Goal: Task Accomplishment & Management: Use online tool/utility

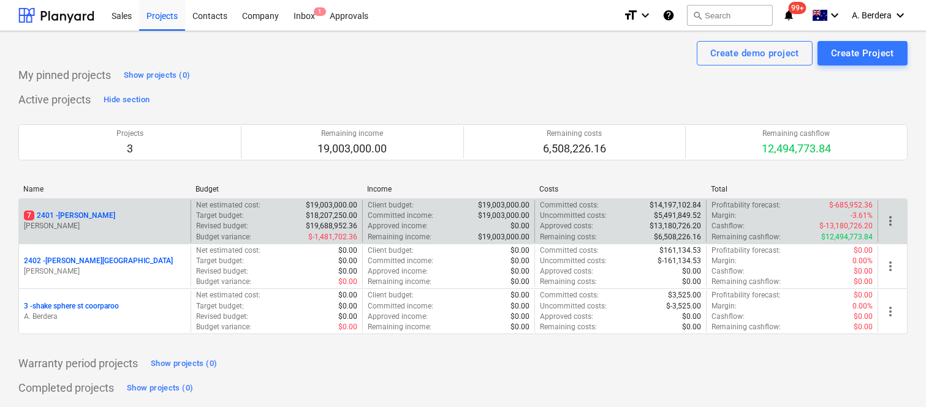
click at [147, 236] on div "7 2401 - Della Rosa M. Williams" at bounding box center [105, 221] width 172 height 42
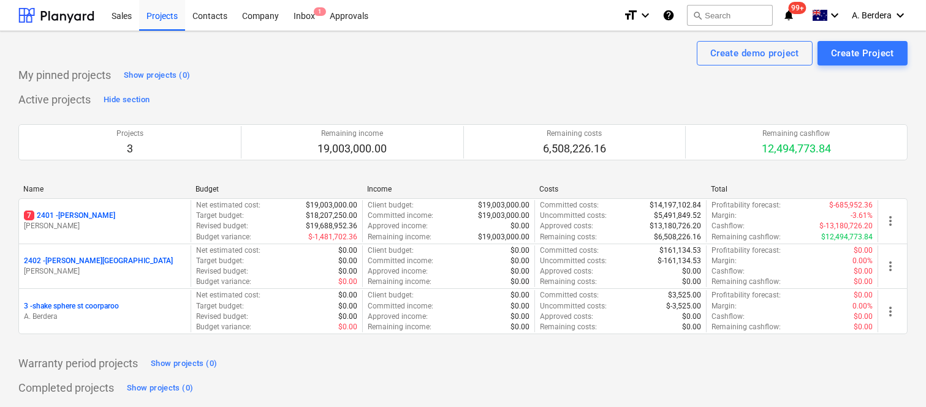
click at [174, 229] on p "M. Williams" at bounding box center [105, 226] width 162 height 10
click at [174, 229] on main "Create demo project Create Project My pinned projects Show projects (0) Active …" at bounding box center [465, 231] width 930 height 401
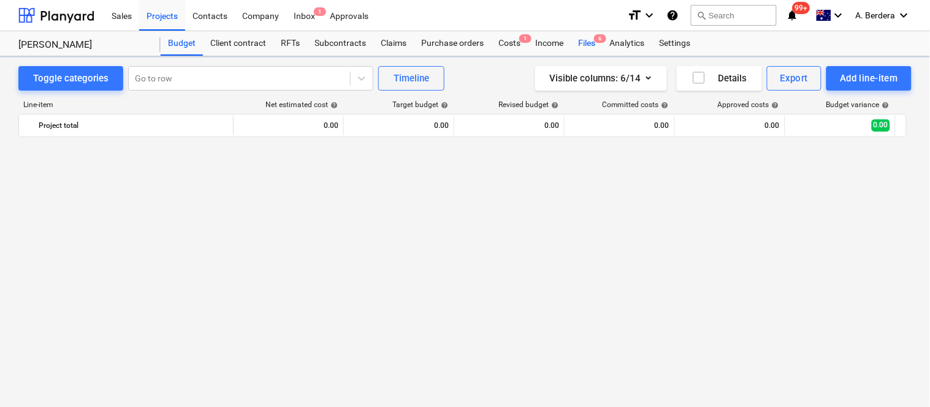
click at [587, 44] on div "Files 6" at bounding box center [586, 43] width 32 height 25
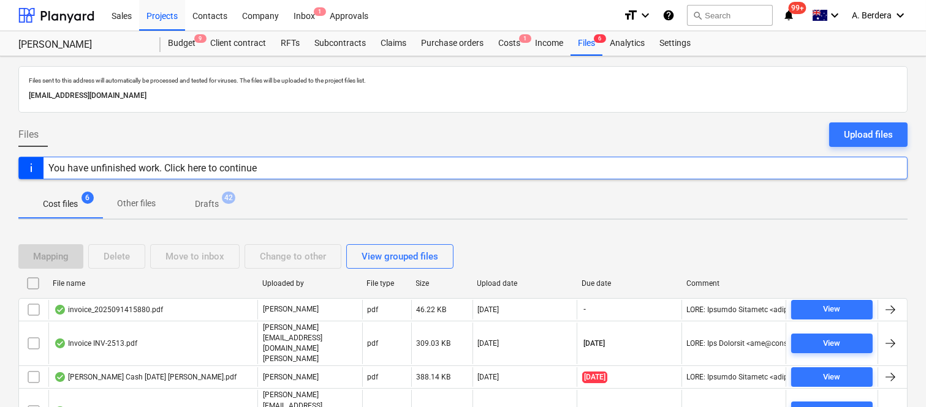
scroll to position [72, 0]
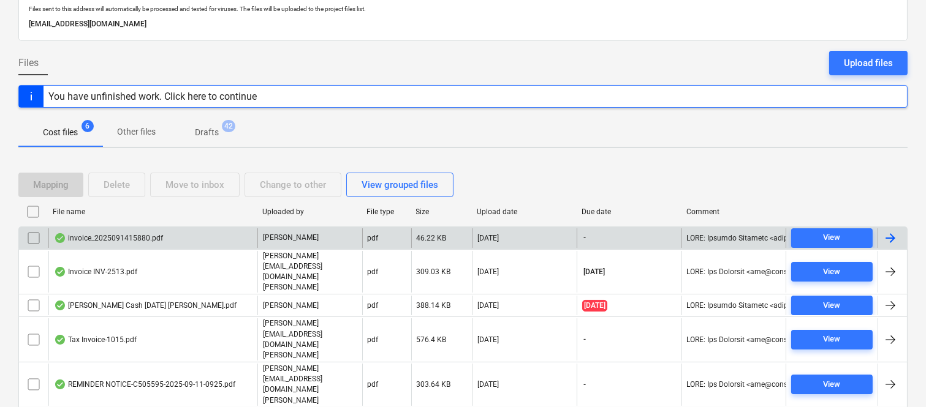
click at [215, 233] on div "invoice_2025091415880.pdf" at bounding box center [152, 239] width 209 height 20
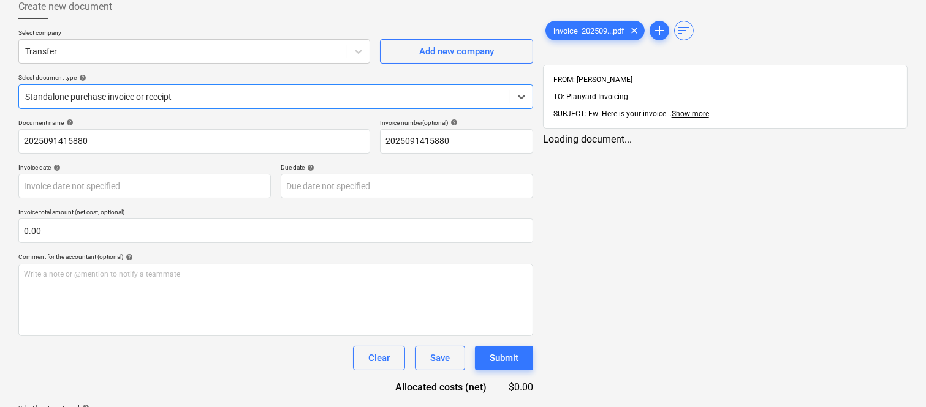
type input "2025091415880"
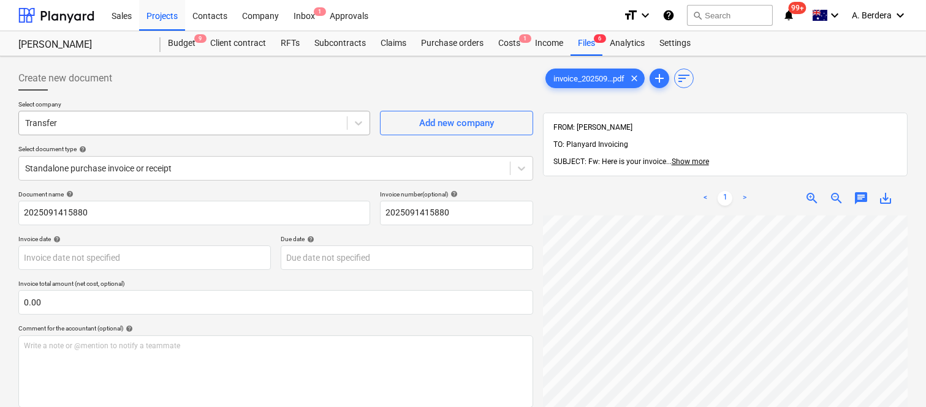
click at [208, 121] on div at bounding box center [183, 123] width 316 height 12
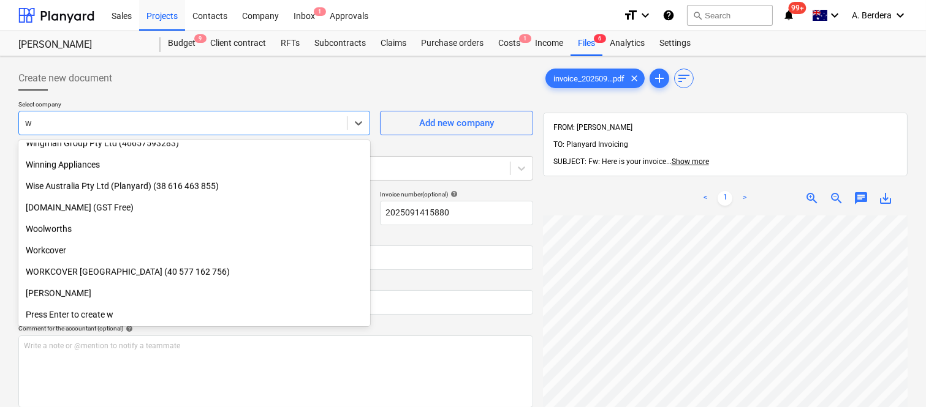
scroll to position [1639, 0]
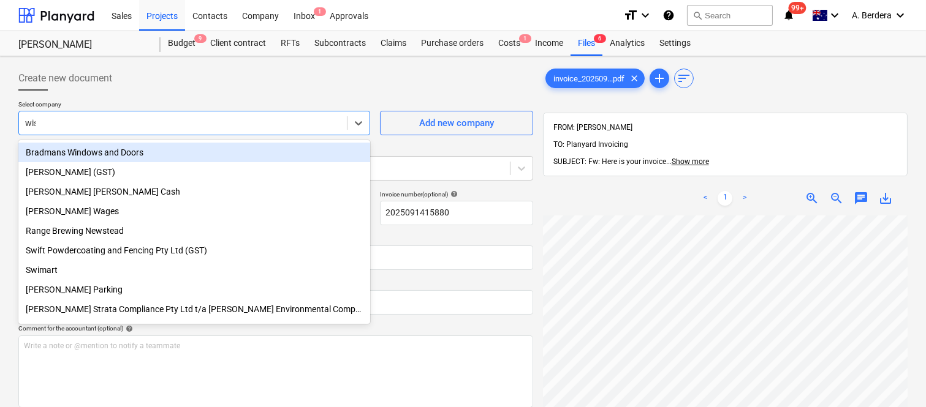
type input "wise"
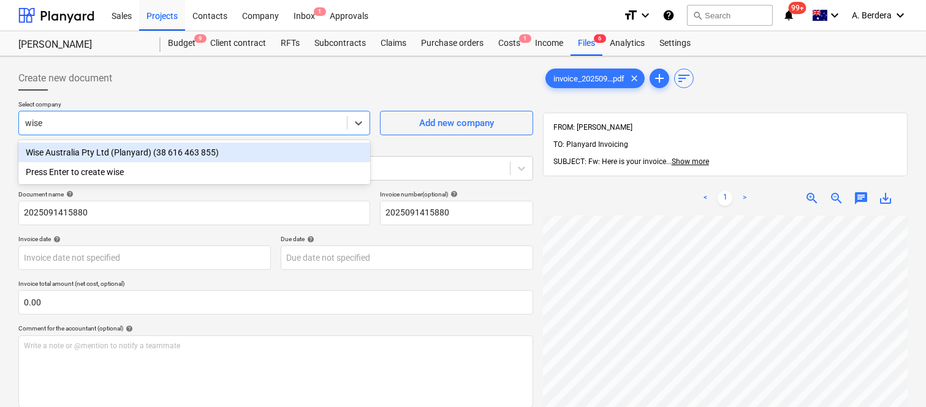
click at [211, 153] on div "Wise Australia Pty Ltd (Planyard) (38 616 463 855)" at bounding box center [194, 153] width 352 height 20
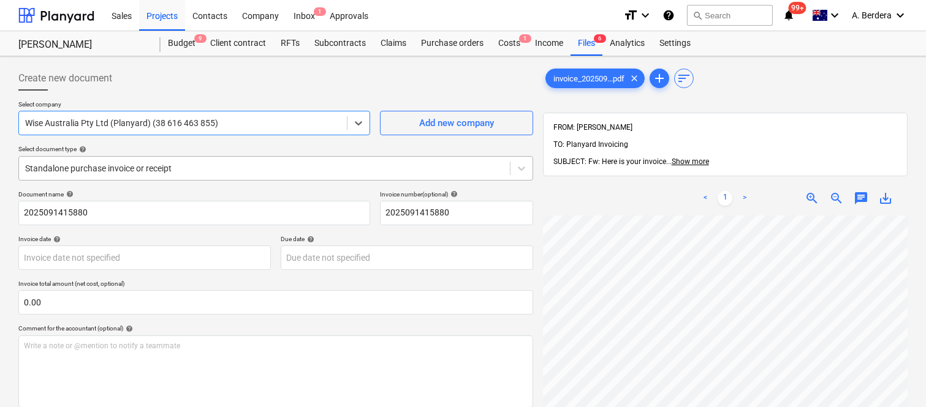
click at [245, 169] on div at bounding box center [264, 168] width 479 height 12
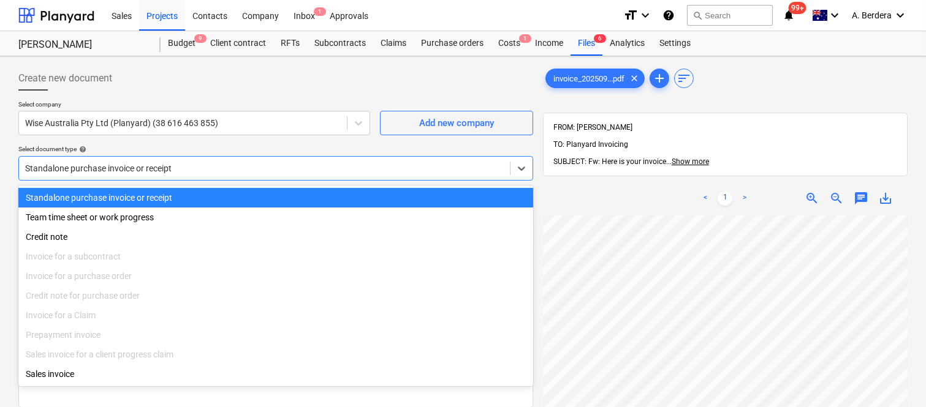
click at [259, 197] on div "Standalone purchase invoice or receipt" at bounding box center [275, 198] width 515 height 20
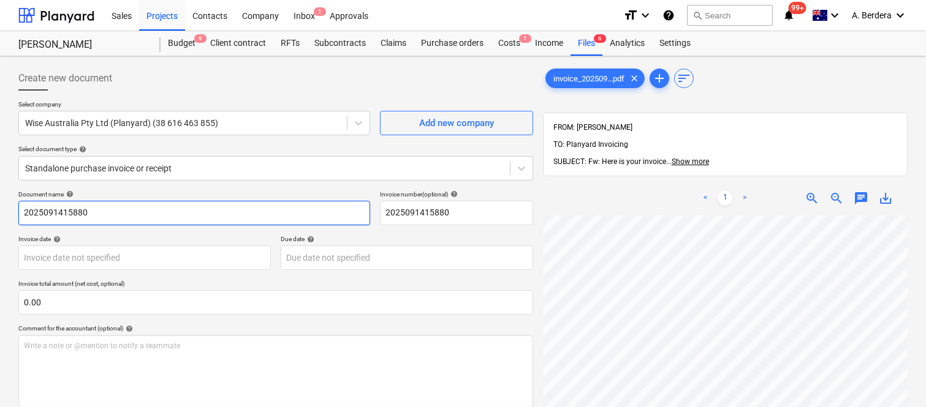
click at [18, 209] on input "2025091415880" at bounding box center [194, 213] width 352 height 25
type input "PLANYARD INV- 2025091415880"
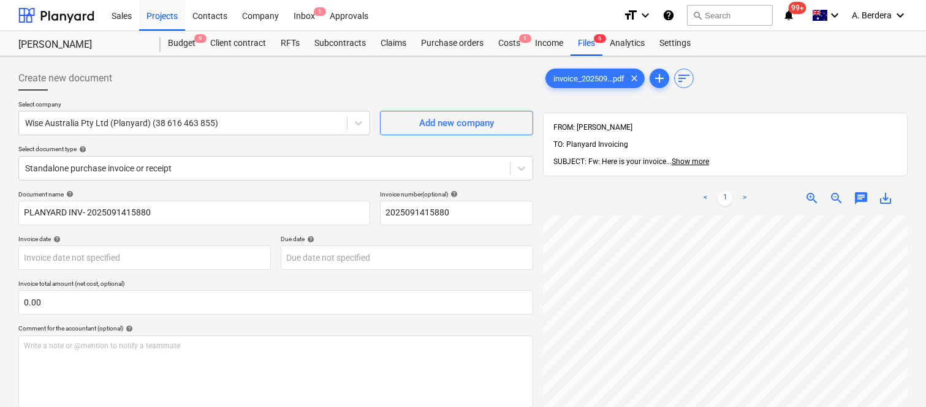
scroll to position [28, 75]
click at [133, 263] on body "Sales Projects Contacts Company Inbox 1 Approvals format_size keyboard_arrow_do…" at bounding box center [463, 203] width 926 height 407
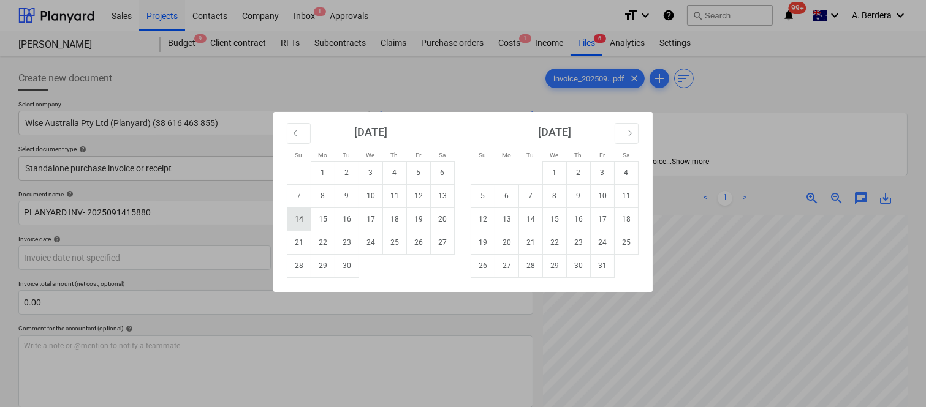
click at [300, 224] on td "14" at bounding box center [299, 219] width 24 height 23
type input "[DATE]"
click at [387, 261] on body "Sales Projects Contacts Company Inbox 1 Approvals format_size keyboard_arrow_do…" at bounding box center [463, 203] width 926 height 407
click at [301, 247] on td "21" at bounding box center [299, 242] width 24 height 23
type input "[DATE]"
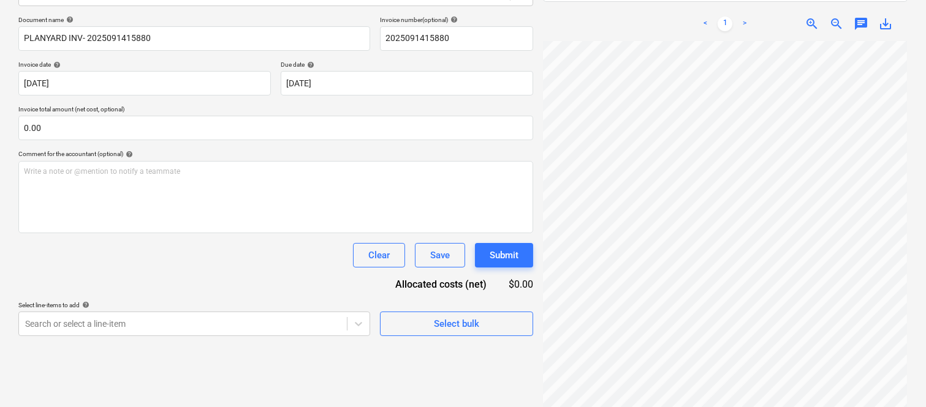
scroll to position [172, 96]
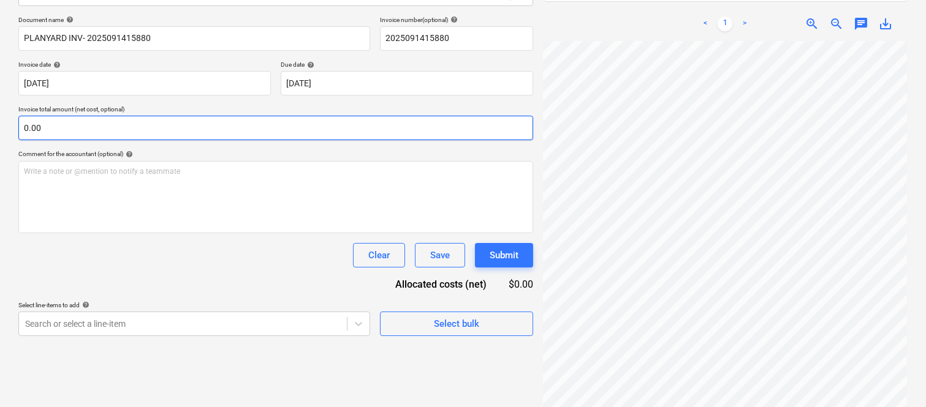
click at [145, 126] on input "0.00" at bounding box center [275, 128] width 515 height 25
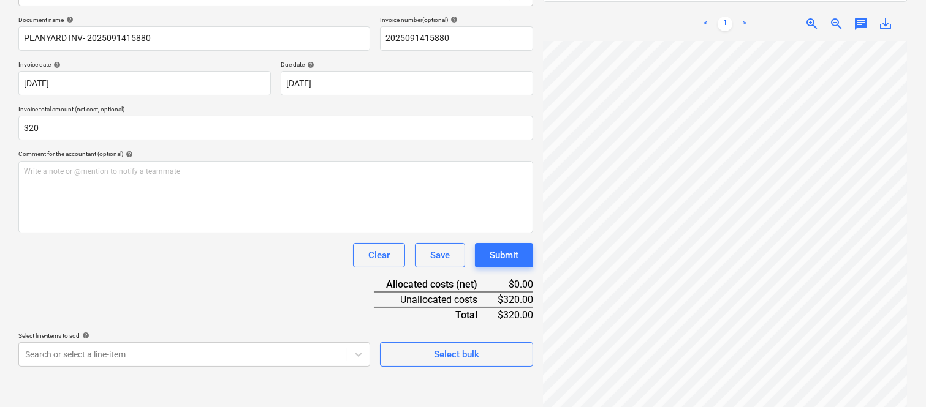
type input "320.00"
click at [129, 271] on div "Document name help PLANYARD INV- 2025091415880 Invoice number (optional) help 2…" at bounding box center [275, 191] width 515 height 351
click at [162, 233] on body "Sales Projects Contacts Company Inbox 1 Approvals format_size keyboard_arrow_do…" at bounding box center [463, 28] width 926 height 407
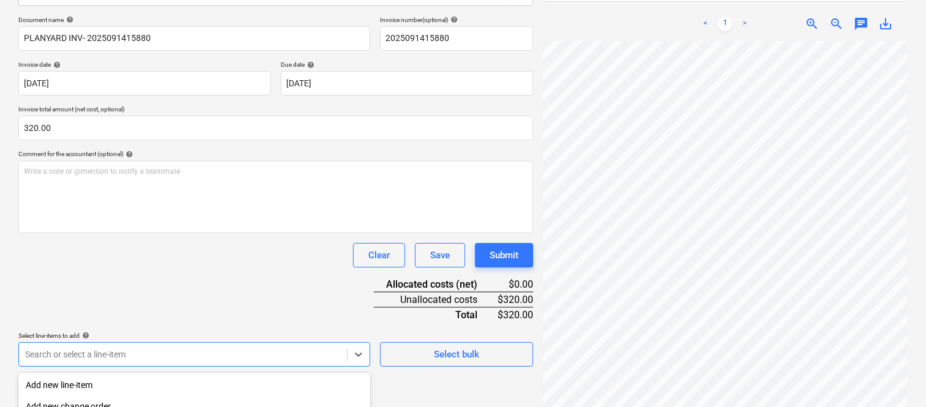
scroll to position [326, 0]
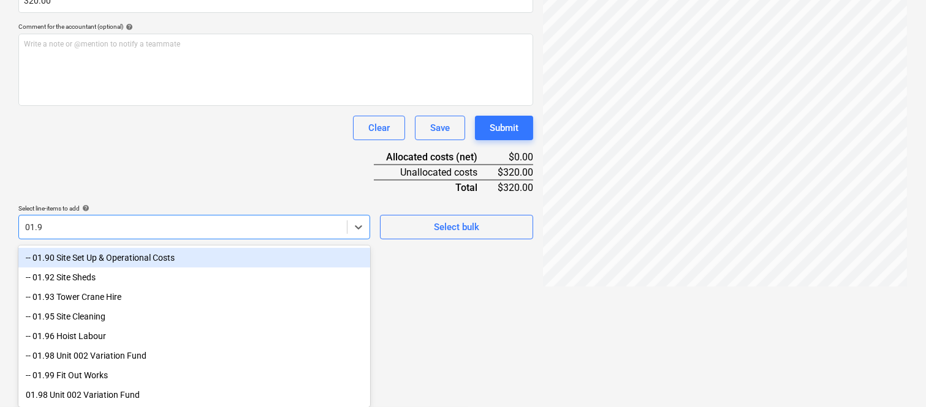
type input "01.90"
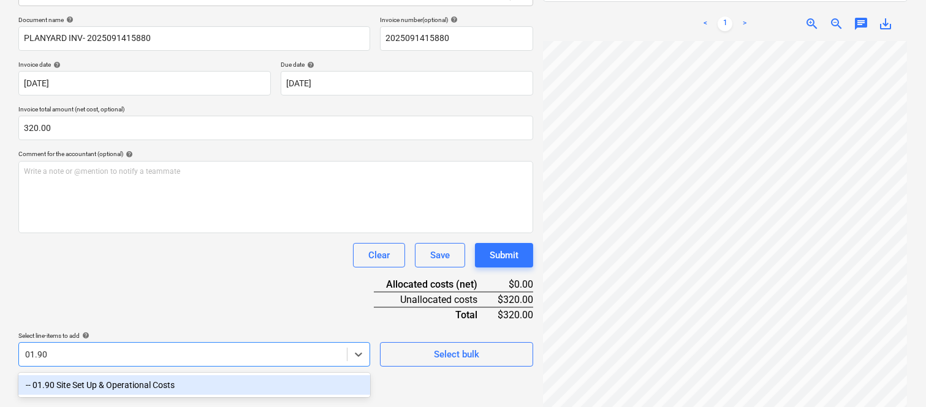
click at [150, 388] on div "-- 01.90 Site Set Up & Operational Costs" at bounding box center [194, 386] width 352 height 20
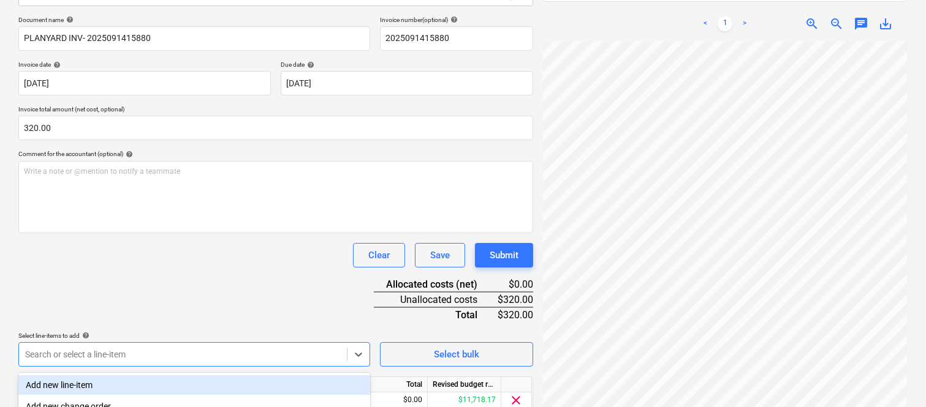
click at [123, 288] on div "Document name help PLANYARD INV- 2025091415880 Invoice number (optional) help 2…" at bounding box center [275, 232] width 515 height 432
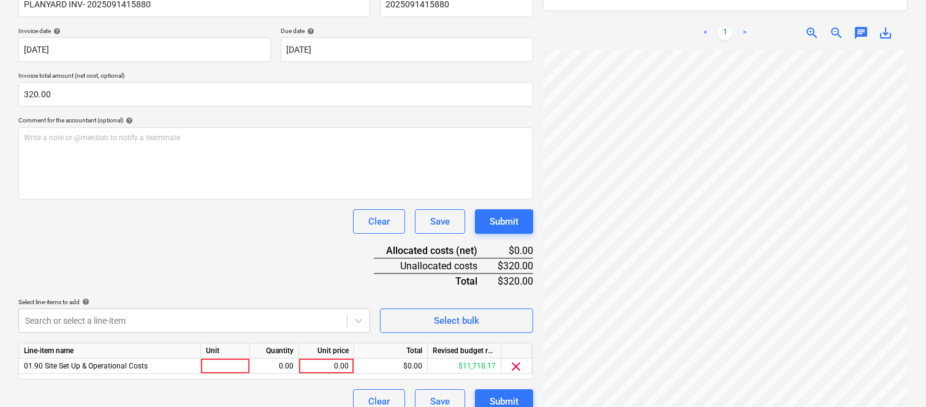
scroll to position [225, 0]
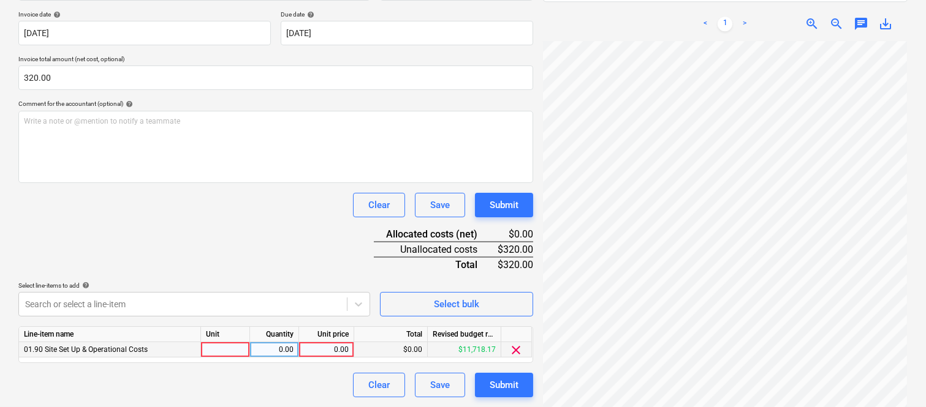
click at [227, 352] on div at bounding box center [225, 350] width 49 height 15
type input "invoice"
click at [281, 347] on div "0.00" at bounding box center [274, 350] width 39 height 15
type input "1"
click at [338, 348] on div "0.00" at bounding box center [326, 350] width 45 height 15
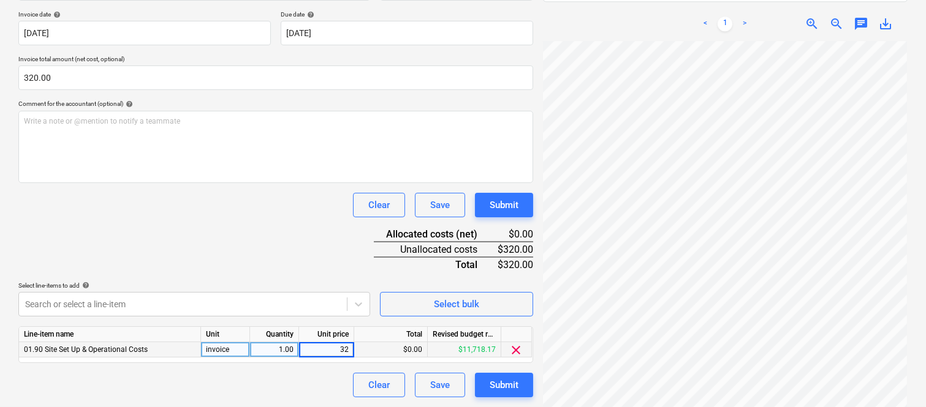
type input "320"
click at [322, 384] on div "Clear Save Submit" at bounding box center [275, 385] width 515 height 25
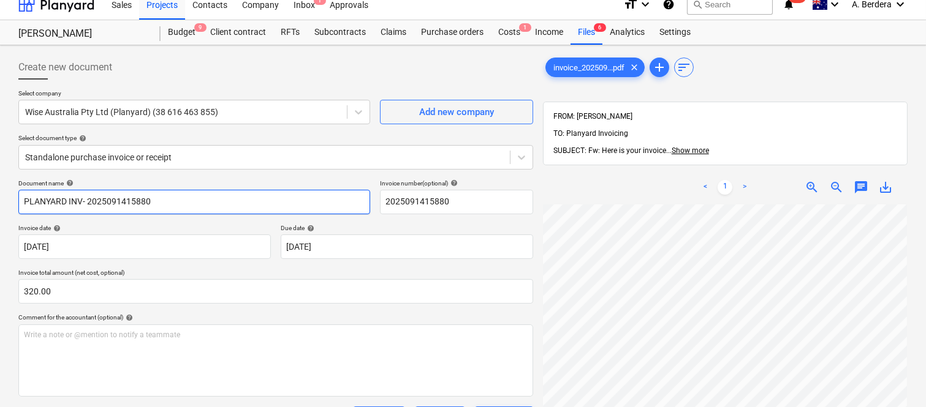
scroll to position [0, 0]
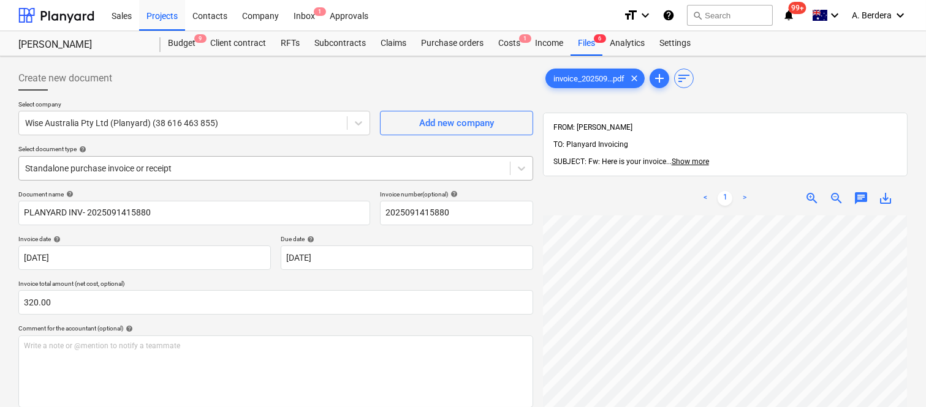
click at [252, 164] on div at bounding box center [264, 168] width 479 height 12
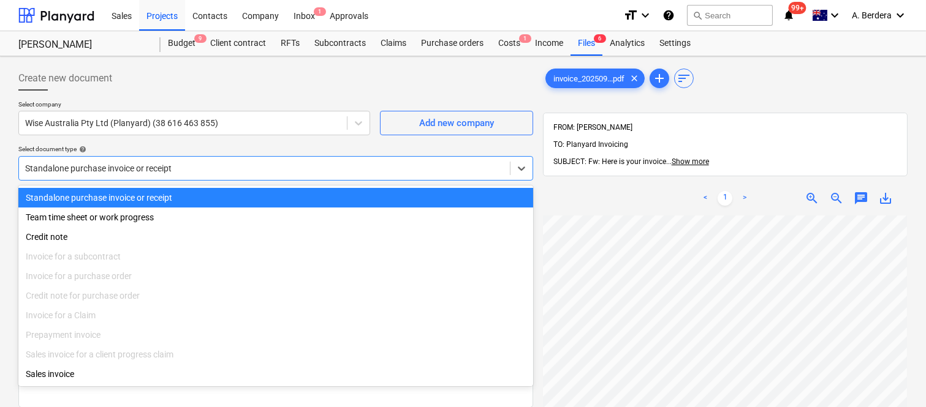
click at [248, 186] on div "Standalone purchase invoice or receipt Team time sheet or work progress Credit …" at bounding box center [275, 286] width 515 height 201
click at [248, 198] on div "Standalone purchase invoice or receipt" at bounding box center [275, 198] width 515 height 20
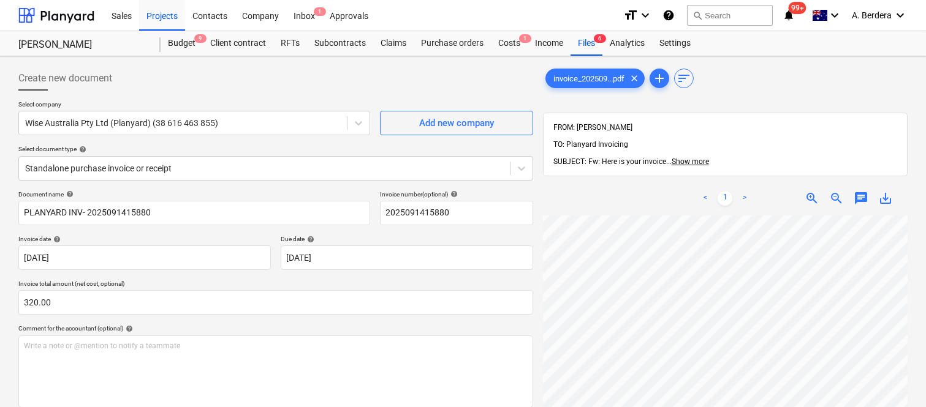
scroll to position [0, 23]
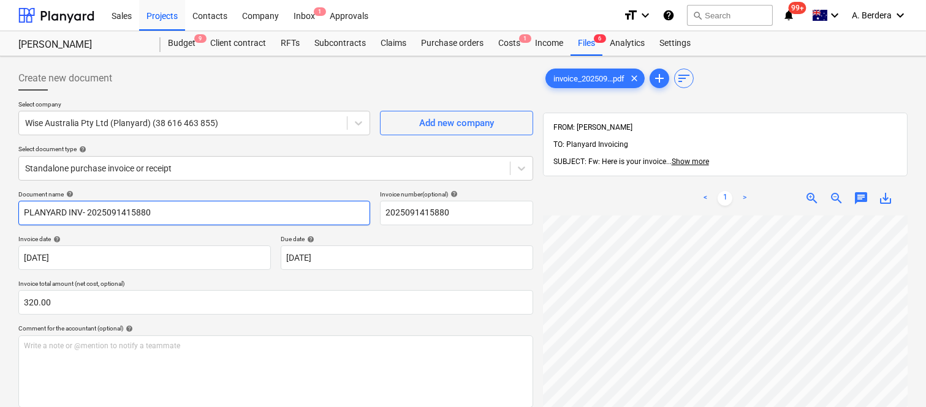
click at [81, 212] on input "PLANYARD INV- 2025091415880" at bounding box center [194, 213] width 352 height 25
type input "PLANYARD INVOICE- 2025091415880"
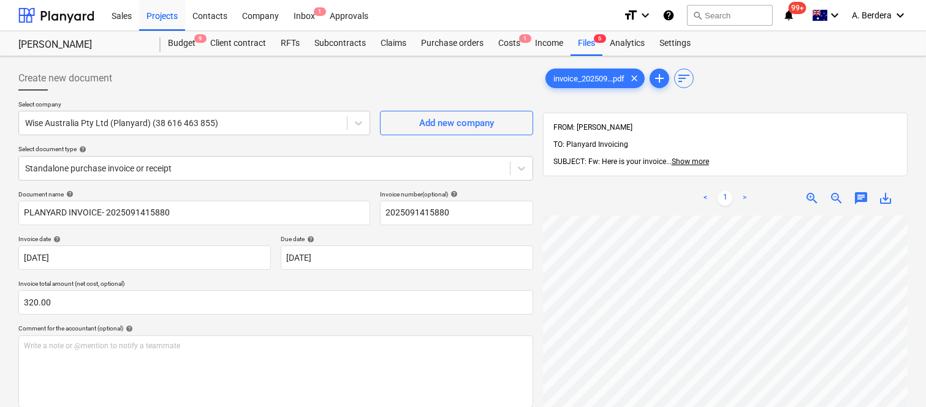
click at [232, 235] on div "Invoice date help" at bounding box center [144, 239] width 252 height 8
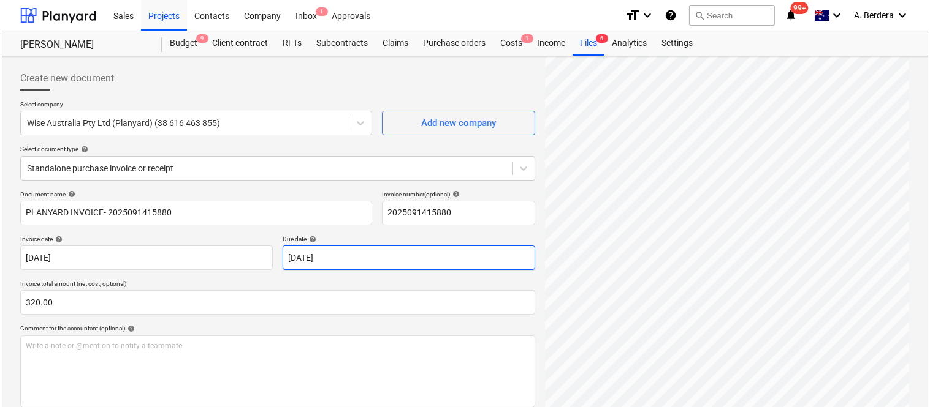
scroll to position [225, 0]
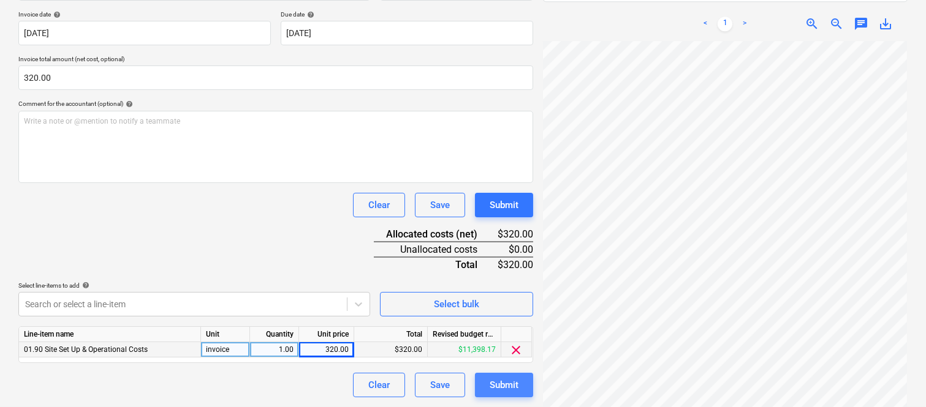
click at [496, 384] on div "Submit" at bounding box center [504, 385] width 29 height 16
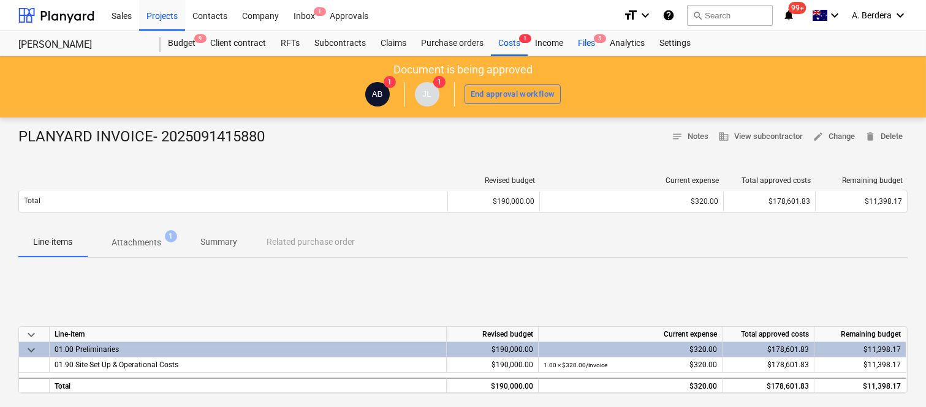
click at [592, 45] on div "Files 5" at bounding box center [586, 43] width 32 height 25
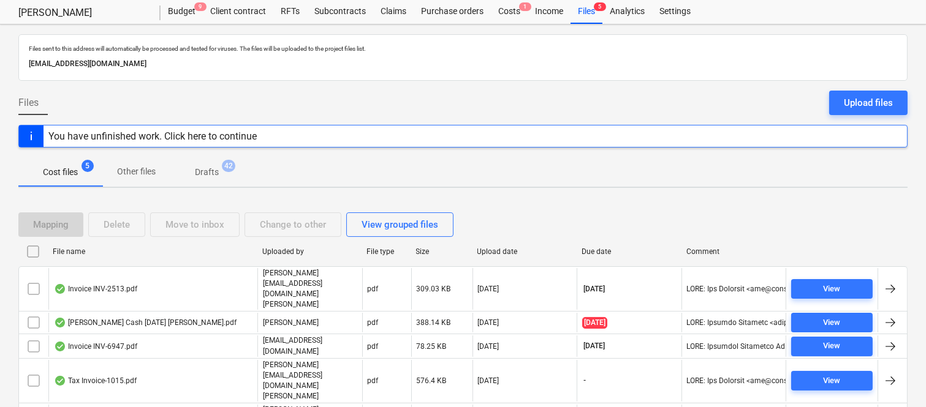
scroll to position [49, 0]
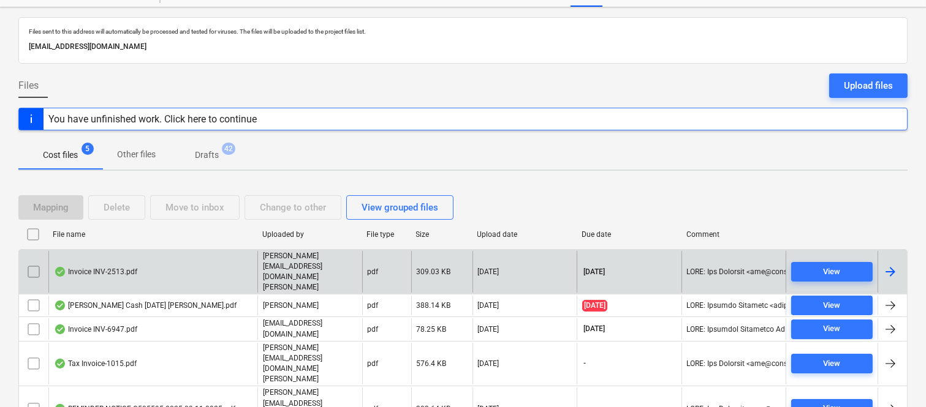
click at [202, 262] on div "Invoice INV-2513.pdf" at bounding box center [152, 272] width 209 height 42
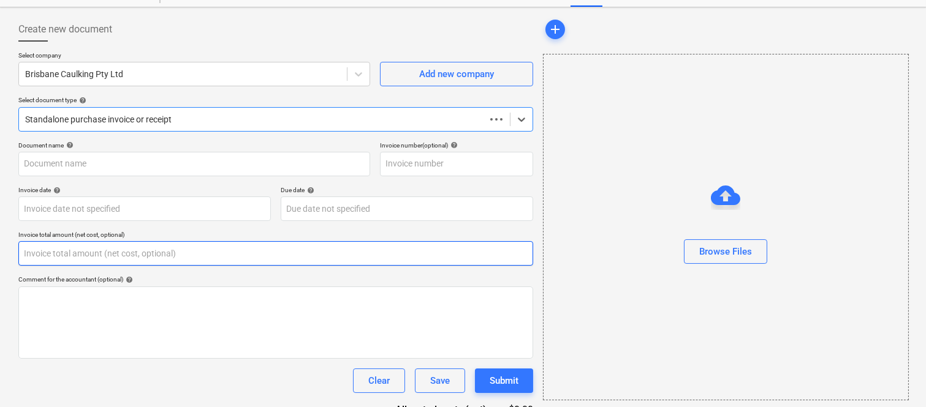
type input "0.00"
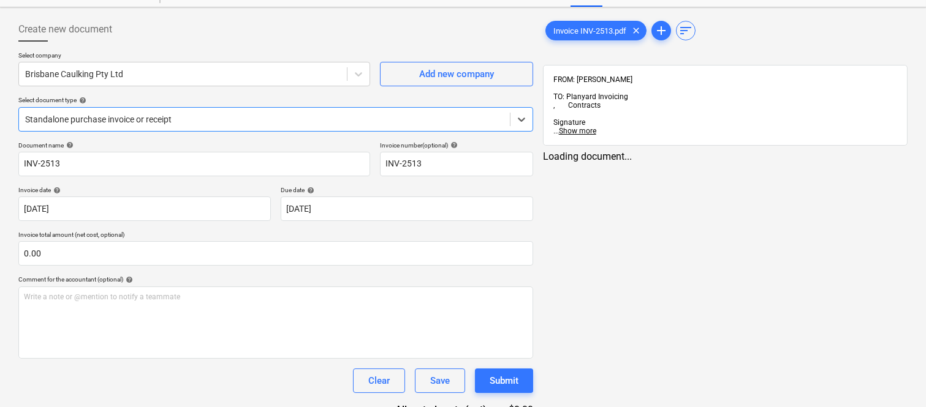
type input "INV-2513"
type input "[DATE]"
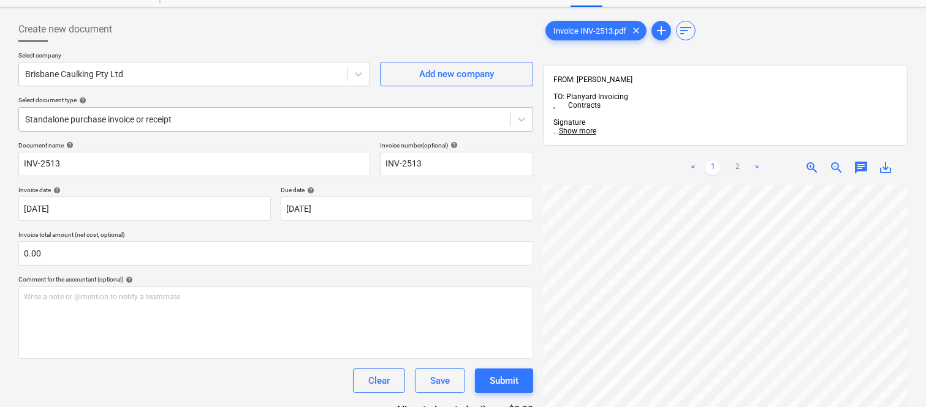
click at [231, 113] on div at bounding box center [264, 119] width 479 height 12
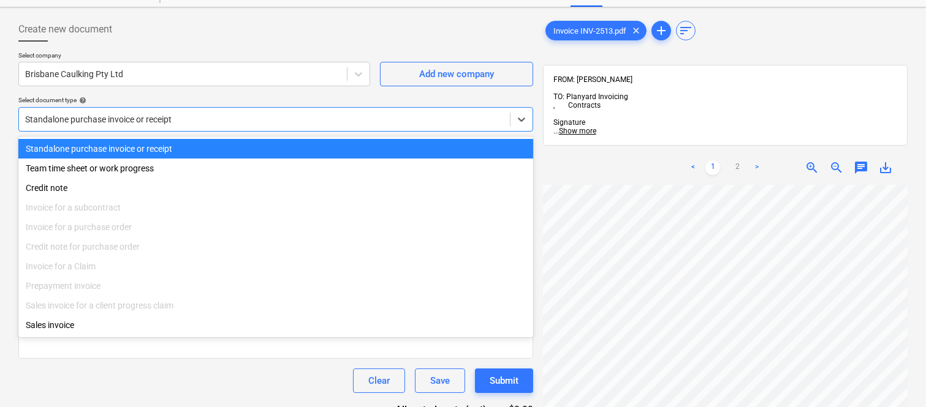
drag, startPoint x: 243, startPoint y: 145, endPoint x: 249, endPoint y: 138, distance: 8.2
click at [244, 143] on div "Standalone purchase invoice or receipt" at bounding box center [275, 149] width 515 height 20
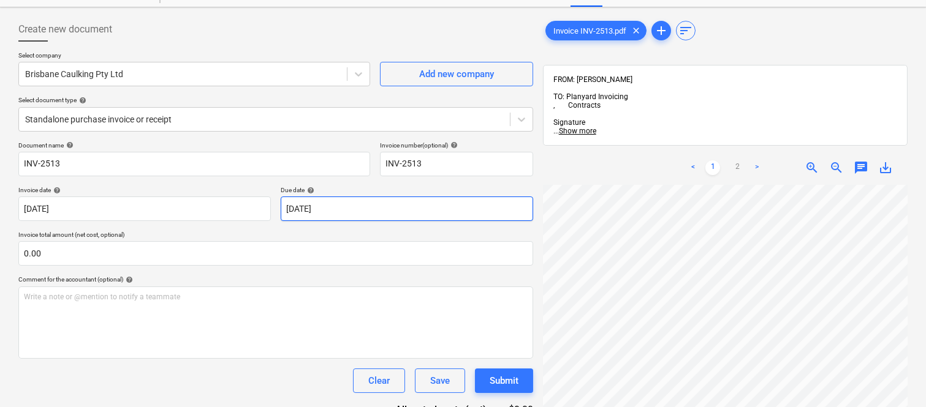
scroll to position [7, 87]
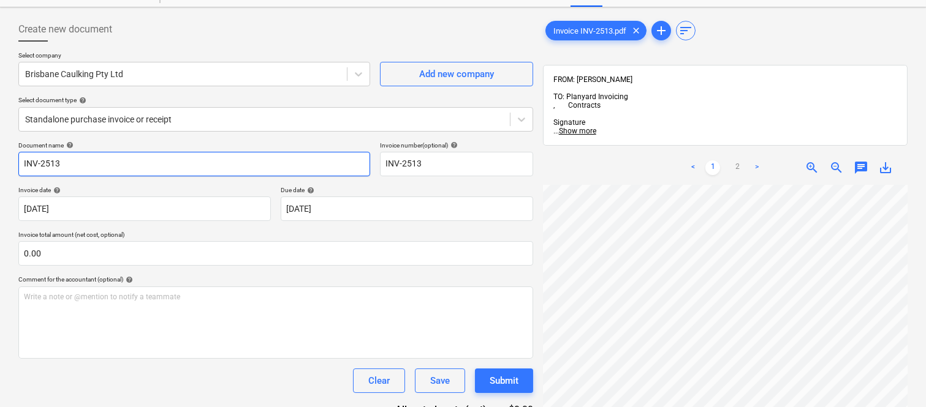
click at [21, 159] on input "INV-2513" at bounding box center [194, 164] width 352 height 25
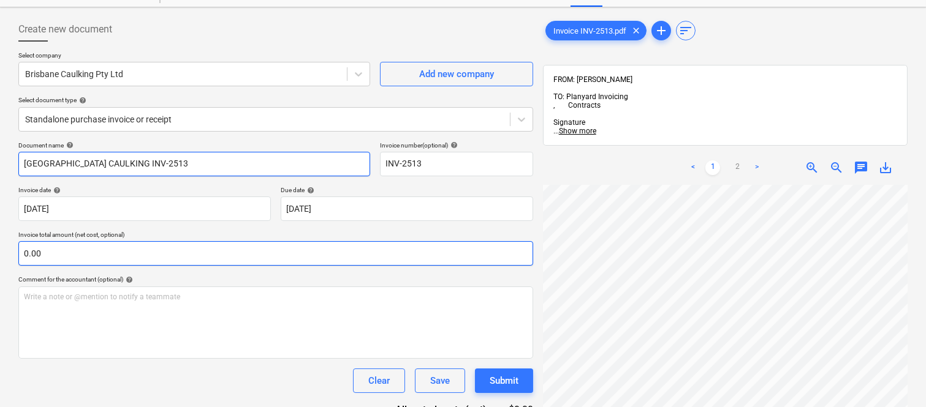
scroll to position [279, 87]
type input "BRISBANE CAULKING INV-2513"
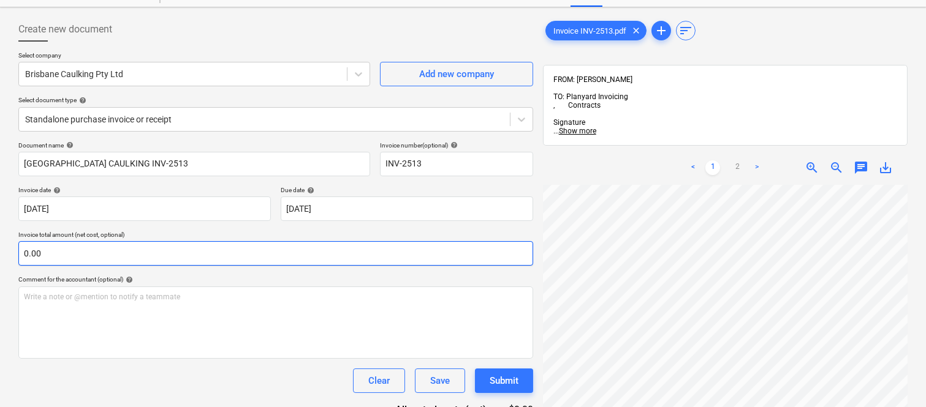
scroll to position [213, 97]
click at [187, 254] on input "text" at bounding box center [275, 253] width 515 height 25
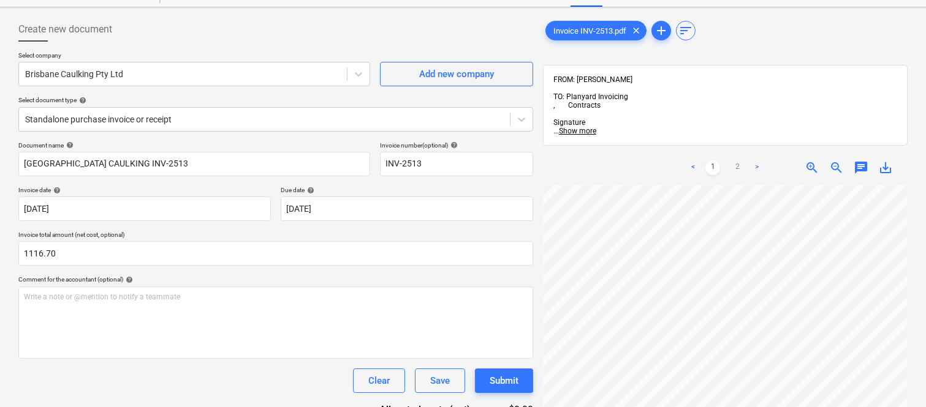
type input "1,116.70"
click at [246, 377] on div "Clear Save Submit" at bounding box center [275, 381] width 515 height 25
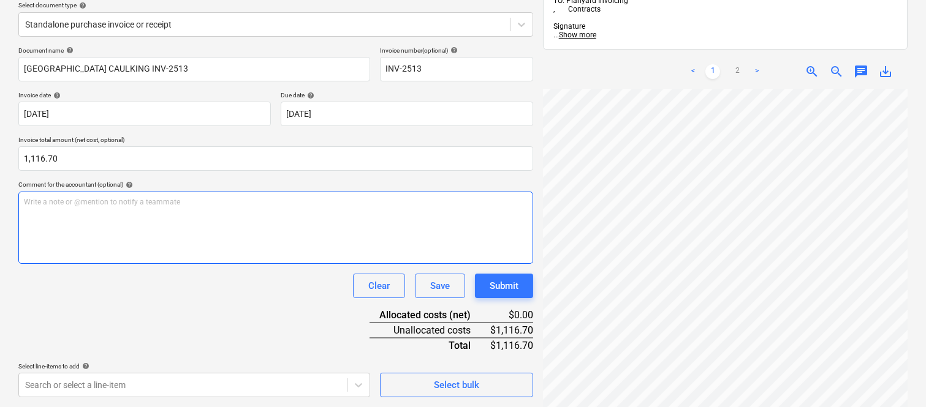
scroll to position [175, 0]
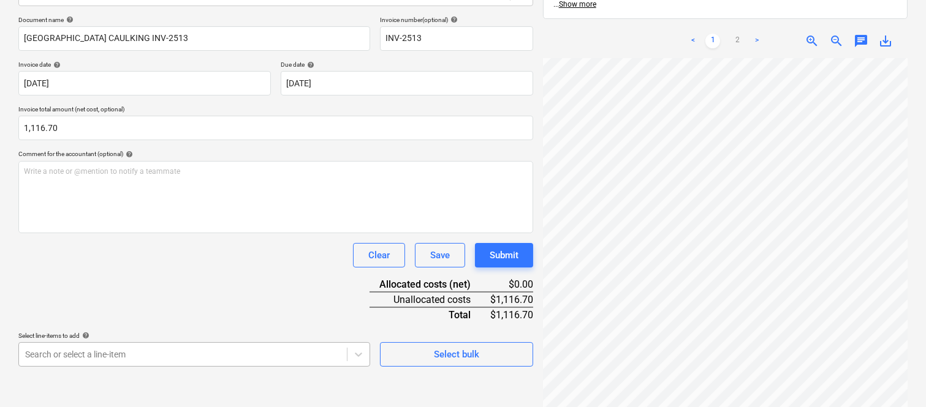
click at [207, 233] on body "Sales Projects Contacts Company Inbox 1 Approvals format_size keyboard_arrow_do…" at bounding box center [463, 28] width 926 height 407
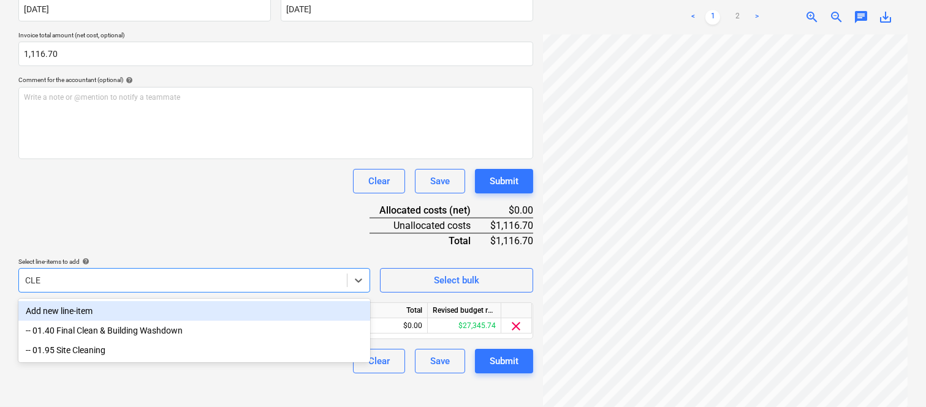
scroll to position [225, 0]
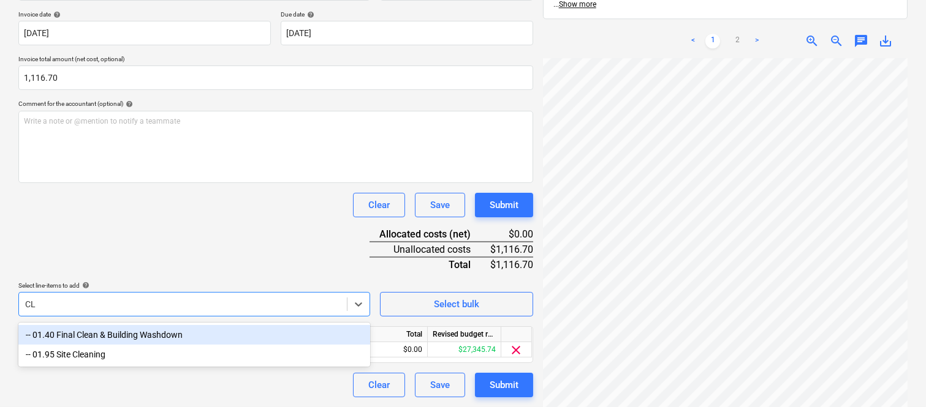
type input "C"
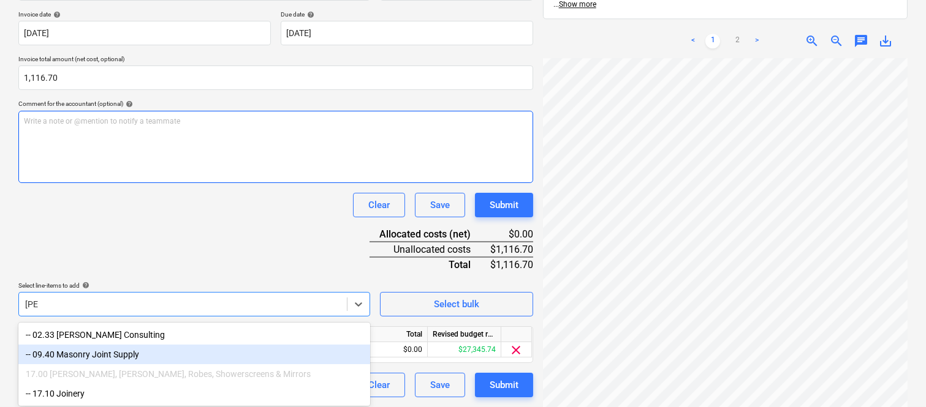
type input "J"
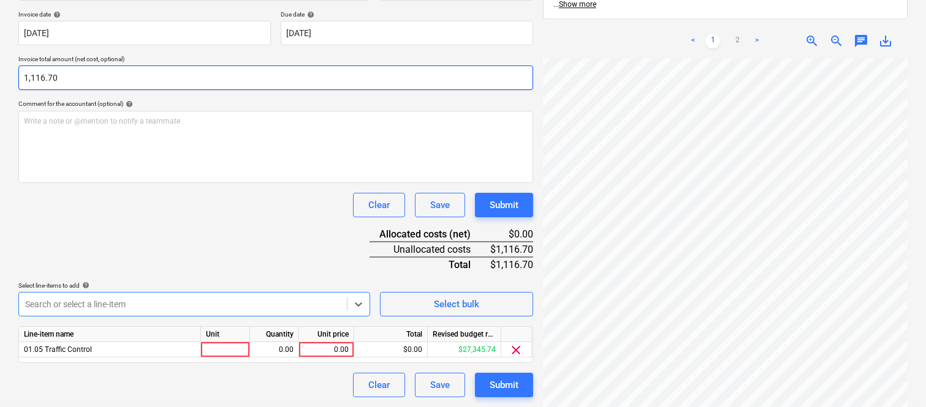
scroll to position [0, 0]
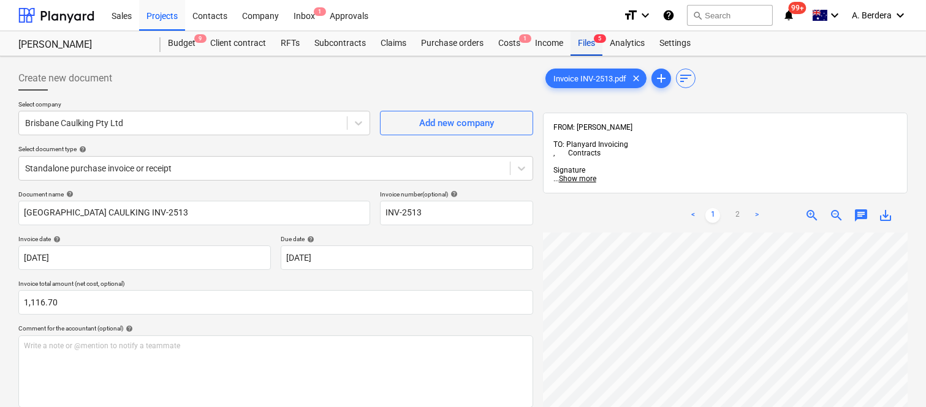
click at [586, 40] on div "Files 5" at bounding box center [586, 43] width 32 height 25
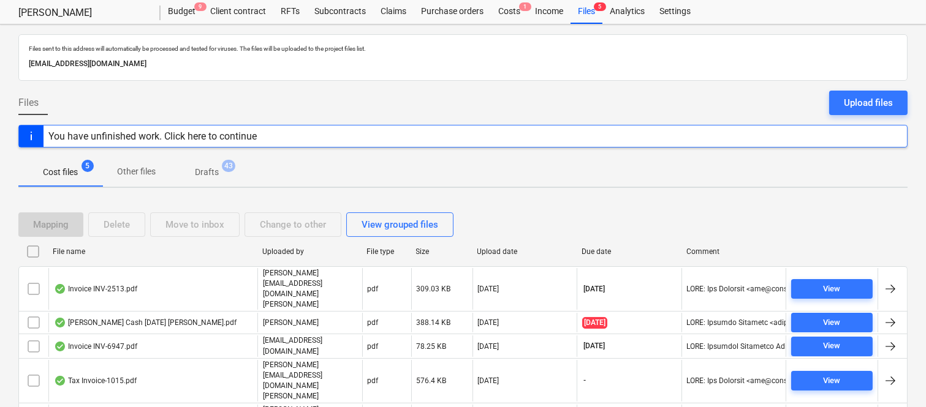
scroll to position [49, 0]
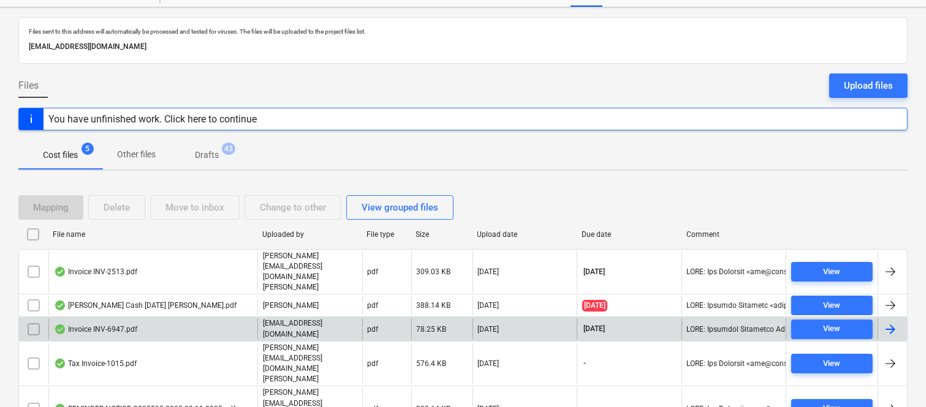
click at [192, 319] on div "Invoice INV-6947.pdf" at bounding box center [152, 329] width 209 height 21
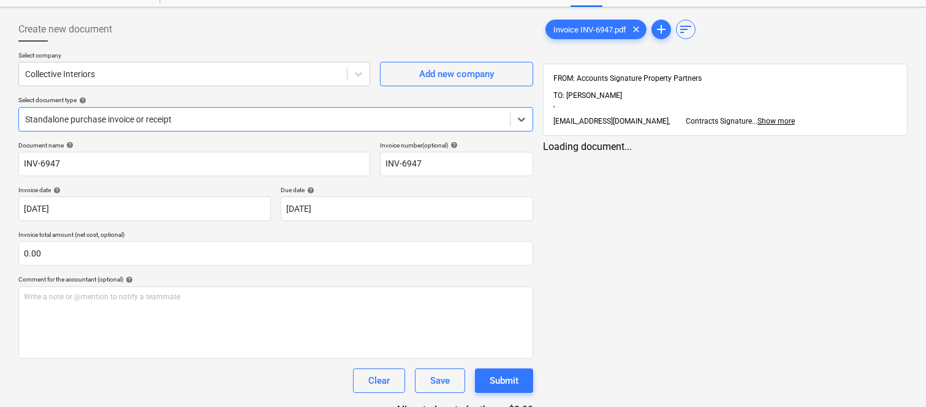
type input "INV-6947"
type input "[DATE]"
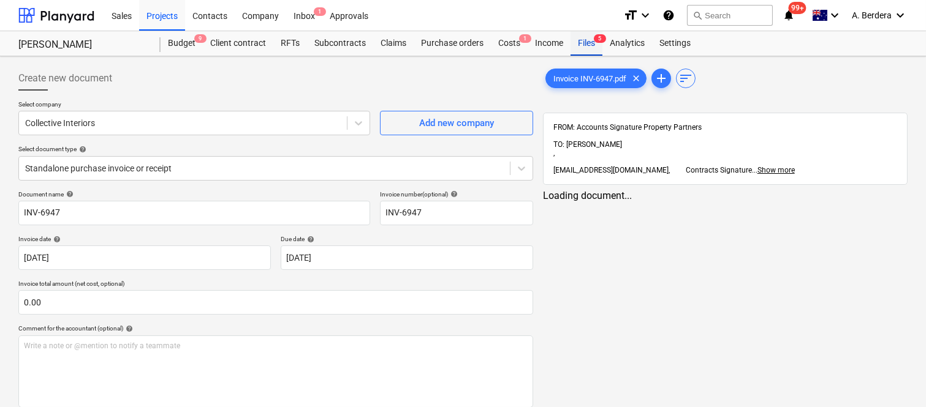
click at [593, 45] on div "Files 5" at bounding box center [586, 43] width 32 height 25
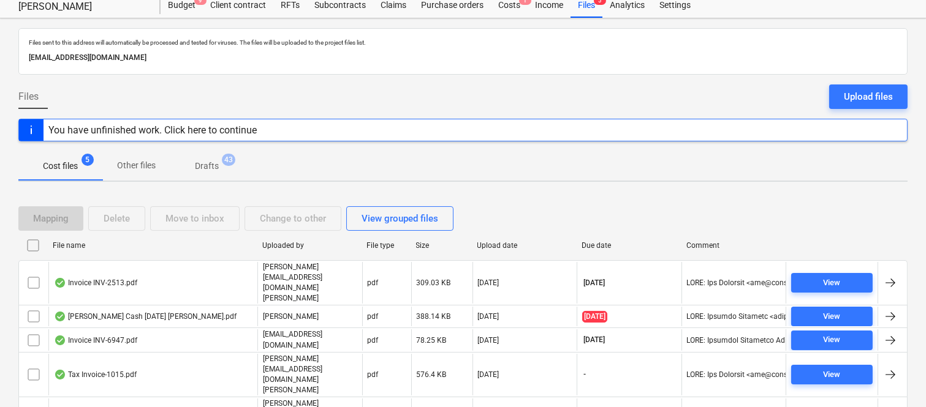
scroll to position [49, 0]
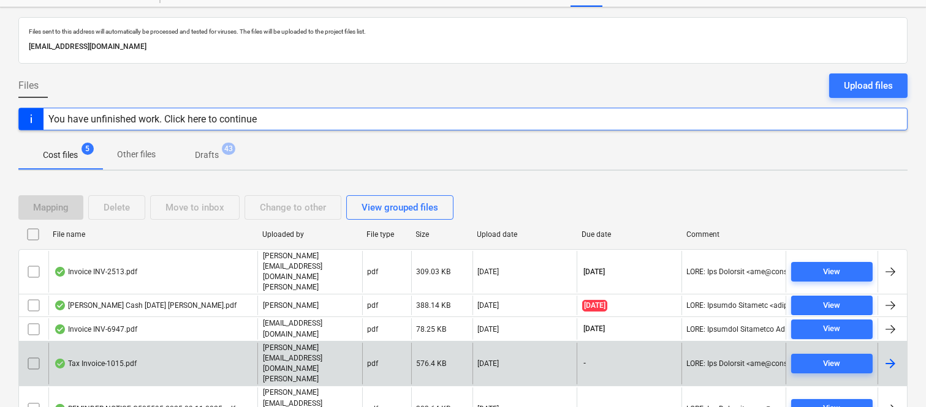
click at [208, 343] on div "Tax Invoice-1015.pdf" at bounding box center [152, 364] width 209 height 42
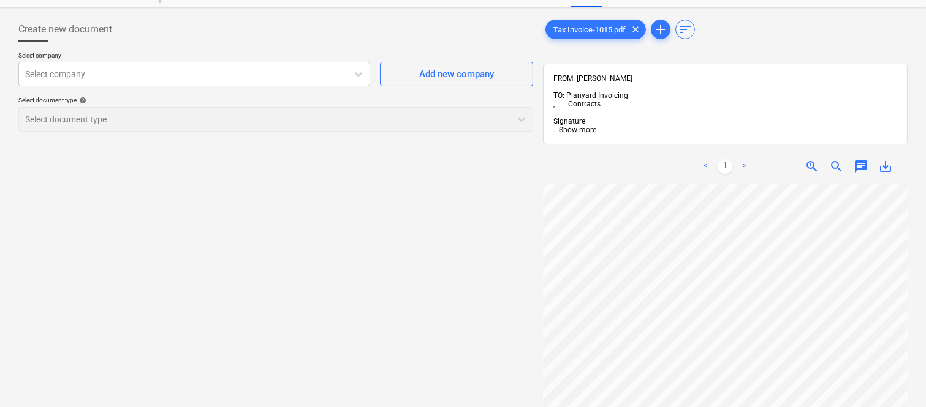
scroll to position [0, 96]
click at [150, 70] on div at bounding box center [183, 74] width 316 height 12
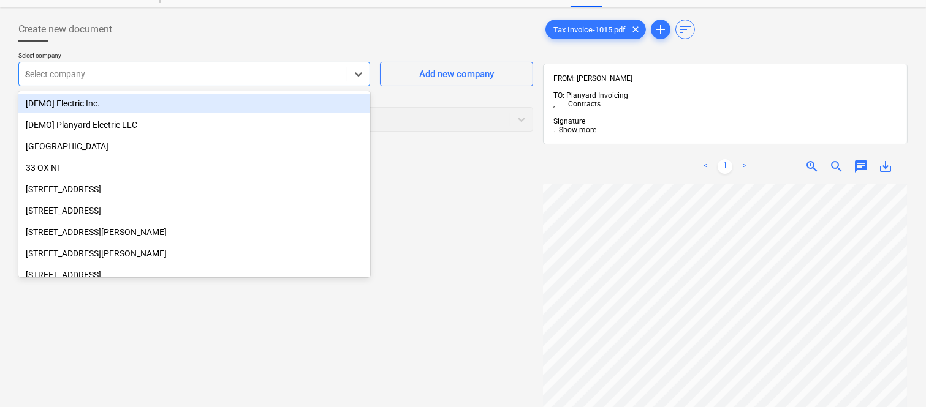
type input "ah"
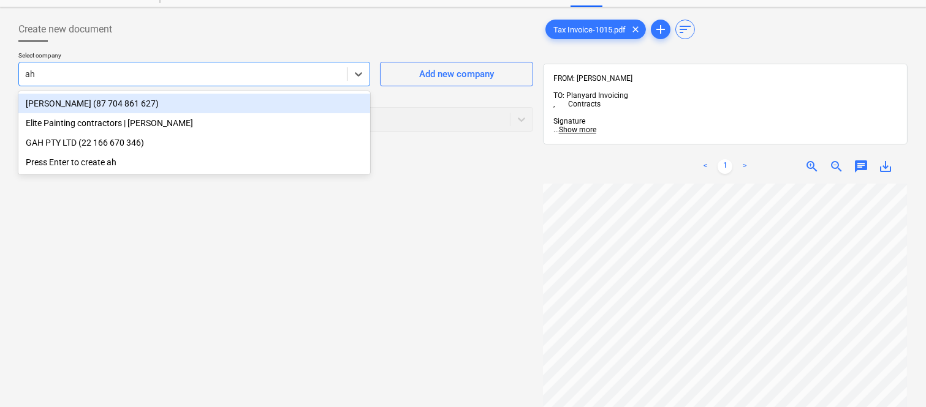
click at [338, 99] on div "AHMADI, MOHSEN (87 704 861 627)" at bounding box center [194, 104] width 352 height 20
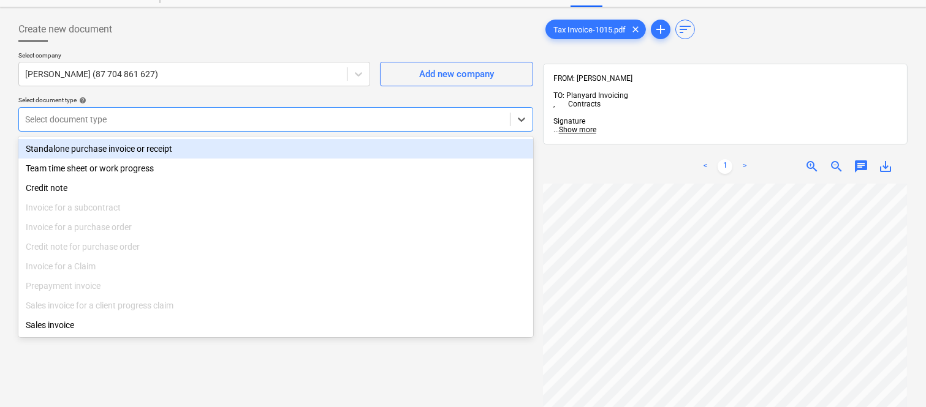
click at [309, 113] on div at bounding box center [264, 119] width 479 height 12
click at [309, 139] on div "Standalone purchase invoice or receipt" at bounding box center [275, 149] width 515 height 20
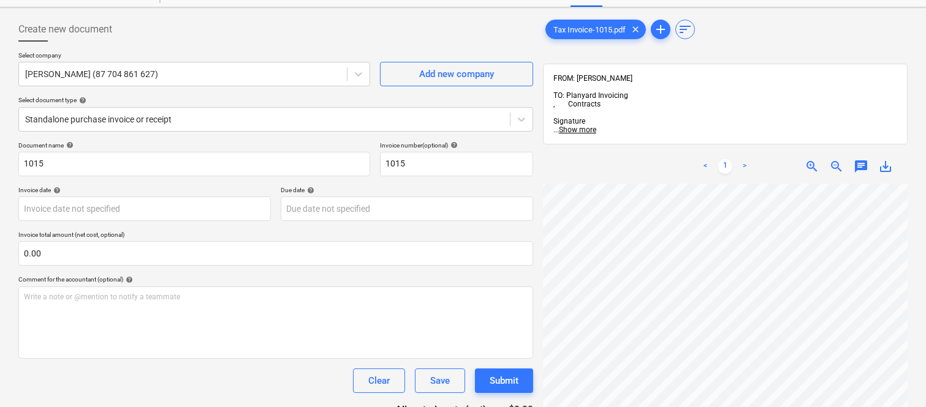
scroll to position [0, 96]
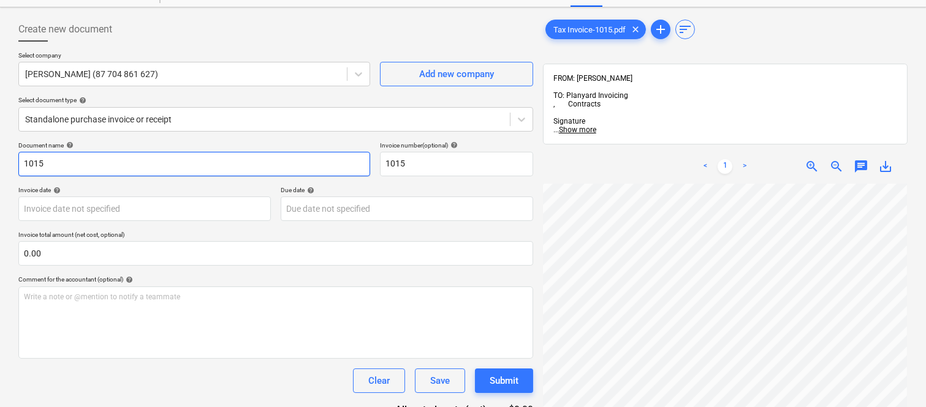
click at [25, 165] on input "1015" at bounding box center [194, 164] width 352 height 25
type input "EXPERT PAINTING SOLUTIONS INV- 1015"
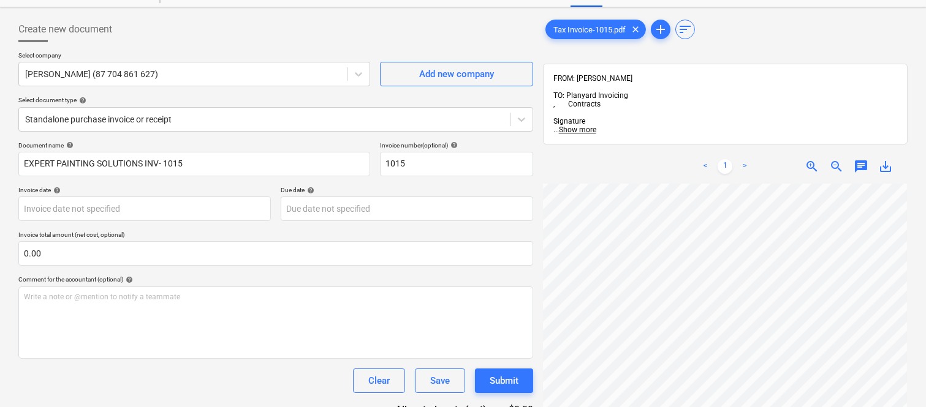
scroll to position [45, 96]
click at [100, 204] on body "Sales Projects Contacts Company Inbox 1 Approvals format_size keyboard_arrow_do…" at bounding box center [463, 154] width 926 height 407
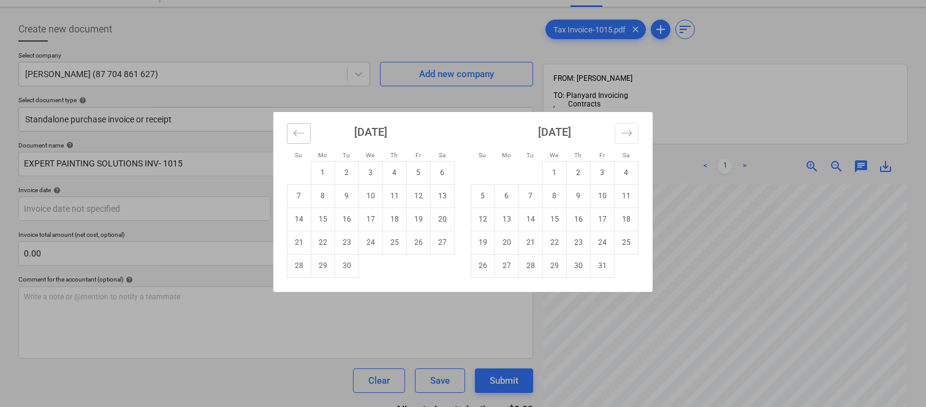
click at [297, 131] on icon "Move backward to switch to the previous month." at bounding box center [299, 133] width 12 height 12
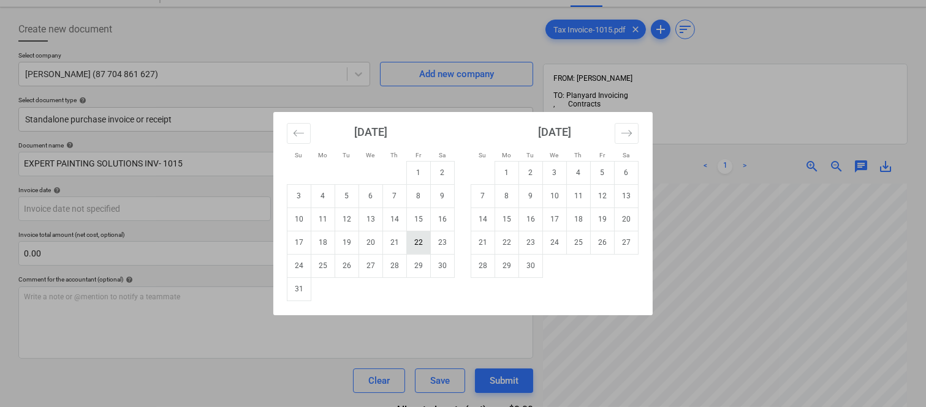
click at [422, 247] on td "22" at bounding box center [419, 242] width 24 height 23
type input "[DATE]"
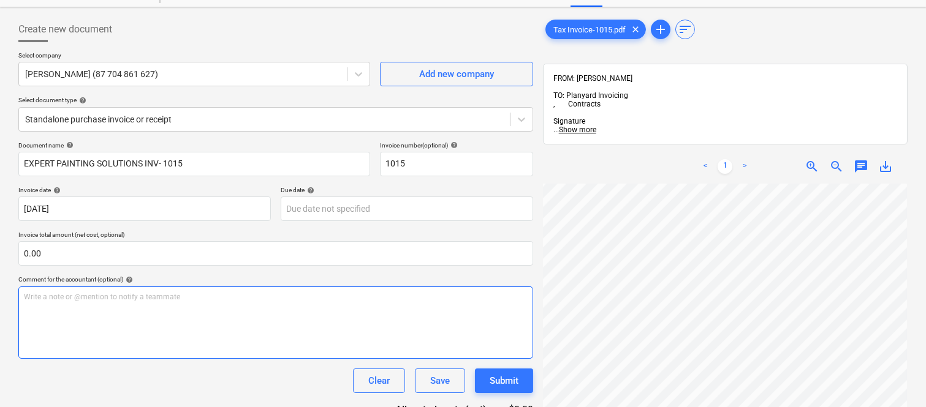
scroll to position [49, 96]
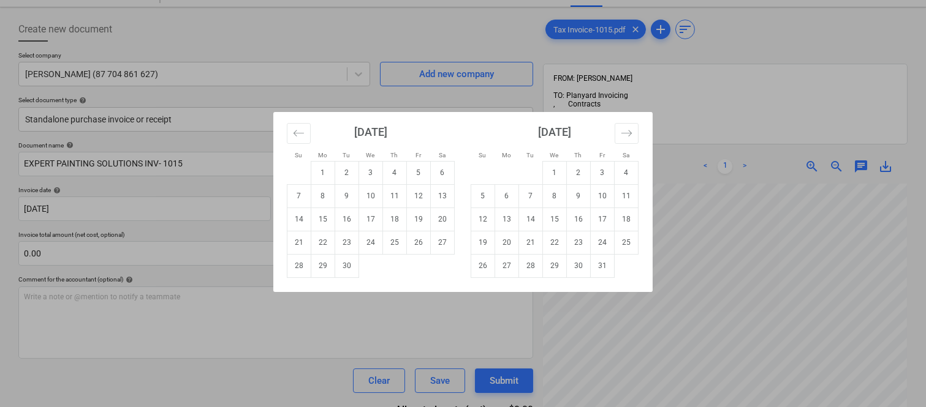
click at [364, 200] on body "Sales Projects Contacts Company Inbox 1 Approvals format_size keyboard_arrow_do…" at bounding box center [463, 154] width 926 height 407
click at [346, 248] on td "23" at bounding box center [347, 242] width 24 height 23
type input "[DATE]"
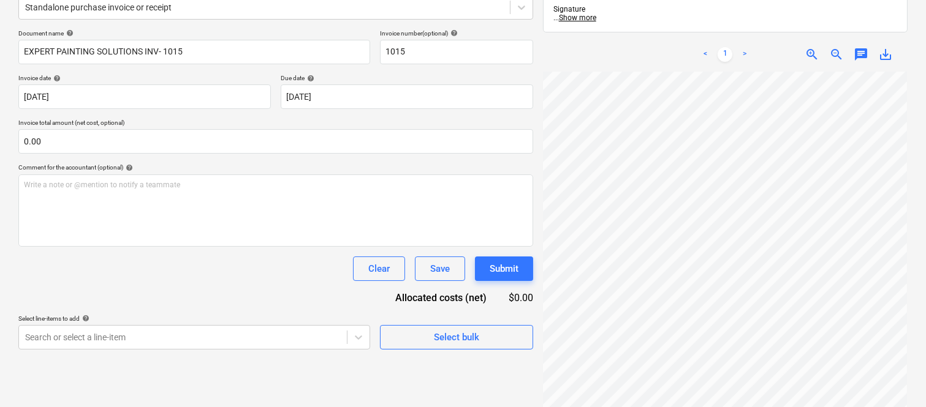
scroll to position [175, 0]
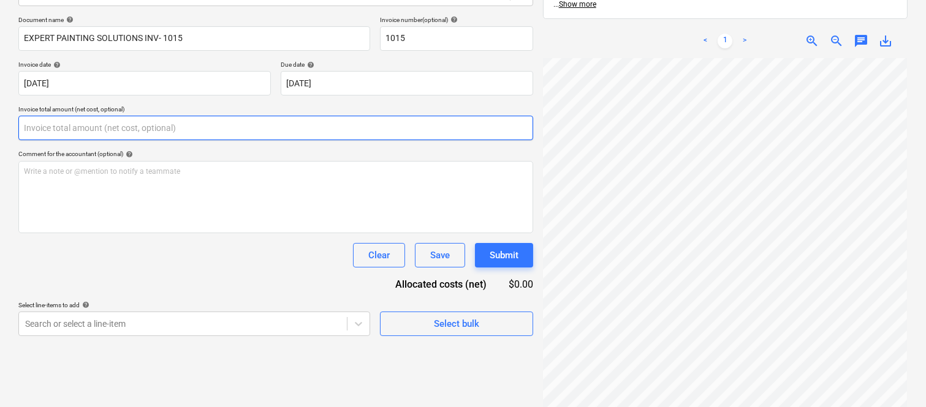
click at [80, 130] on input "text" at bounding box center [275, 128] width 515 height 25
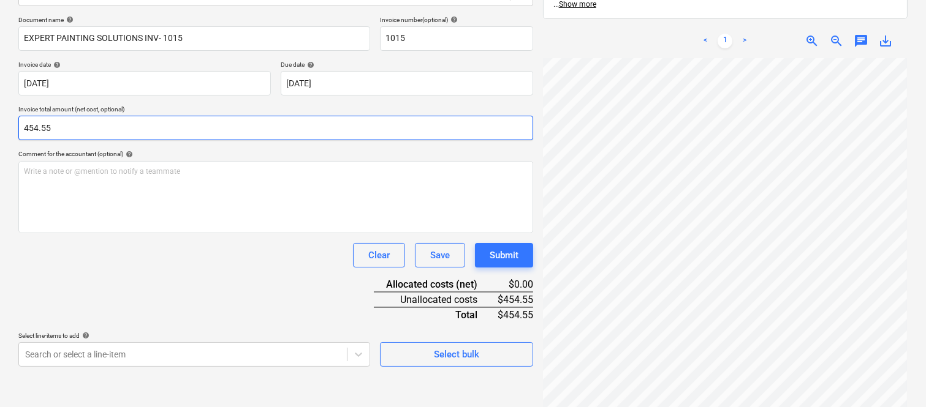
type input "454.55"
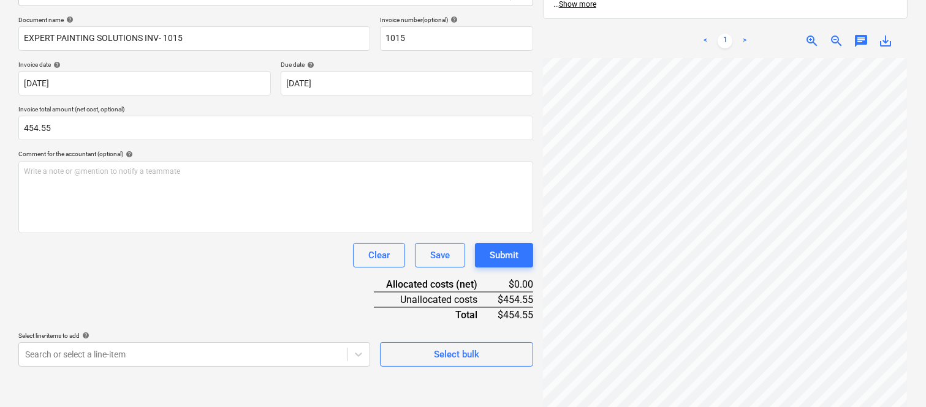
click at [142, 262] on div "Clear Save Submit" at bounding box center [275, 255] width 515 height 25
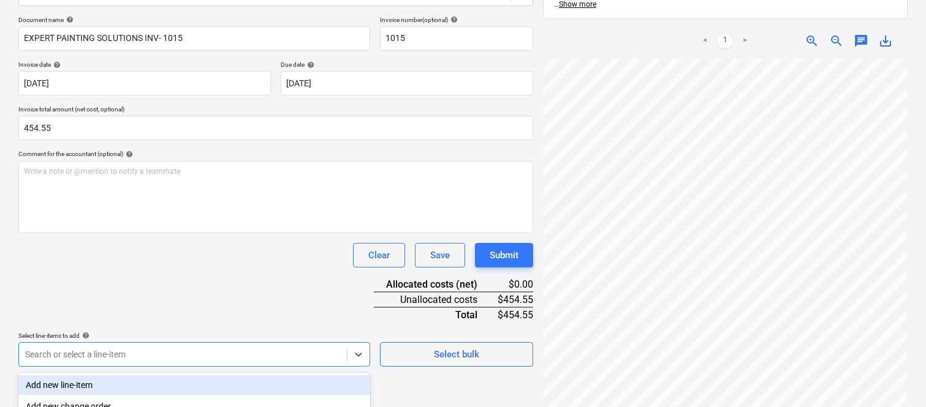
click at [100, 233] on body "Sales Projects Contacts Company Inbox 1 Approvals format_size keyboard_arrow_do…" at bounding box center [463, 28] width 926 height 407
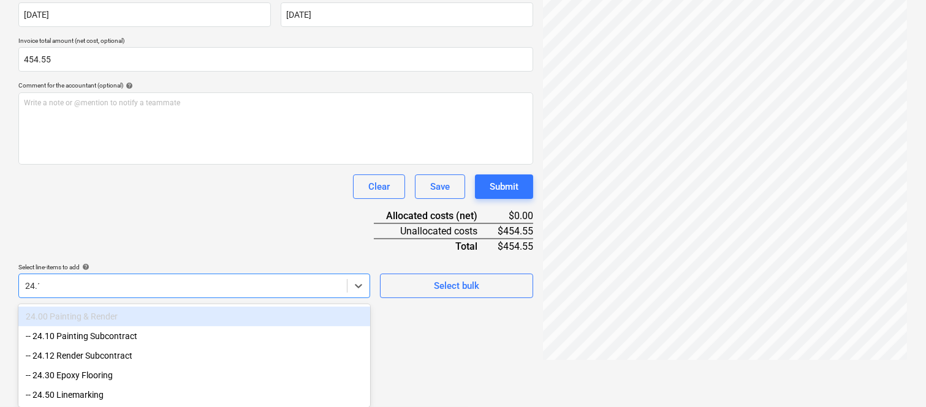
type input "24.10"
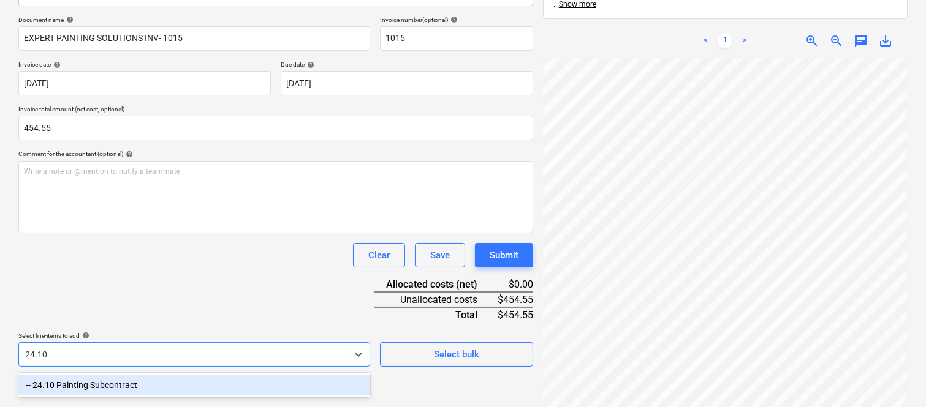
drag, startPoint x: 175, startPoint y: 377, endPoint x: 161, endPoint y: 235, distance: 142.9
click at [175, 379] on div "-- 24.10 Painting Subcontract" at bounding box center [194, 386] width 352 height 20
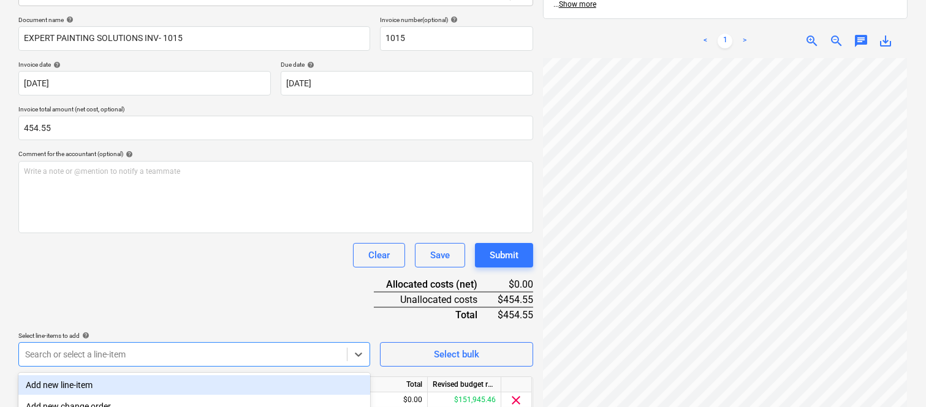
click at [161, 235] on div "Document name help EXPERT PAINTING SOLUTIONS INV- 1015 Invoice number (optional…" at bounding box center [275, 232] width 515 height 432
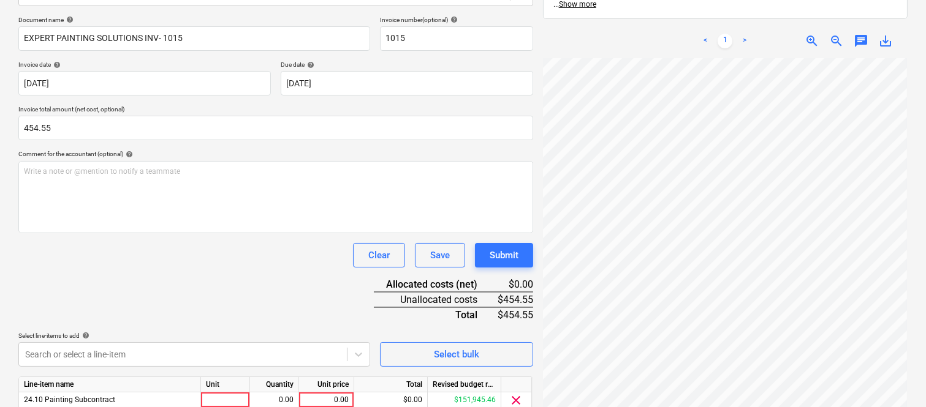
scroll to position [225, 0]
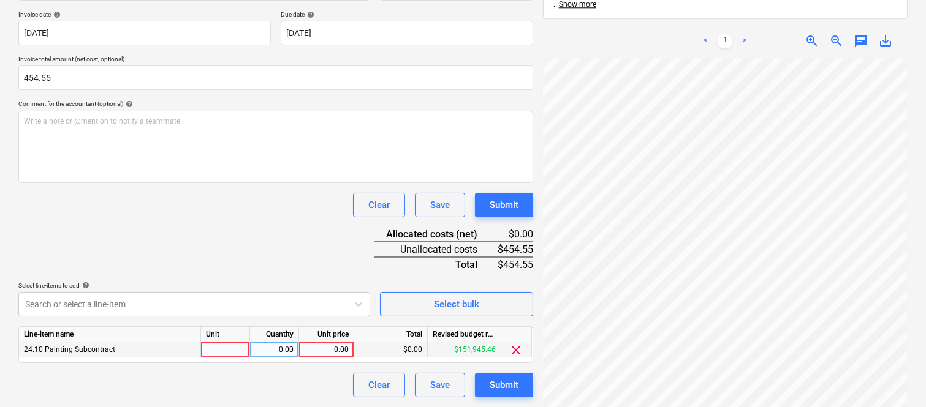
click at [229, 347] on div at bounding box center [225, 350] width 49 height 15
type input "INVOICE"
click at [273, 344] on div "0.00" at bounding box center [274, 350] width 39 height 15
type input "1"
click at [346, 350] on div "0.00" at bounding box center [326, 350] width 45 height 15
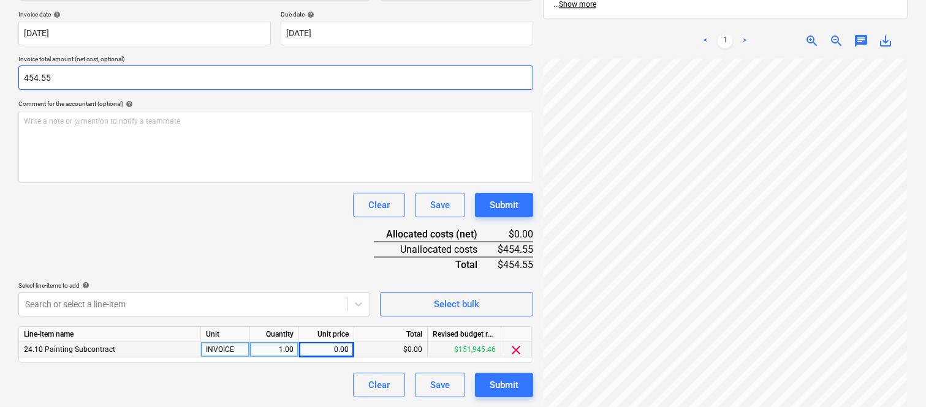
click at [35, 80] on input "454.55" at bounding box center [275, 78] width 515 height 25
click at [37, 80] on input "454.55" at bounding box center [275, 78] width 515 height 25
click at [60, 81] on input "454.55" at bounding box center [275, 78] width 515 height 25
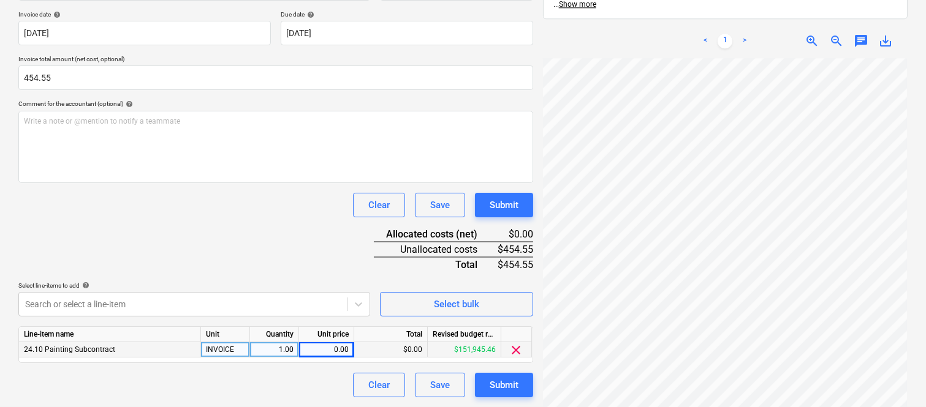
click at [316, 346] on div "0.00" at bounding box center [326, 350] width 45 height 15
type input "454.55"
click at [240, 218] on div "Document name help EXPERT PAINTING SOLUTIONS INV- 1015 Invoice number (optional…" at bounding box center [275, 182] width 515 height 432
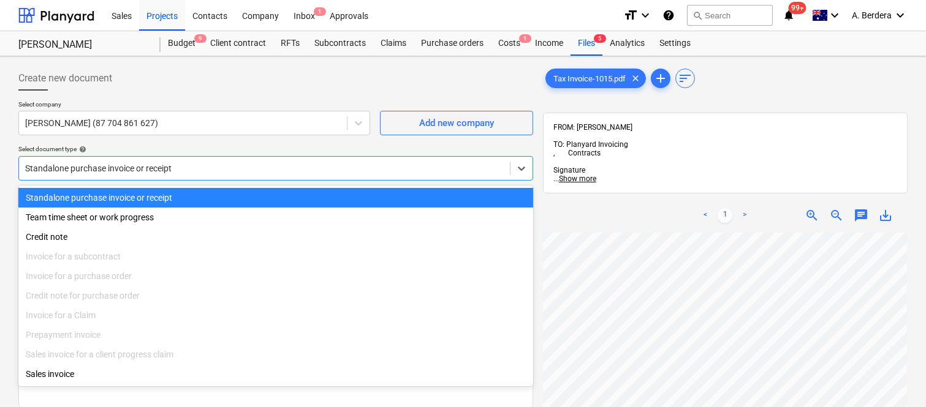
click at [209, 169] on div at bounding box center [264, 168] width 479 height 12
click at [211, 199] on div "Standalone purchase invoice or receipt" at bounding box center [275, 198] width 515 height 20
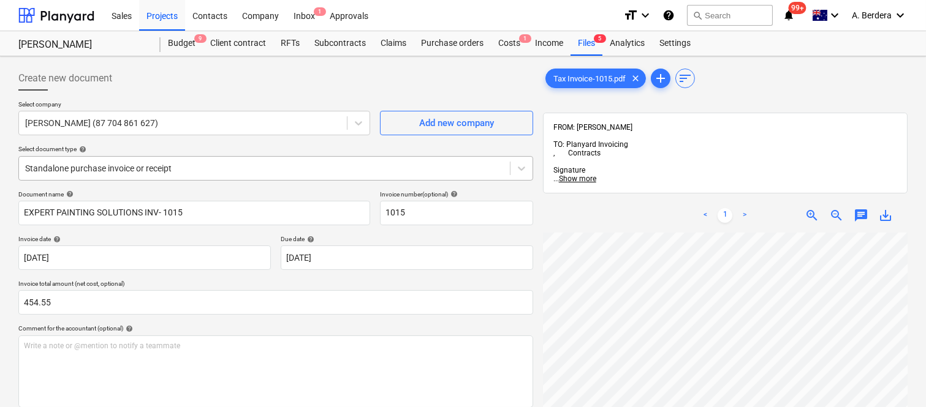
click at [316, 167] on div at bounding box center [264, 168] width 479 height 12
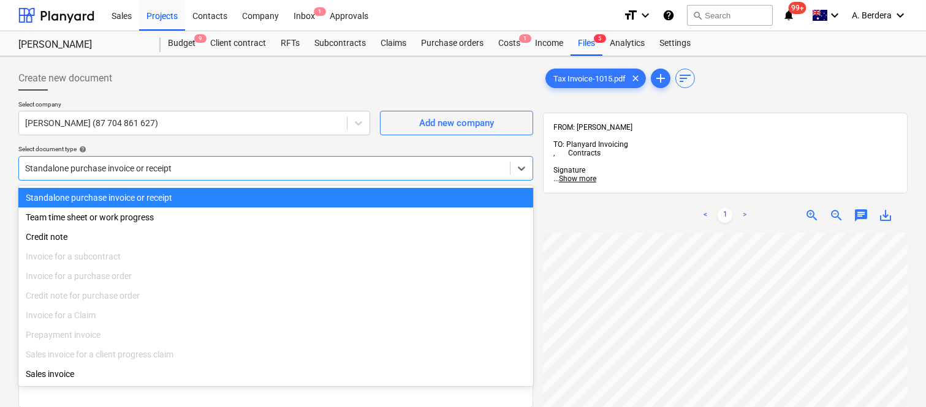
click at [308, 194] on div "Standalone purchase invoice or receipt" at bounding box center [275, 198] width 515 height 20
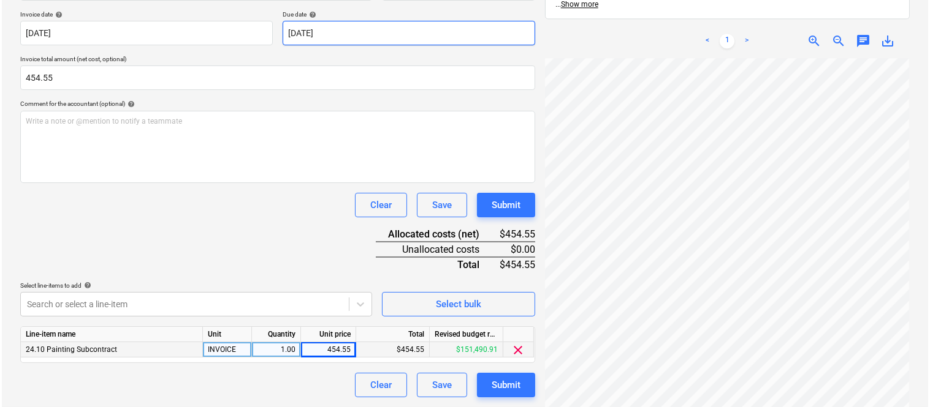
scroll to position [279, 96]
click at [507, 383] on div "Submit" at bounding box center [504, 385] width 29 height 16
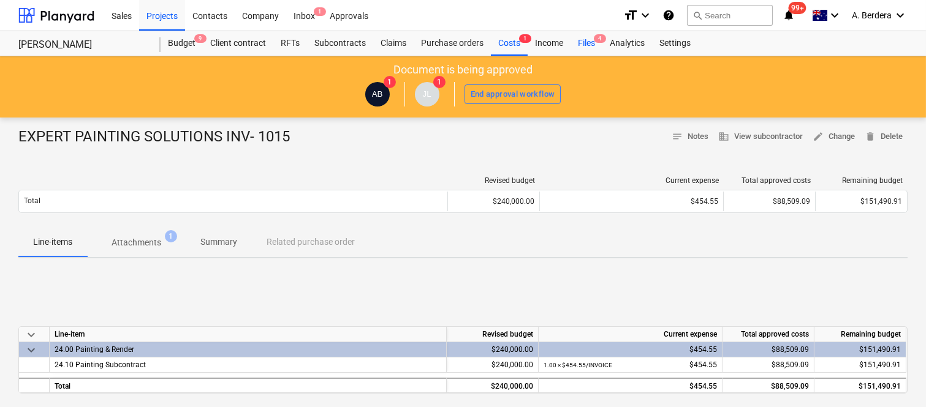
click at [592, 41] on div "Files 4" at bounding box center [586, 43] width 32 height 25
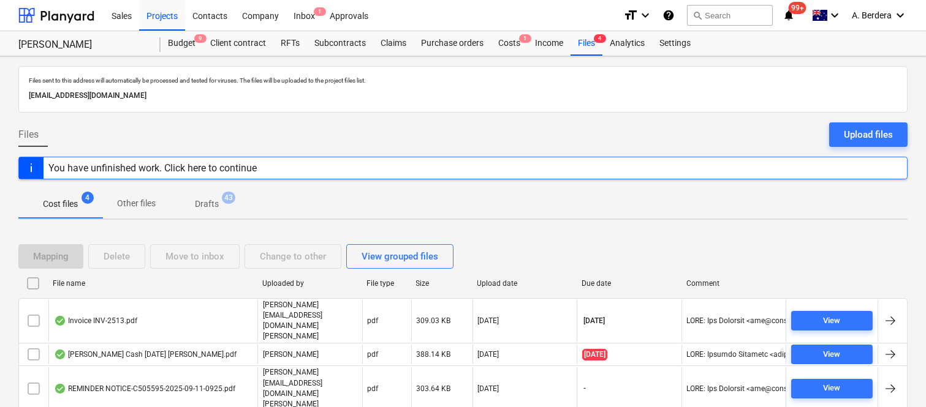
scroll to position [26, 0]
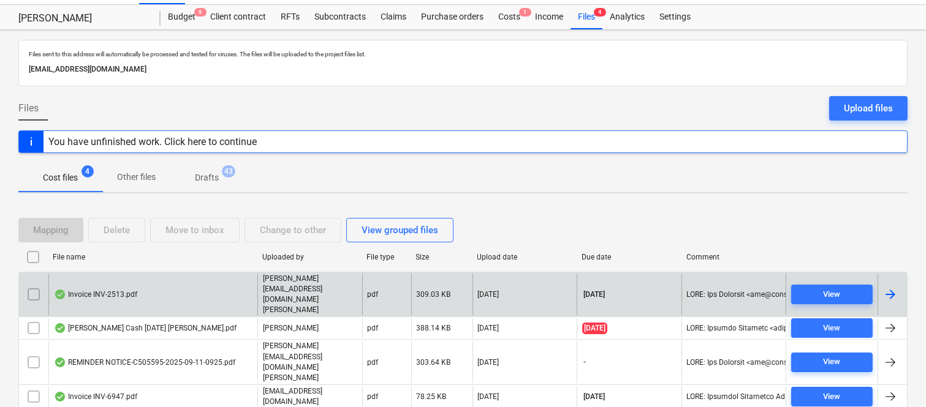
click at [221, 286] on div "Invoice INV-2513.pdf" at bounding box center [152, 295] width 209 height 42
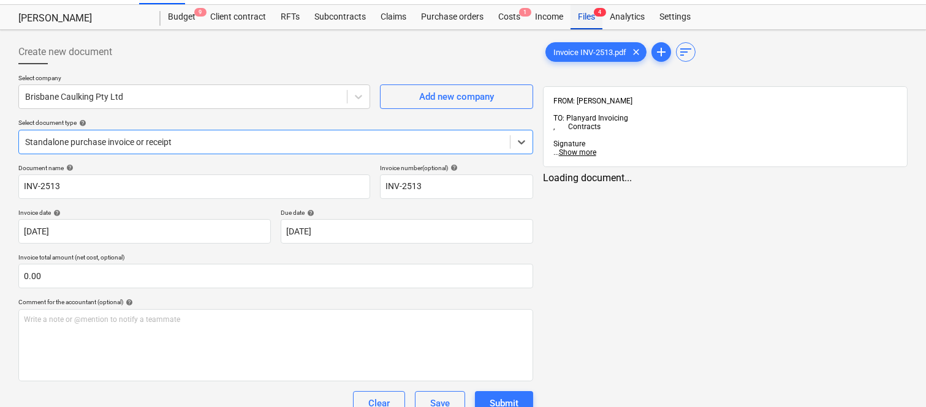
click at [588, 13] on div "Files 4" at bounding box center [586, 17] width 32 height 25
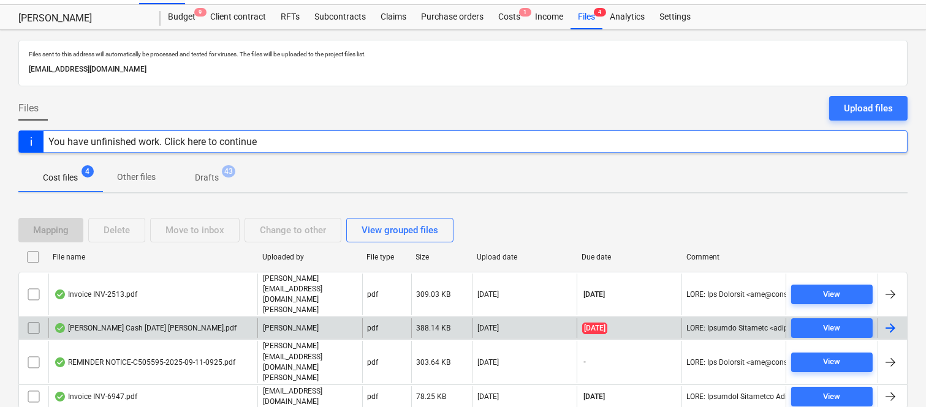
click at [241, 319] on div "Petty Cash 14.09.2025 Matthew Williams.pdf" at bounding box center [152, 329] width 209 height 20
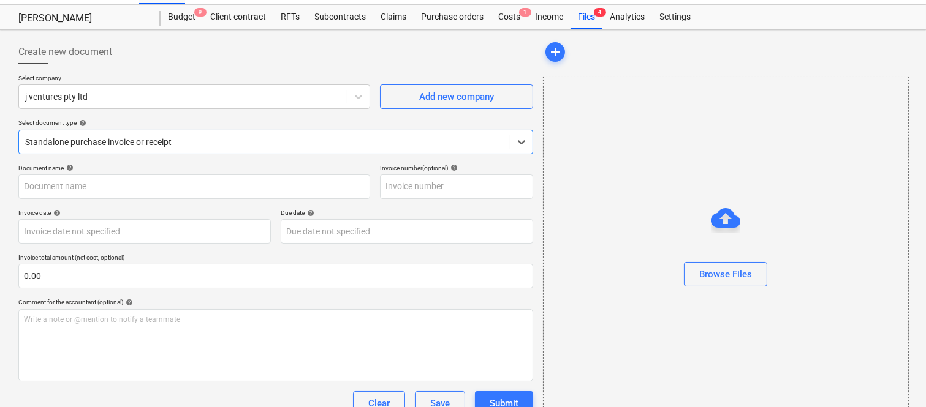
type input "Petty Cash 14.09.2025 Matthew Williams.pdf"
type input "[DATE]"
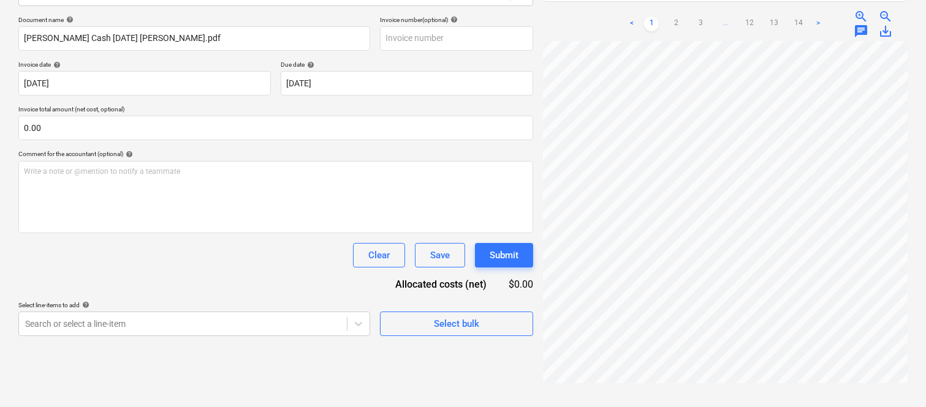
scroll to position [0, 211]
click at [504, 313] on div "Create new document Select company j ventures pty ltd Add new company Select do…" at bounding box center [462, 145] width 899 height 517
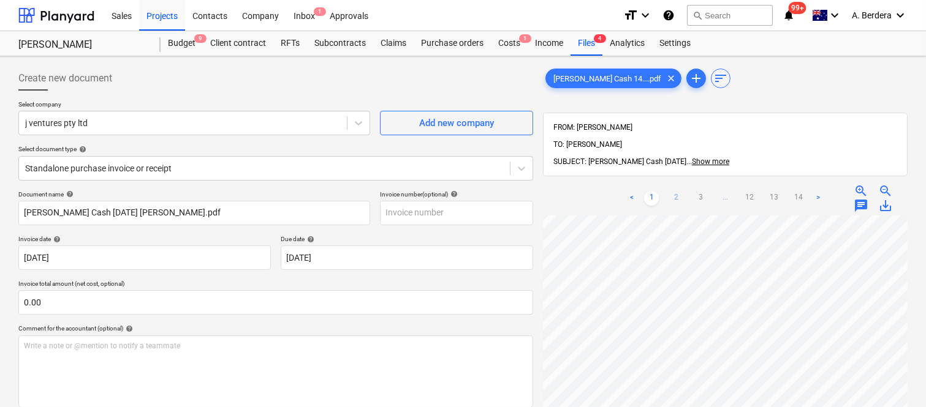
click at [671, 191] on link "2" at bounding box center [676, 198] width 15 height 15
click at [700, 191] on link "3" at bounding box center [700, 198] width 15 height 15
click at [881, 184] on span "zoom_out" at bounding box center [885, 191] width 15 height 15
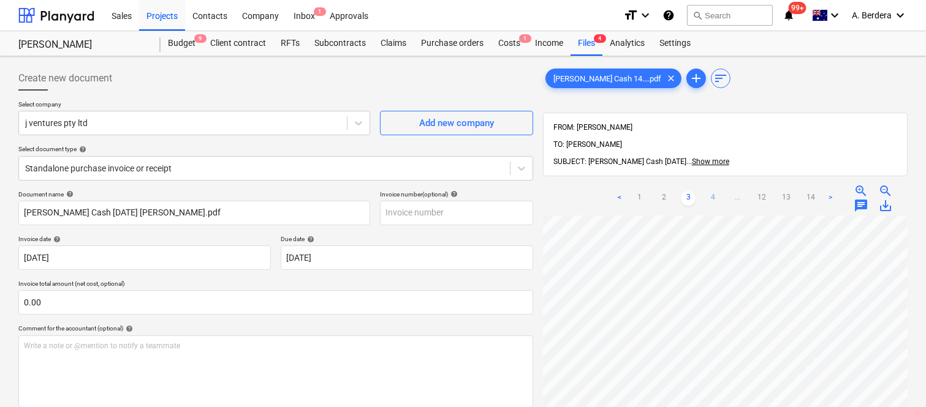
click at [711, 191] on link "4" at bounding box center [712, 198] width 15 height 15
click at [721, 203] on link "5" at bounding box center [725, 210] width 15 height 15
click at [616, 203] on link "1" at bounding box center [614, 210] width 15 height 15
click at [672, 191] on link "2" at bounding box center [676, 198] width 15 height 15
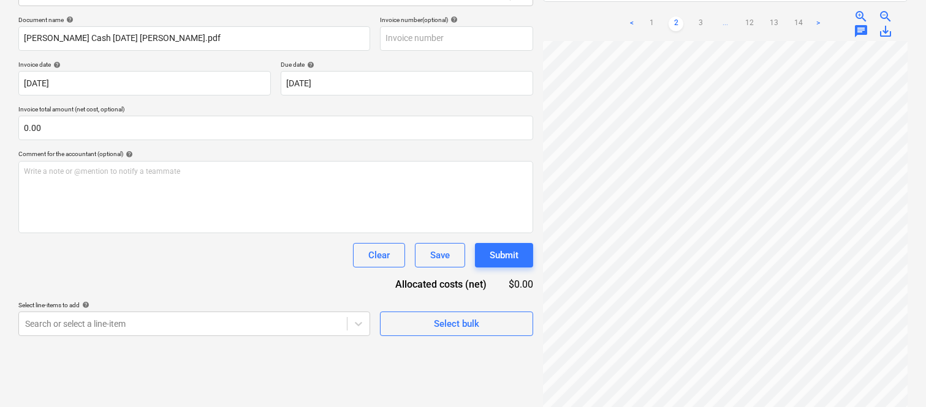
scroll to position [0, 0]
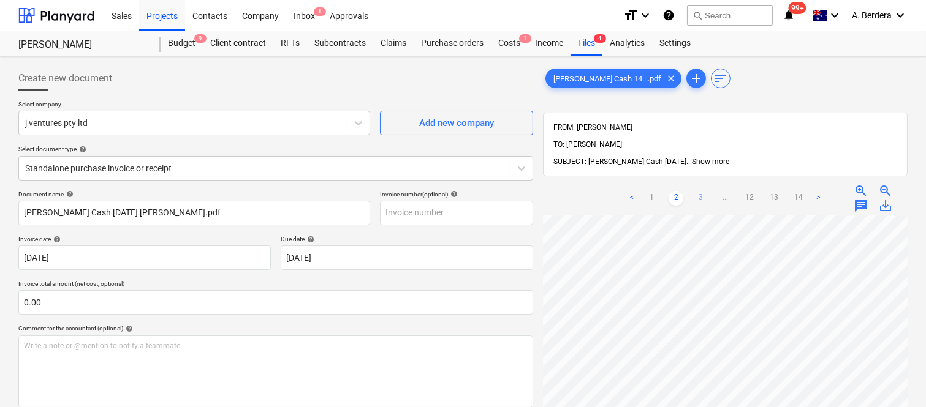
click at [703, 191] on link "3" at bounding box center [700, 198] width 15 height 15
click at [712, 191] on link "4" at bounding box center [712, 198] width 15 height 15
click at [727, 203] on link "5" at bounding box center [725, 210] width 15 height 15
click at [733, 203] on link "6" at bounding box center [737, 210] width 15 height 15
click at [749, 203] on link "7" at bounding box center [748, 210] width 15 height 15
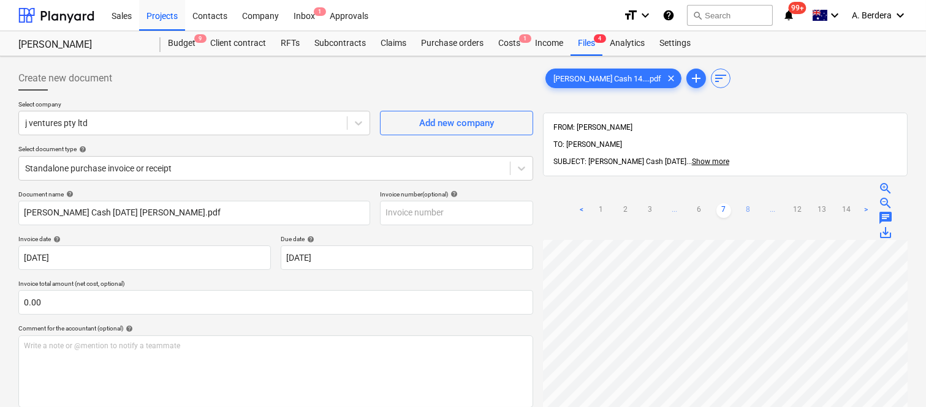
click at [749, 203] on link "8" at bounding box center [748, 210] width 15 height 15
click at [746, 203] on link "9" at bounding box center [748, 210] width 15 height 15
click at [749, 203] on link "10" at bounding box center [748, 210] width 15 height 15
click at [767, 203] on link "11" at bounding box center [761, 210] width 15 height 15
click at [773, 203] on link "12" at bounding box center [774, 210] width 15 height 15
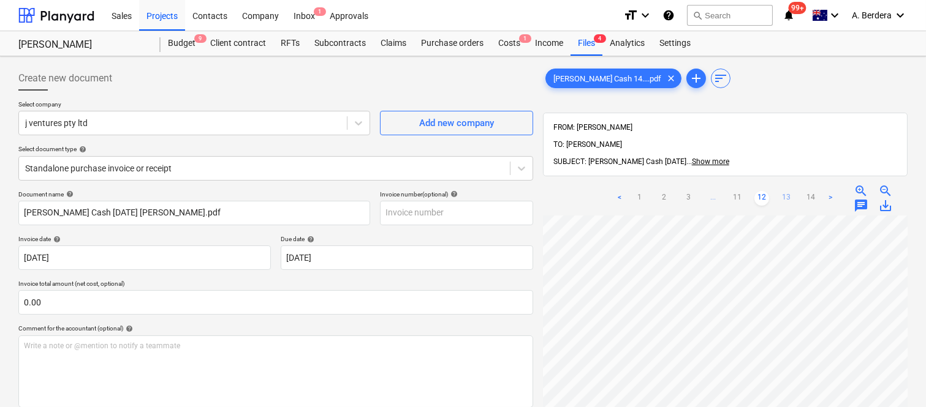
click at [781, 191] on link "13" at bounding box center [786, 198] width 15 height 15
click at [799, 191] on link "14" at bounding box center [798, 198] width 15 height 15
click at [776, 191] on link "13" at bounding box center [774, 198] width 15 height 15
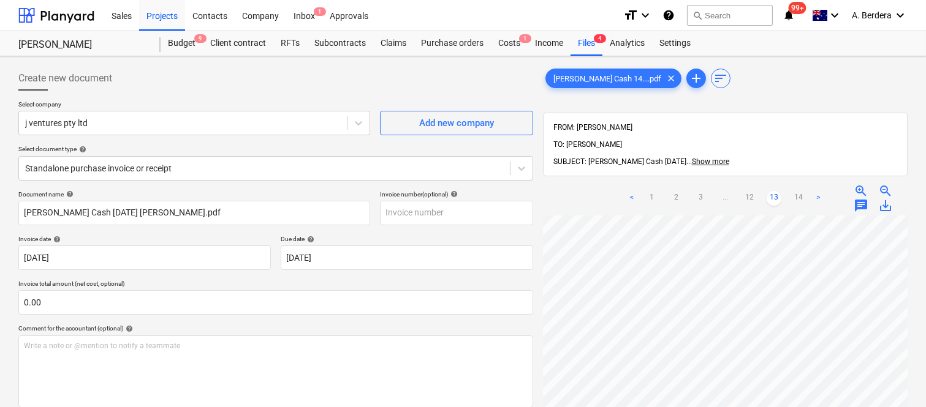
click at [748, 191] on link "12" at bounding box center [749, 198] width 15 height 15
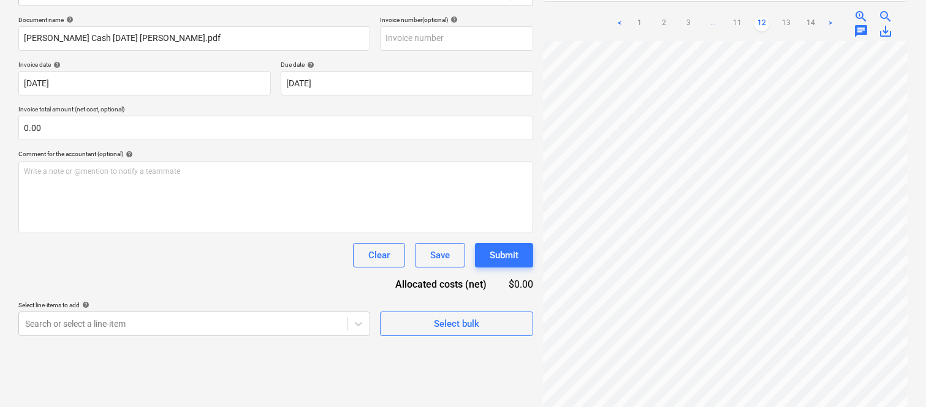
click at [736, 17] on link "11" at bounding box center [737, 24] width 15 height 15
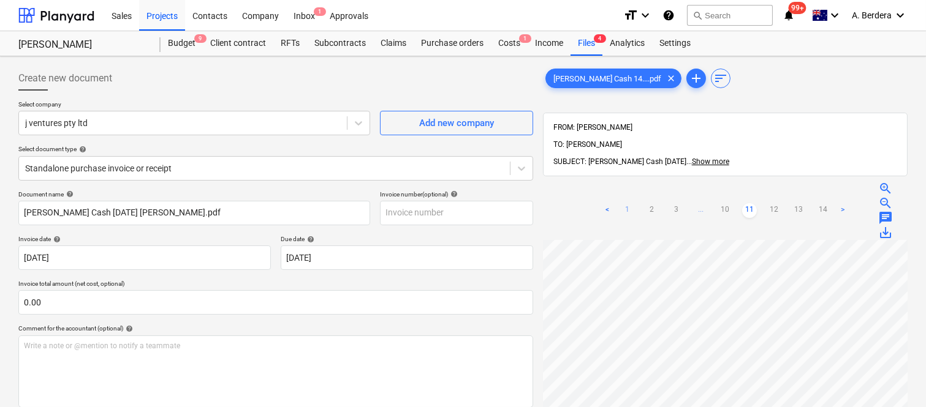
click at [626, 203] on link "1" at bounding box center [626, 210] width 15 height 15
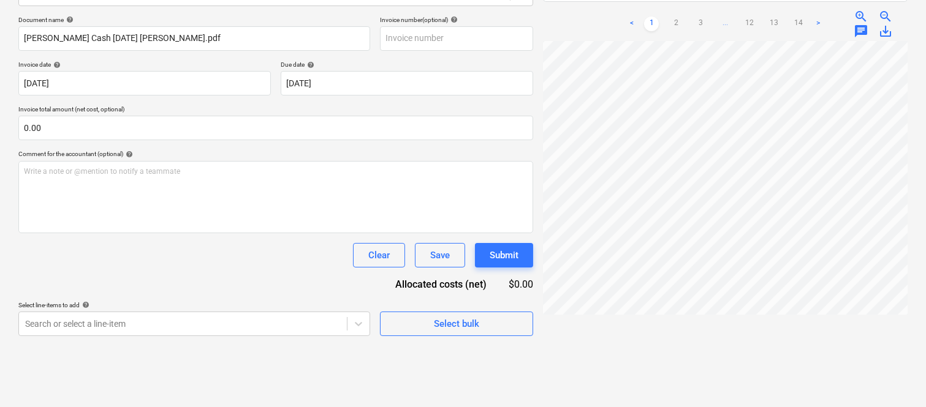
scroll to position [0, 163]
click at [671, 17] on link "2" at bounding box center [676, 24] width 15 height 15
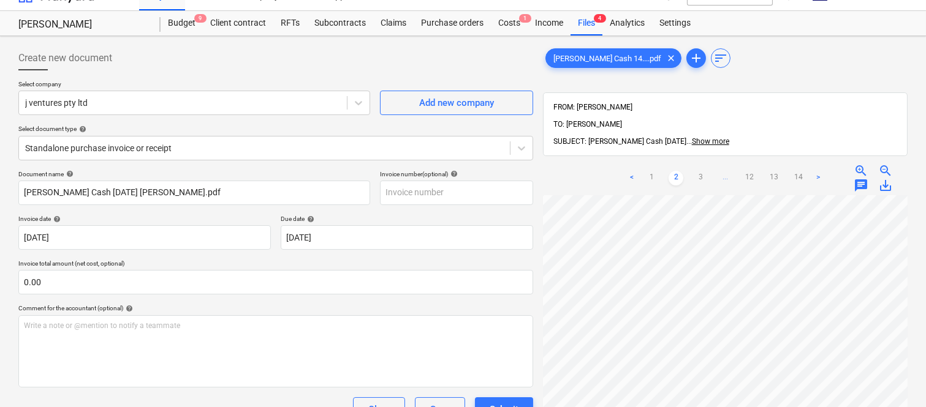
scroll to position [0, 0]
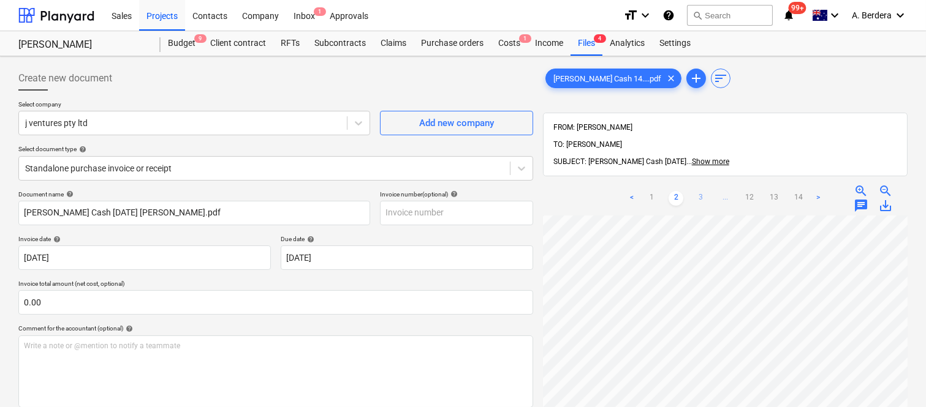
click at [703, 191] on link "3" at bounding box center [700, 198] width 15 height 15
click at [758, 191] on link "12" at bounding box center [761, 198] width 15 height 15
click at [790, 191] on link "13" at bounding box center [786, 198] width 15 height 15
click at [803, 191] on link "14" at bounding box center [798, 198] width 15 height 15
click at [749, 191] on link "12" at bounding box center [749, 198] width 15 height 15
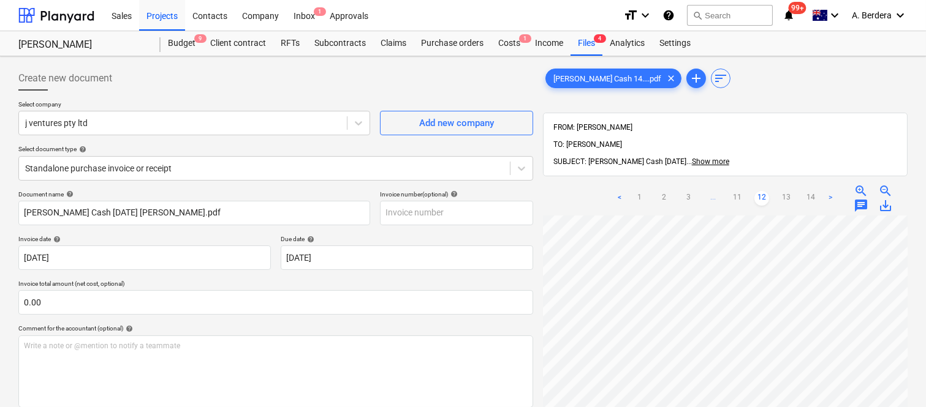
click at [857, 184] on span "zoom_in" at bounding box center [861, 191] width 15 height 15
click at [420, 207] on input "text" at bounding box center [456, 213] width 153 height 25
click at [647, 191] on ul "< 1 2 3 ... 11 12 13 14 >" at bounding box center [724, 198] width 225 height 15
click at [643, 191] on link "1" at bounding box center [639, 198] width 15 height 15
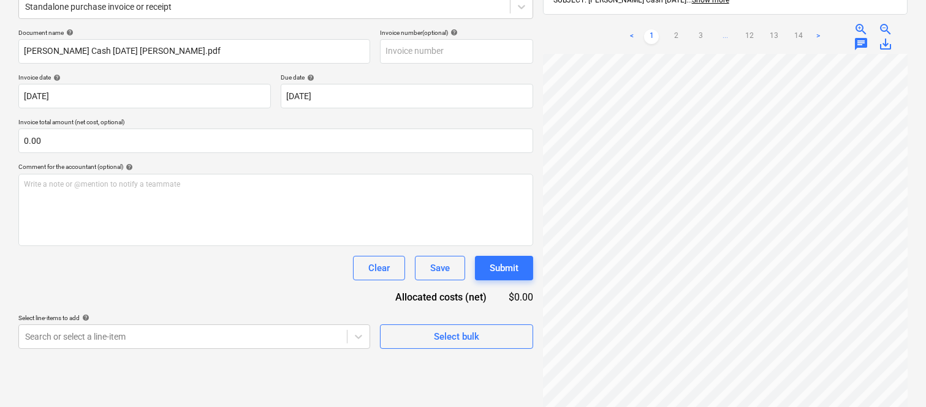
scroll to position [169, 0]
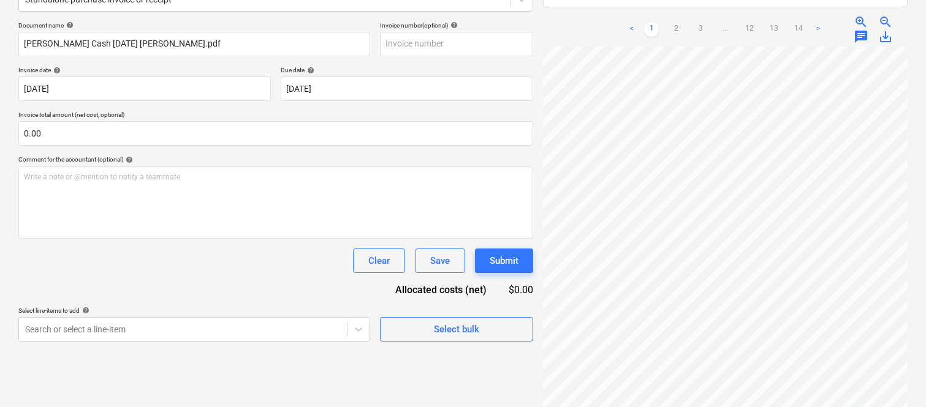
click at [885, 15] on span "zoom_out" at bounding box center [885, 22] width 15 height 15
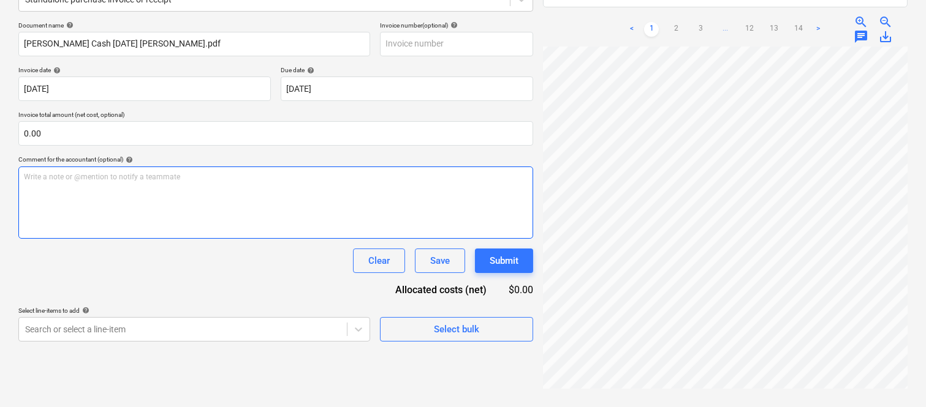
scroll to position [0, 268]
click at [515, 176] on div "Create new document Select company j ventures pty ltd Add new company Select do…" at bounding box center [462, 158] width 899 height 532
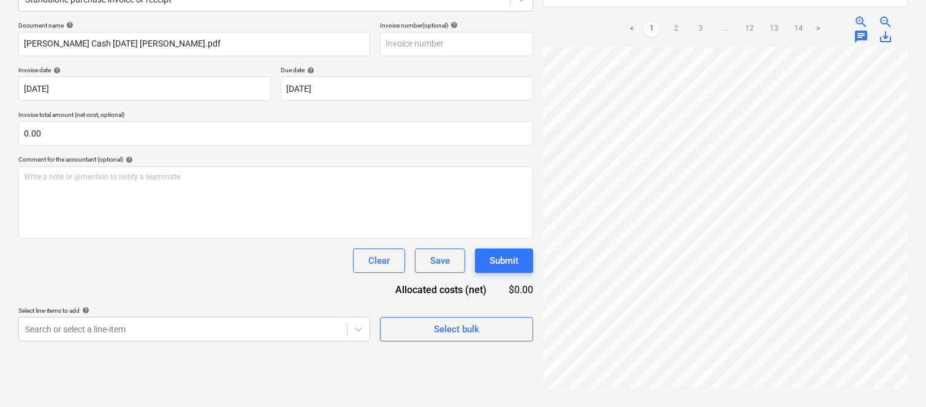
scroll to position [0, 0]
click at [901, 169] on div at bounding box center [725, 233] width 365 height 373
click at [887, 15] on span "zoom_out" at bounding box center [885, 22] width 15 height 15
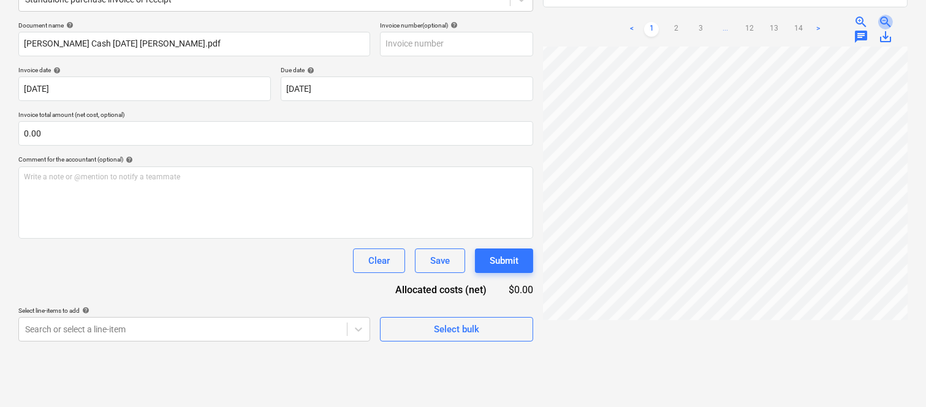
click at [887, 15] on span "zoom_out" at bounding box center [885, 22] width 15 height 15
click at [859, 15] on span "zoom_in" at bounding box center [861, 22] width 15 height 15
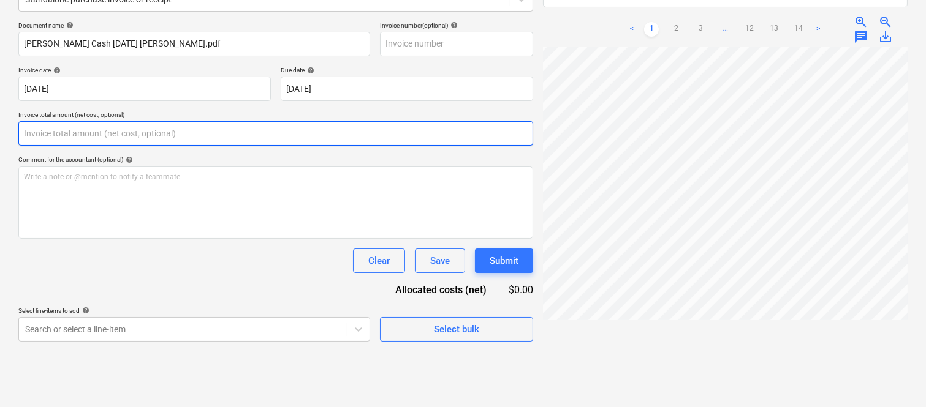
click at [157, 135] on input "text" at bounding box center [275, 133] width 515 height 25
paste input "481.7"
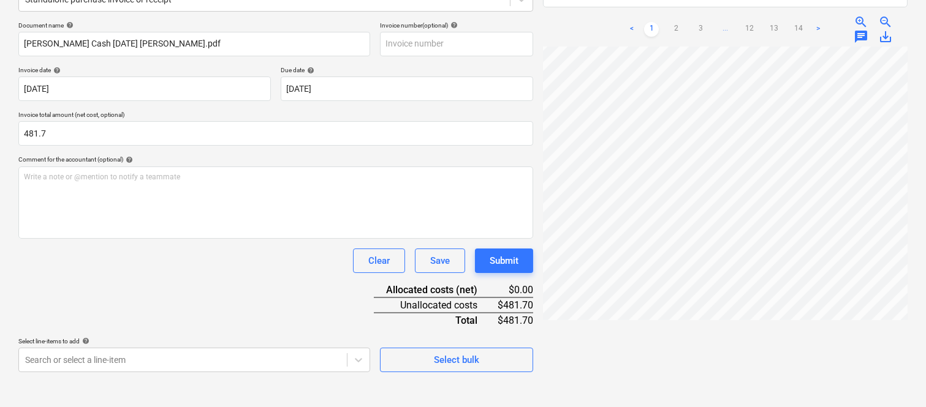
type input "481.70"
drag, startPoint x: 241, startPoint y: 322, endPoint x: 242, endPoint y: 316, distance: 6.9
click at [242, 319] on div "Document name help Petty Cash 14.09.2025 Matthew Williams.pdf Invoice number (o…" at bounding box center [275, 196] width 515 height 351
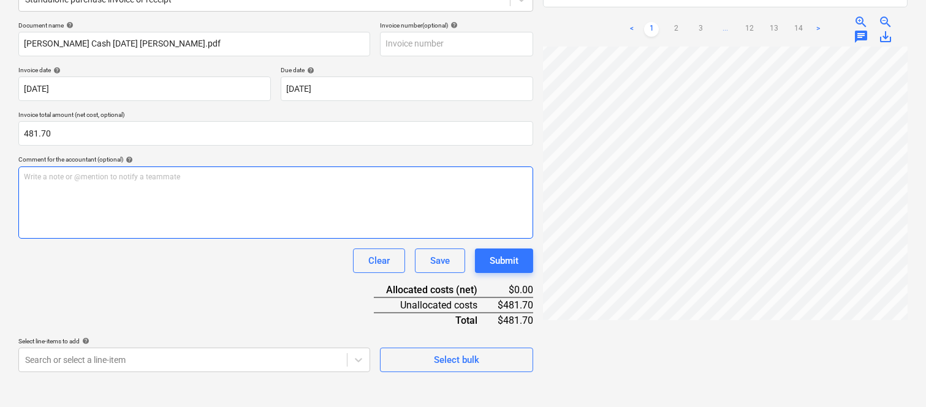
scroll to position [0, 0]
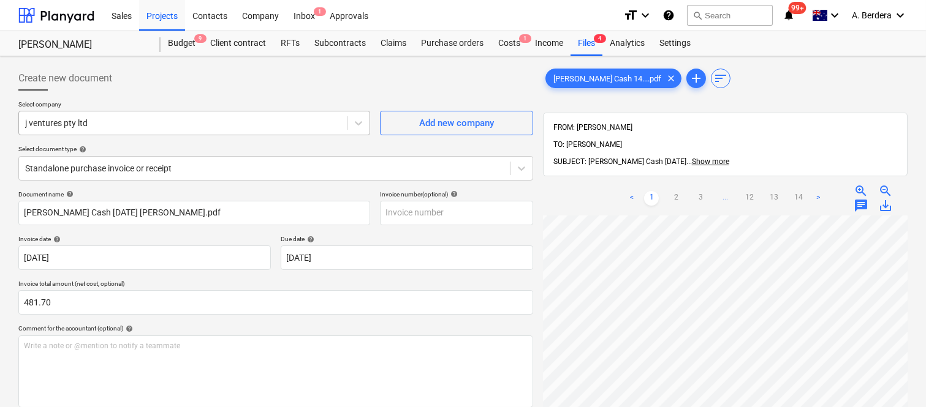
click at [190, 123] on div at bounding box center [183, 123] width 316 height 12
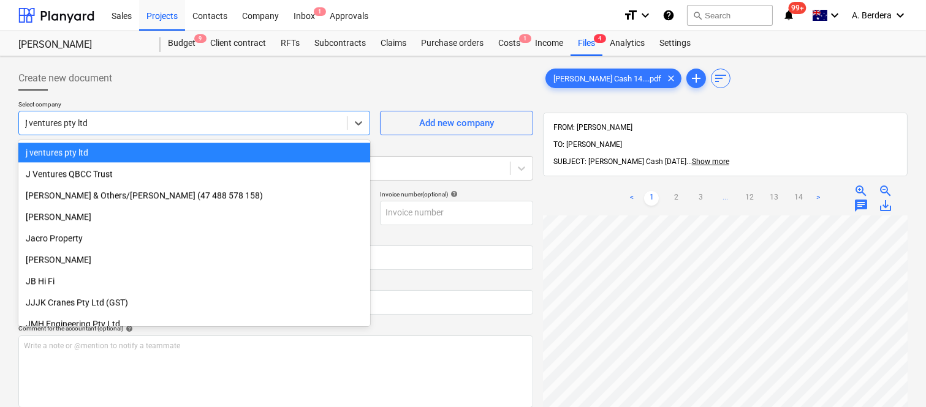
scroll to position [867, 0]
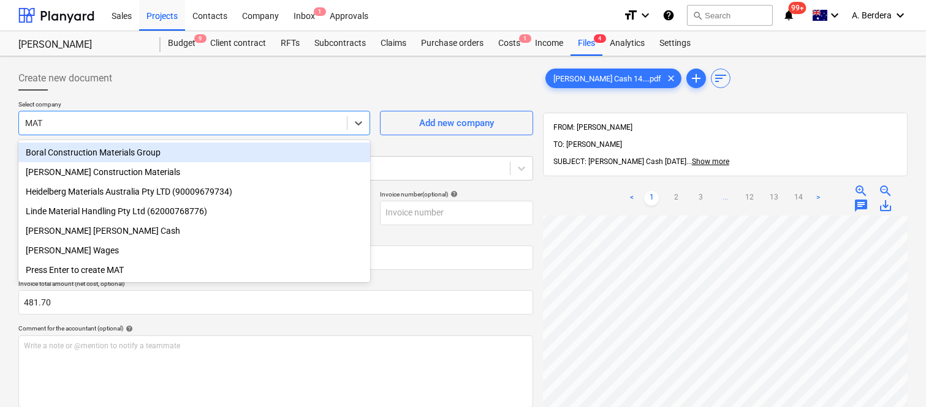
type input "MATT"
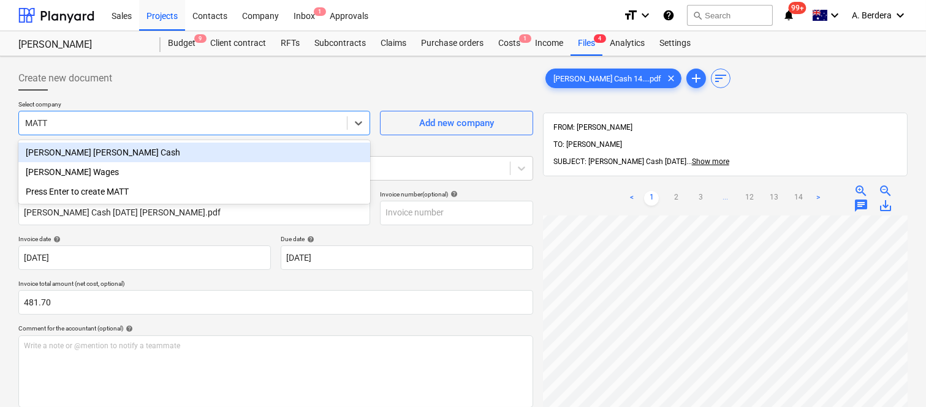
click at [152, 150] on div "[PERSON_NAME] [PERSON_NAME] Cash" at bounding box center [194, 153] width 352 height 20
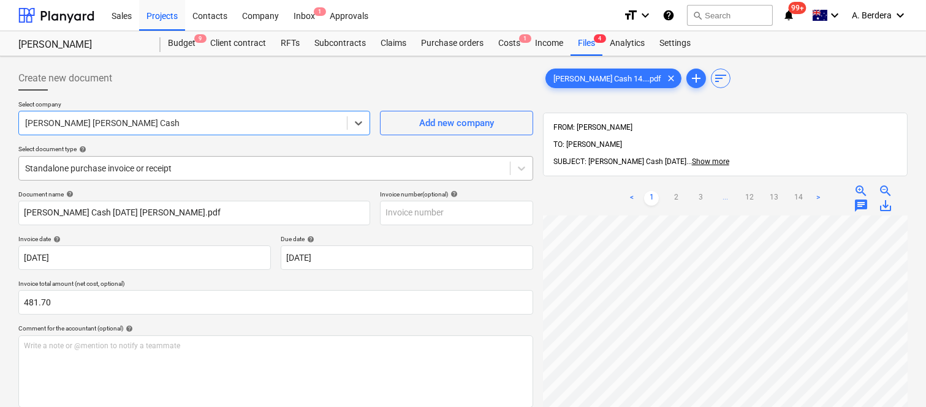
click at [203, 167] on div at bounding box center [264, 168] width 479 height 12
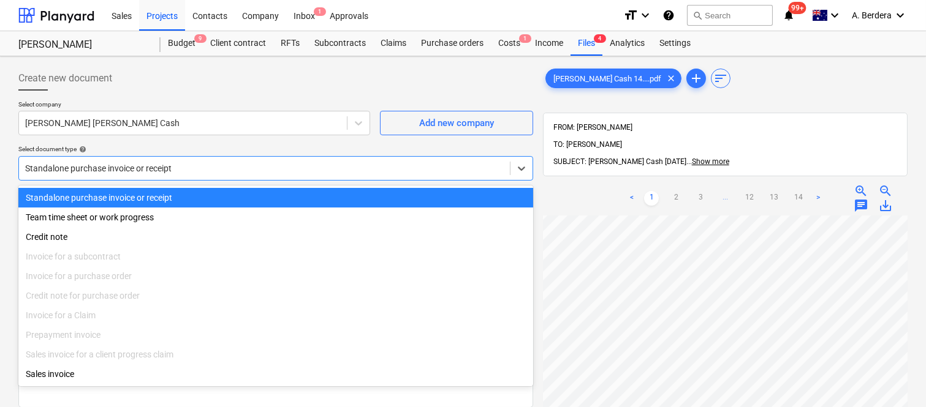
click at [212, 192] on div "Standalone purchase invoice or receipt" at bounding box center [275, 198] width 515 height 20
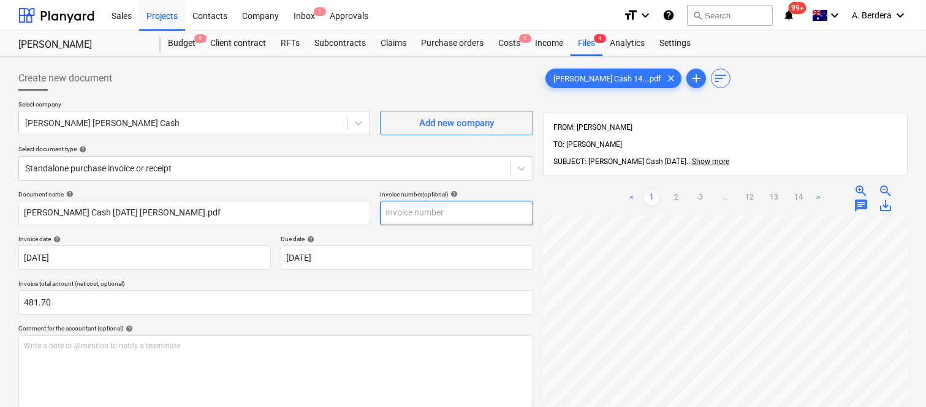
click at [436, 213] on input "text" at bounding box center [456, 213] width 153 height 25
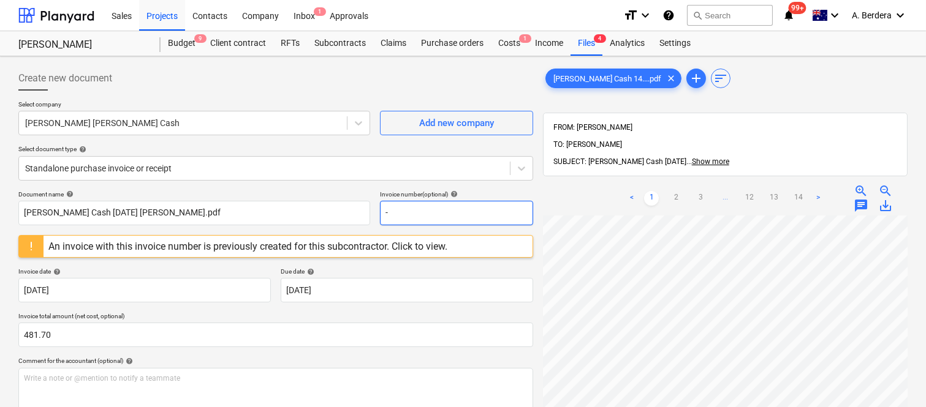
type input "-"
click at [281, 249] on div "An invoice with this invoice number is previously created for this subcontracto…" at bounding box center [247, 247] width 399 height 12
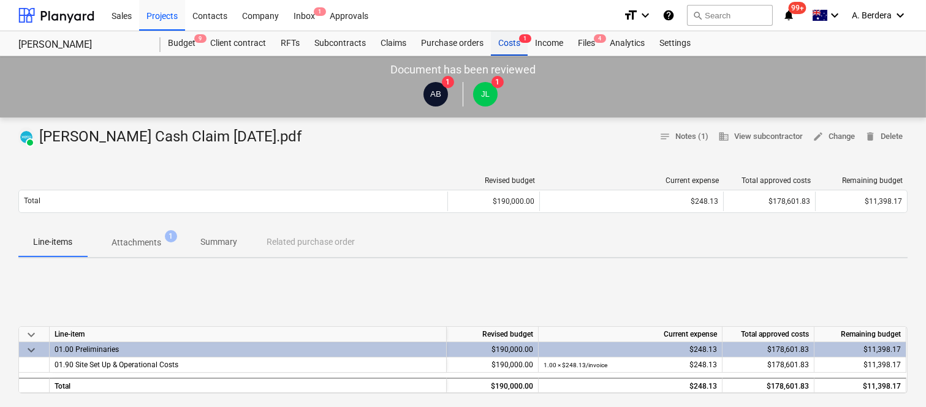
click at [518, 45] on div "Costs 1" at bounding box center [509, 43] width 37 height 25
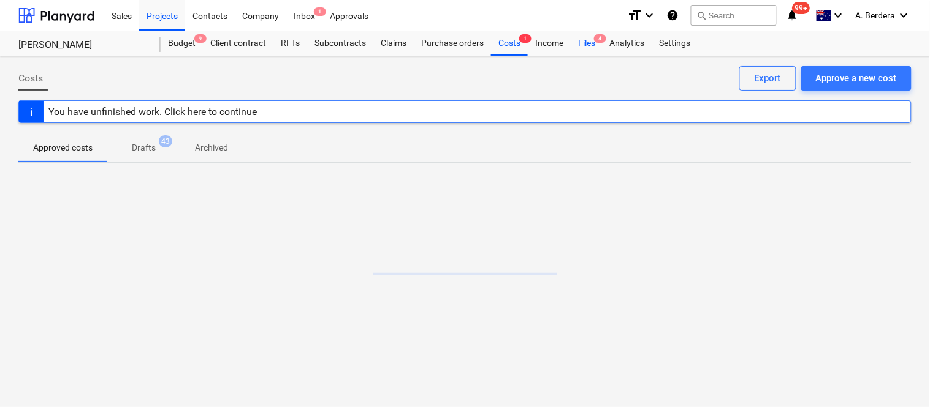
click at [586, 44] on div "Files 4" at bounding box center [586, 43] width 32 height 25
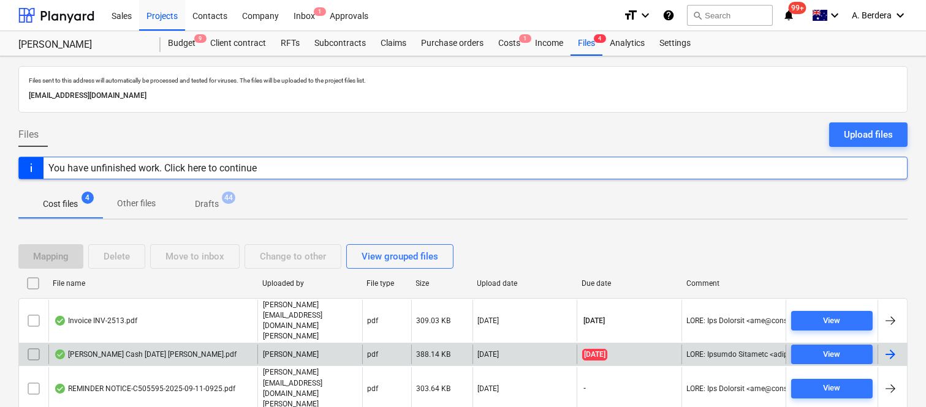
click at [221, 345] on div "Petty Cash 14.09.2025 Matthew Williams.pdf" at bounding box center [152, 355] width 209 height 20
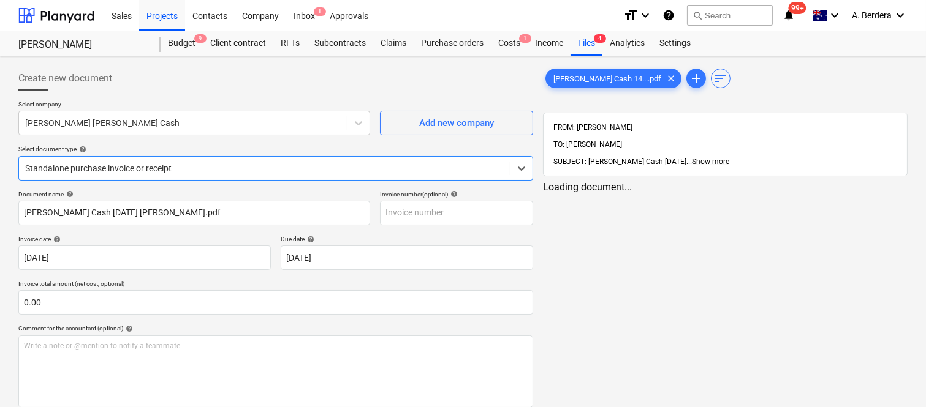
type input "-"
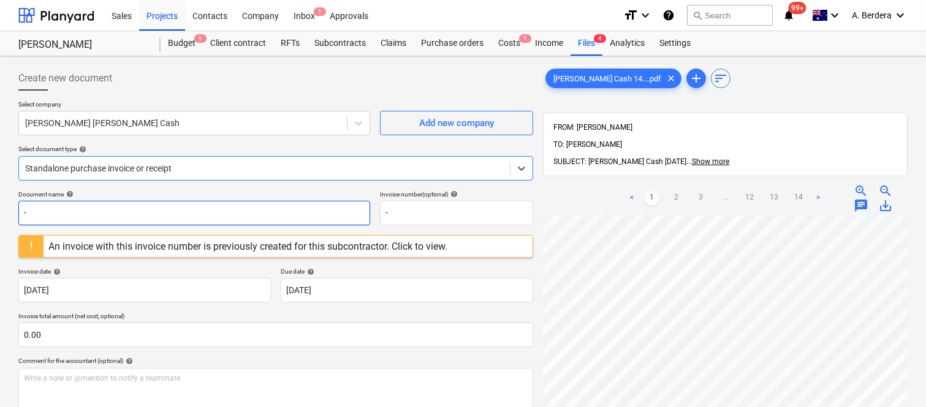
click at [145, 213] on input "-" at bounding box center [194, 213] width 352 height 25
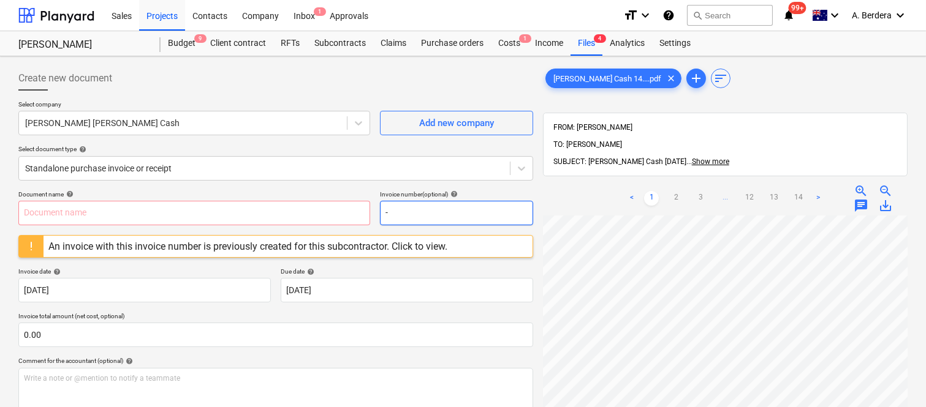
click at [433, 214] on input "-" at bounding box center [456, 213] width 153 height 25
click at [104, 217] on input "text" at bounding box center [194, 213] width 352 height 25
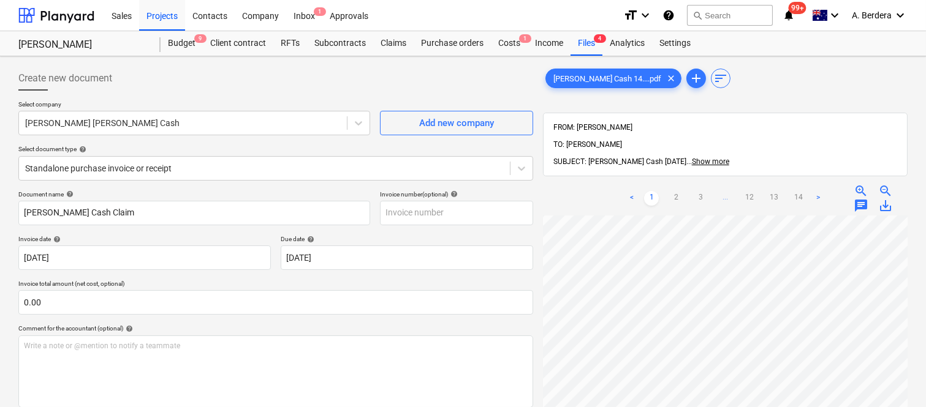
scroll to position [0, 163]
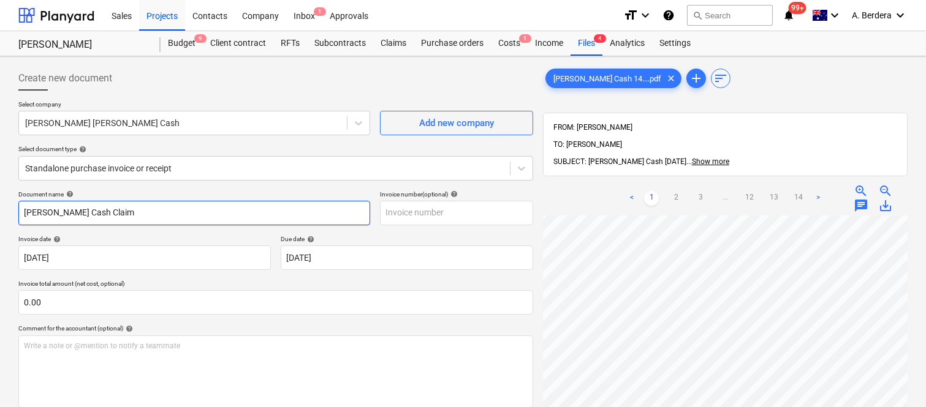
click at [210, 207] on input "Petty Cash Claim" at bounding box center [194, 213] width 352 height 25
type input "Petty Cash Claim 14.09.2025.pdf"
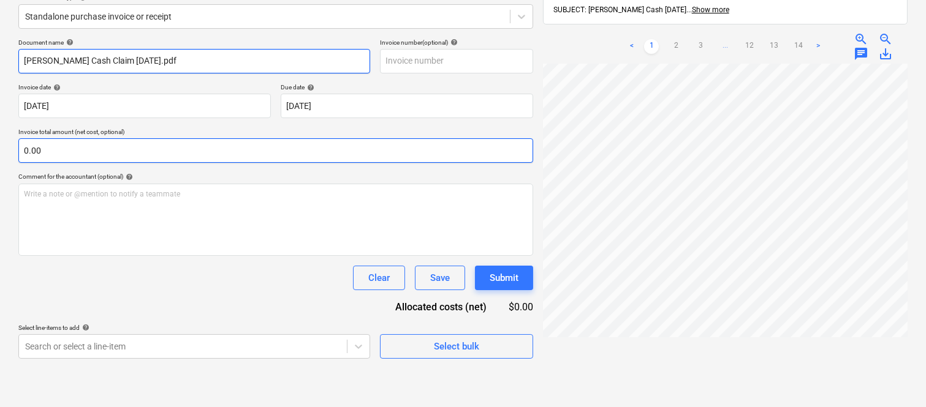
scroll to position [175, 0]
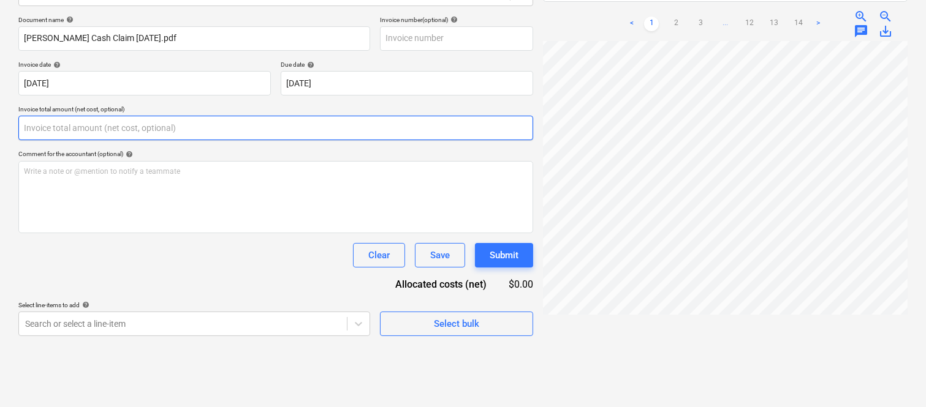
click at [188, 131] on input "text" at bounding box center [275, 128] width 515 height 25
paste input "481.7"
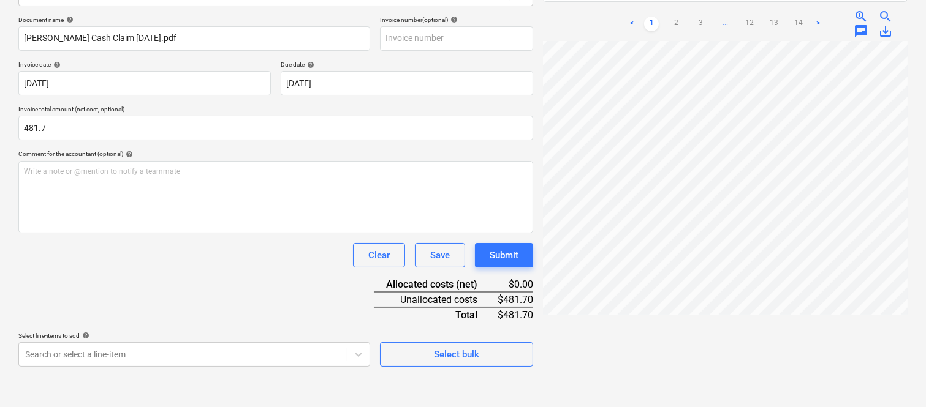
type input "481.70"
click at [254, 262] on div "Clear Save Submit" at bounding box center [275, 255] width 515 height 25
click at [444, 36] on input "text" at bounding box center [456, 38] width 153 height 25
type input "-"
click at [275, 277] on div "Document name help Petty Cash Claim 14.09.2025.pdf Invoice number (optional) he…" at bounding box center [275, 191] width 515 height 351
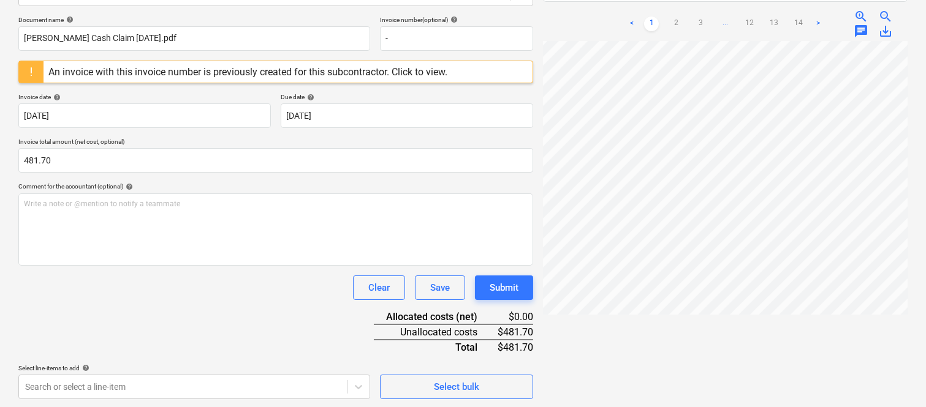
scroll to position [178, 0]
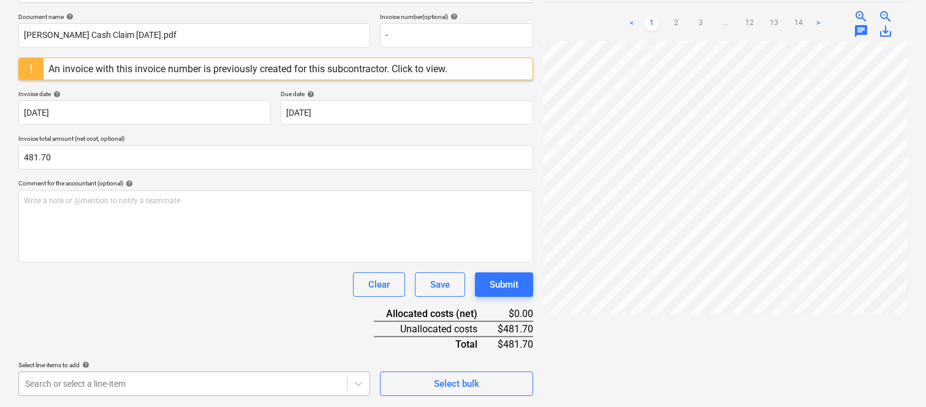
click at [155, 230] on body "Sales Projects Contacts Company Inbox 1 Approvals format_size keyboard_arrow_do…" at bounding box center [463, 25] width 926 height 407
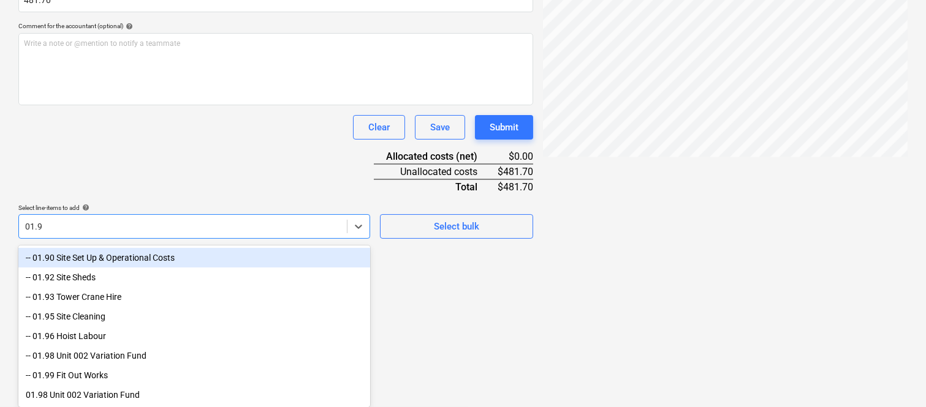
scroll to position [197, 0]
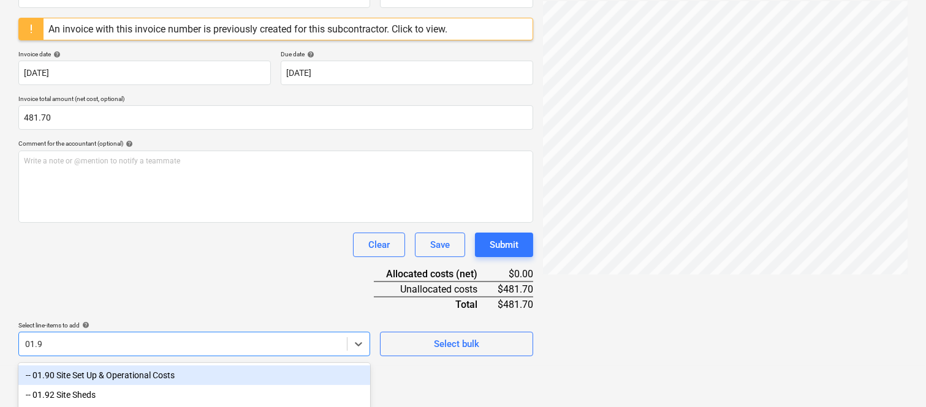
type input "01.90"
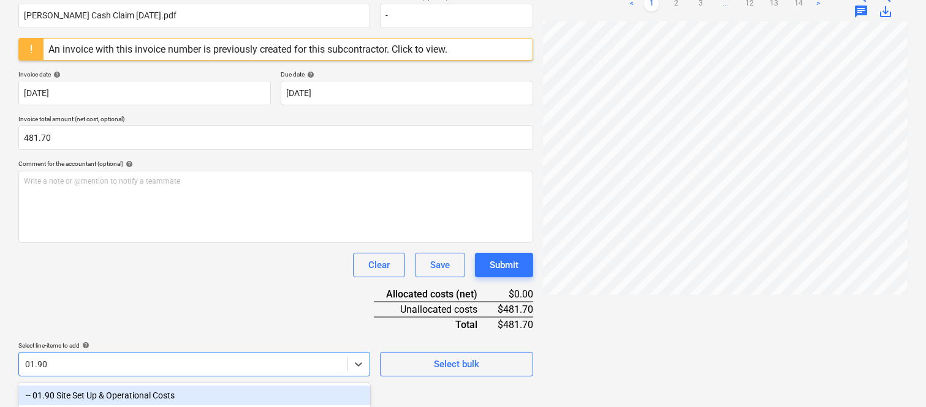
click at [189, 387] on div "-- 01.90 Site Set Up & Operational Costs" at bounding box center [194, 396] width 352 height 20
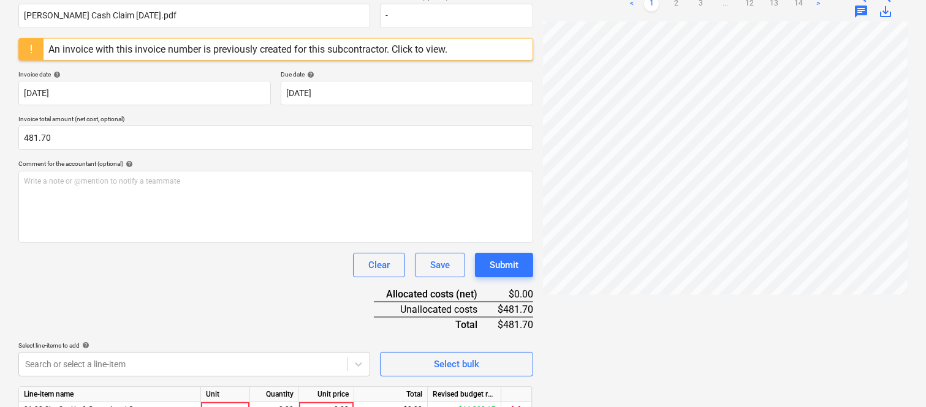
click at [199, 276] on div "Clear Save Submit" at bounding box center [275, 265] width 515 height 25
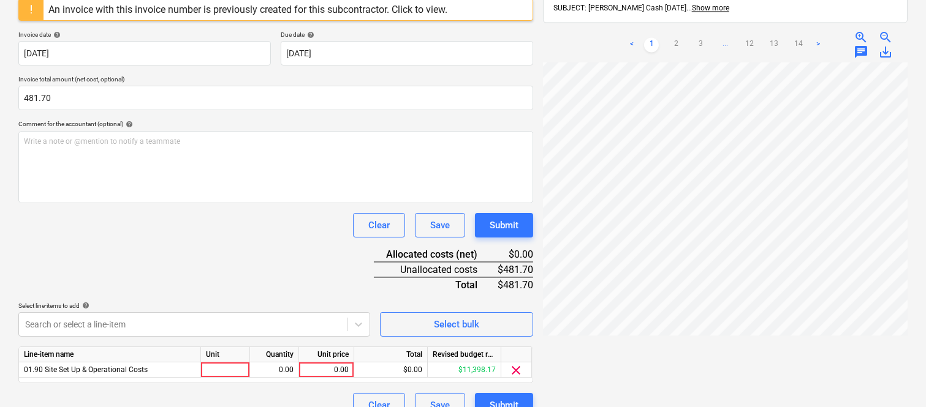
scroll to position [259, 0]
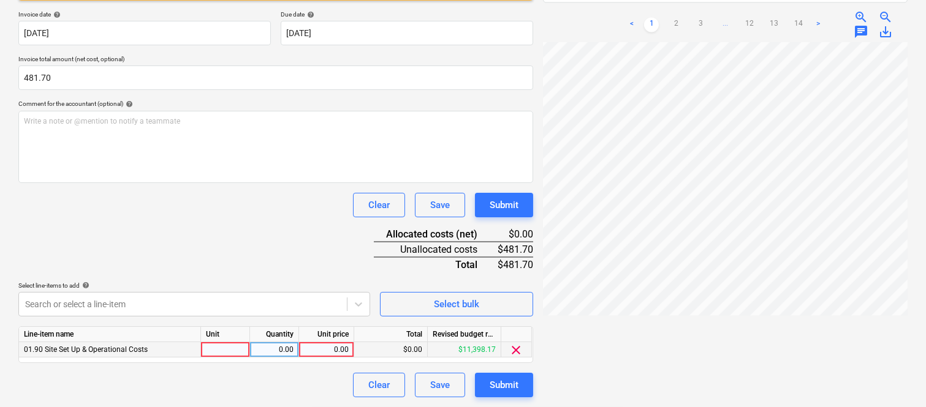
click at [237, 352] on div at bounding box center [225, 350] width 49 height 15
type input "invoice"
click at [286, 347] on div "0.00" at bounding box center [274, 350] width 39 height 15
type input "1"
click at [327, 346] on div "0.00" at bounding box center [326, 350] width 45 height 15
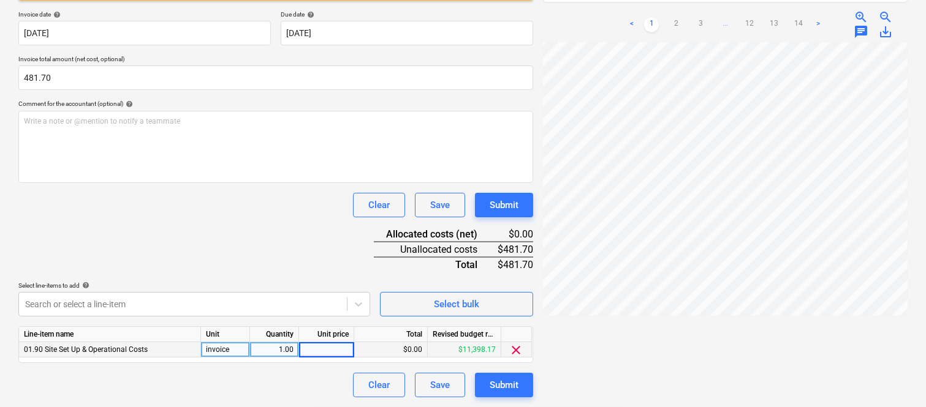
type input "481.7"
click at [311, 386] on div "Clear Save Submit" at bounding box center [275, 385] width 515 height 25
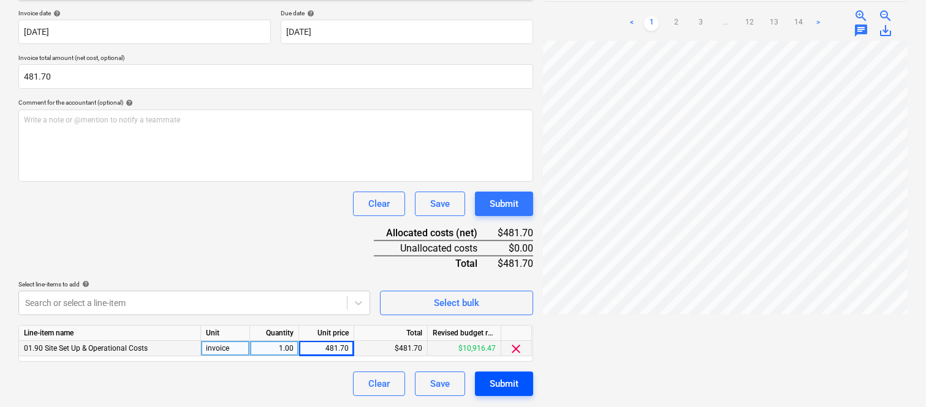
click at [507, 377] on div "Submit" at bounding box center [504, 384] width 29 height 16
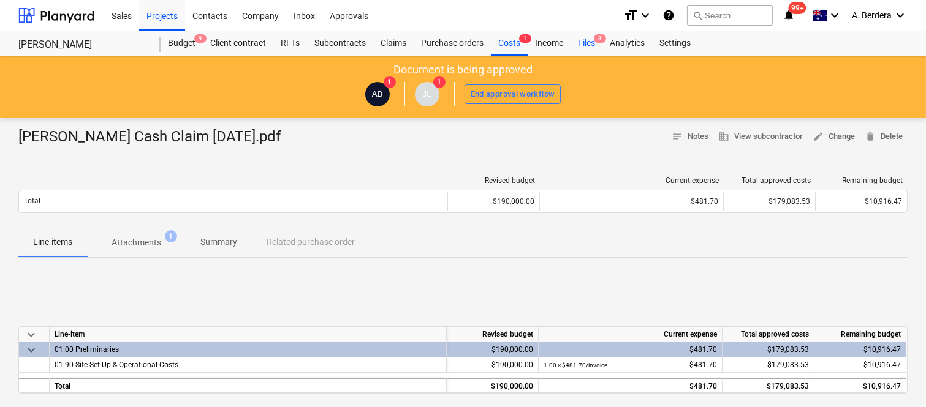
click at [597, 40] on span "3" at bounding box center [600, 38] width 12 height 9
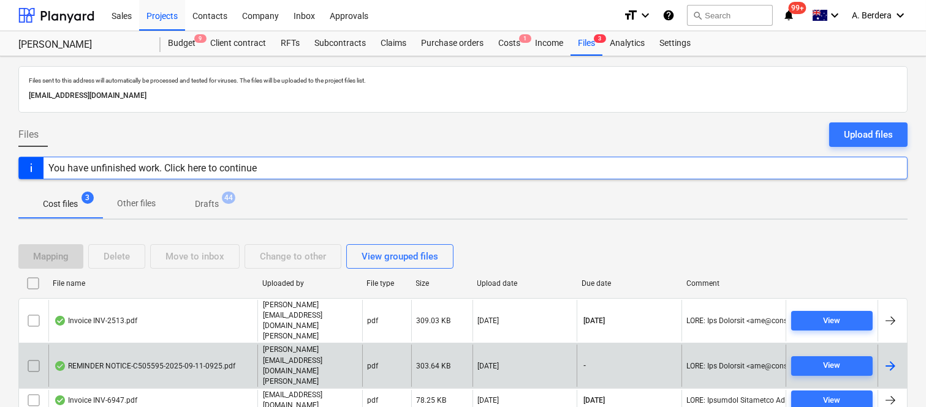
click at [222, 362] on div "REMINDER NOTICE-C505595-2025-09-11-0925.pdf" at bounding box center [144, 367] width 181 height 10
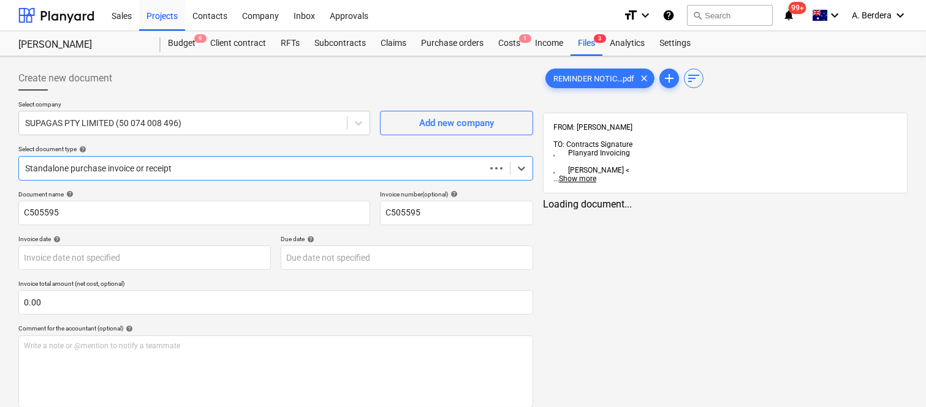
type input "C505595"
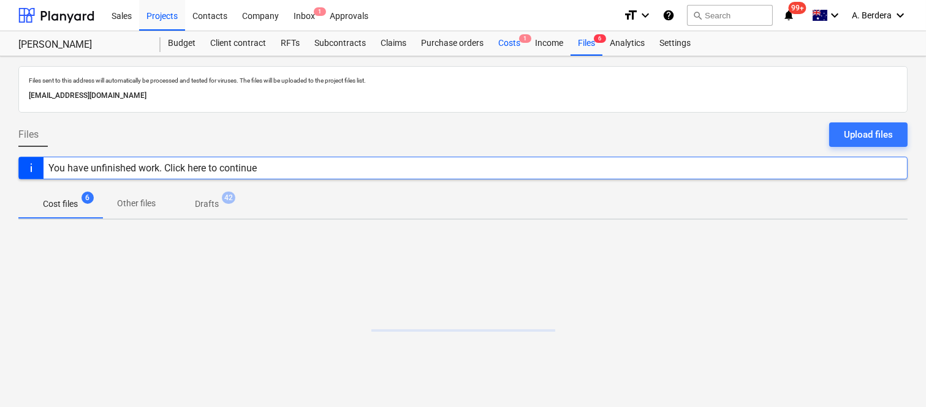
click at [507, 43] on div "Costs 1" at bounding box center [509, 43] width 37 height 25
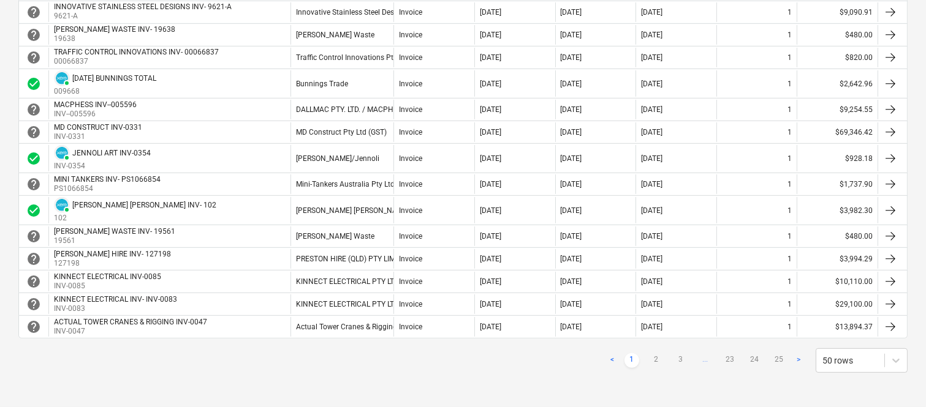
scroll to position [1089, 0]
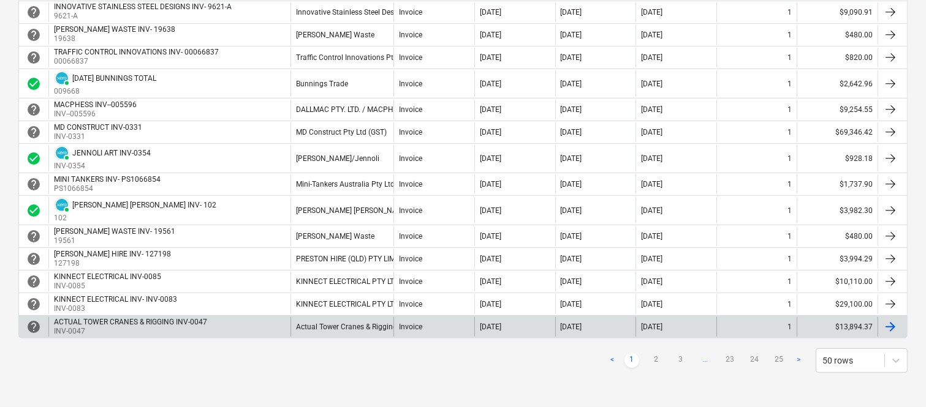
click at [654, 360] on link "2" at bounding box center [656, 361] width 15 height 15
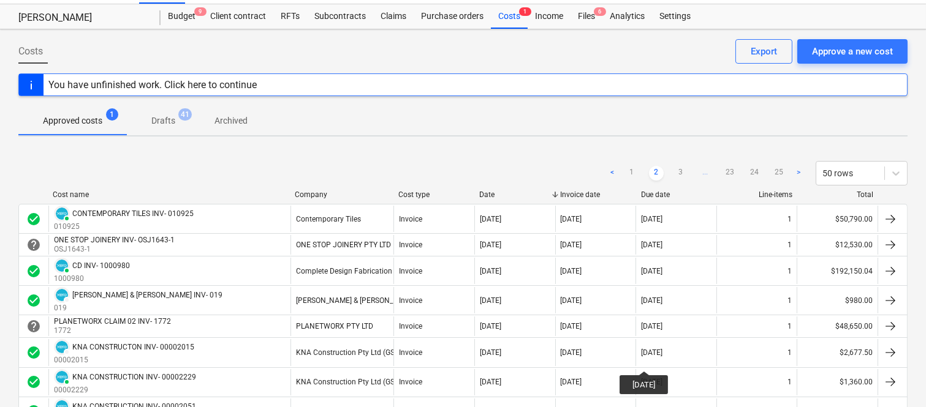
scroll to position [0, 0]
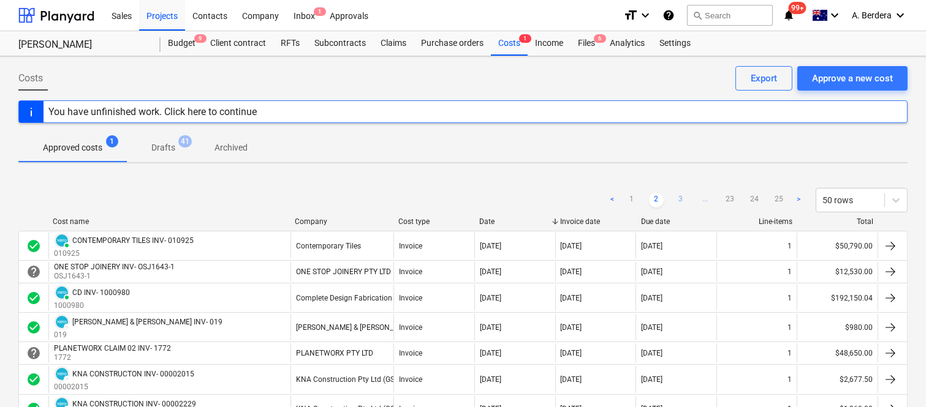
click at [680, 197] on link "3" at bounding box center [680, 200] width 15 height 15
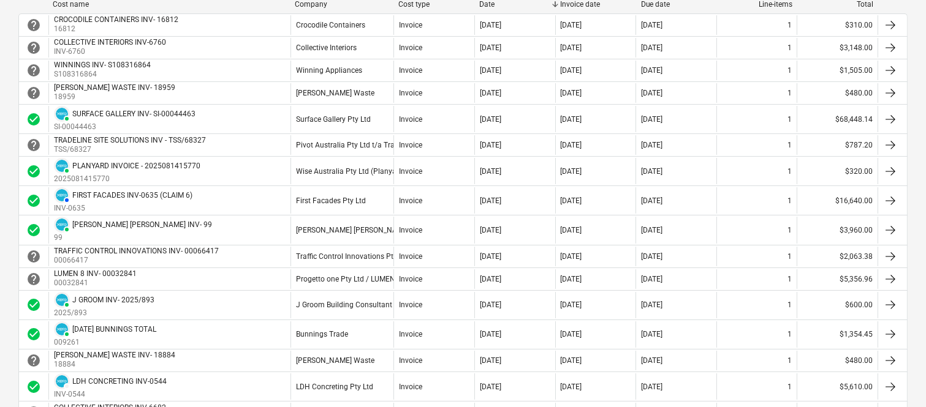
scroll to position [191, 0]
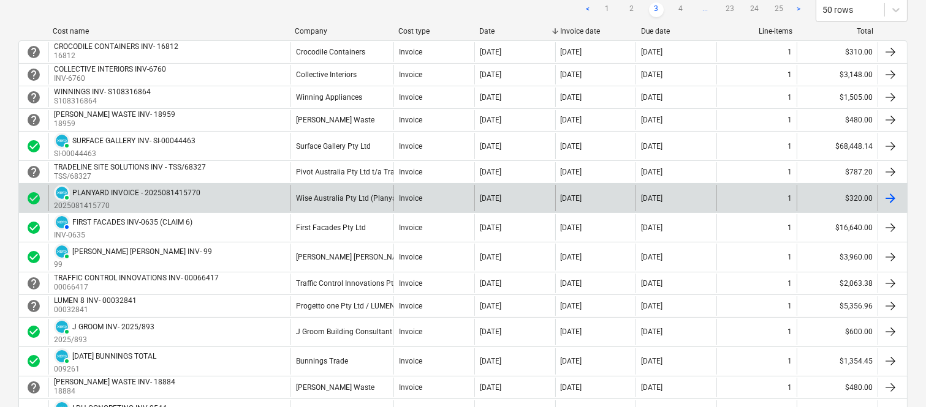
click at [235, 186] on div "PAID PLANYARD INVOICE - 2025081415770 2025081415770" at bounding box center [169, 198] width 242 height 26
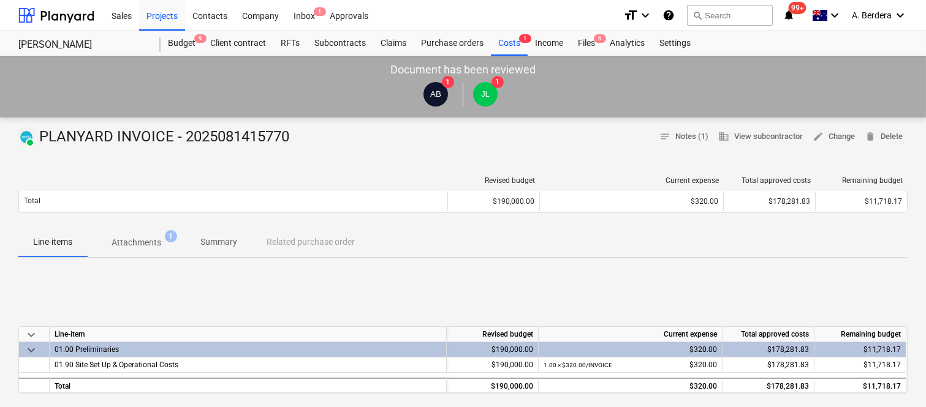
click at [227, 241] on p "Summary" at bounding box center [218, 242] width 37 height 13
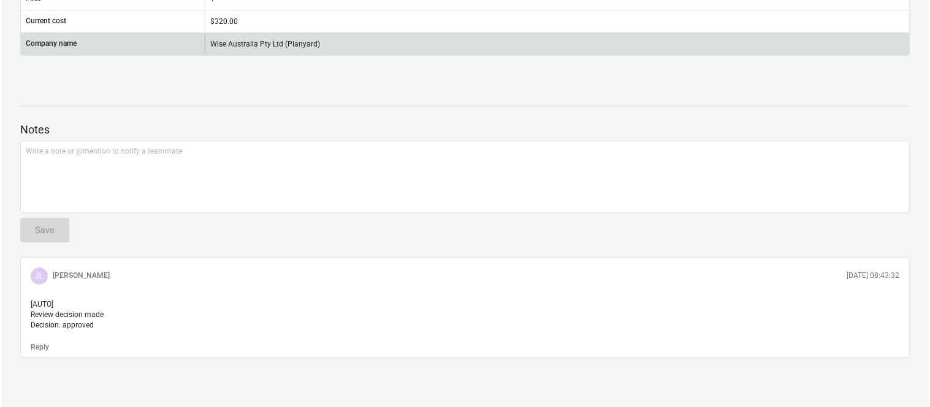
scroll to position [137, 0]
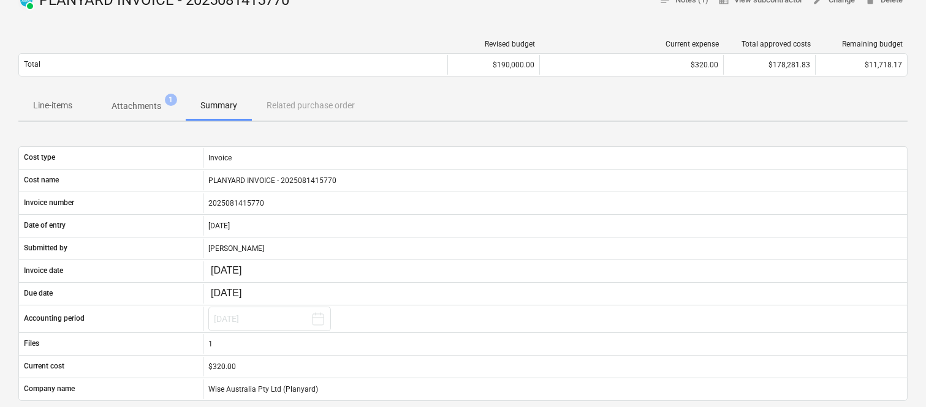
click at [135, 107] on p "Attachments" at bounding box center [137, 106] width 50 height 13
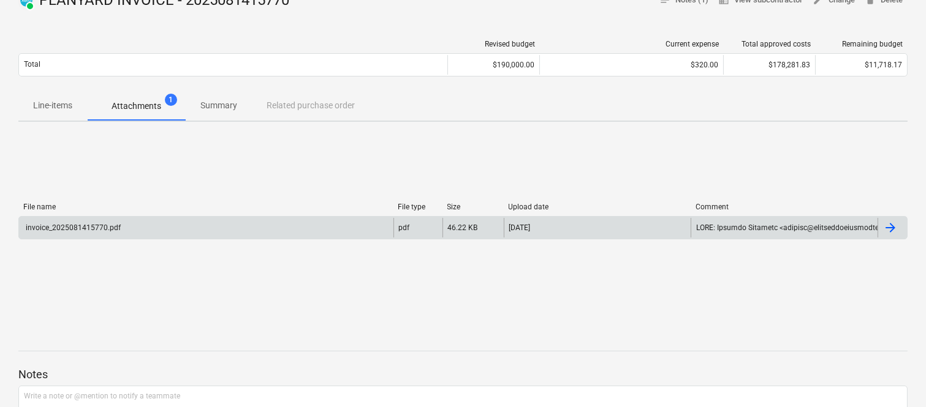
click at [192, 228] on div "invoice_2025081415770.pdf" at bounding box center [206, 228] width 374 height 20
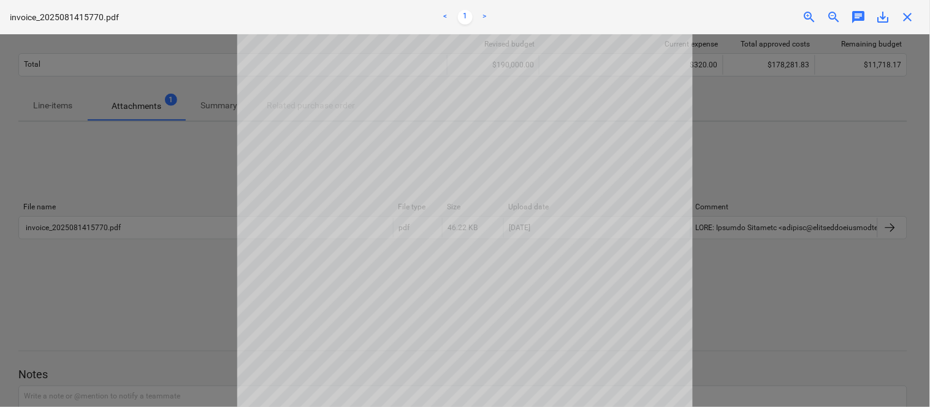
click at [911, 19] on span "close" at bounding box center [907, 17] width 15 height 15
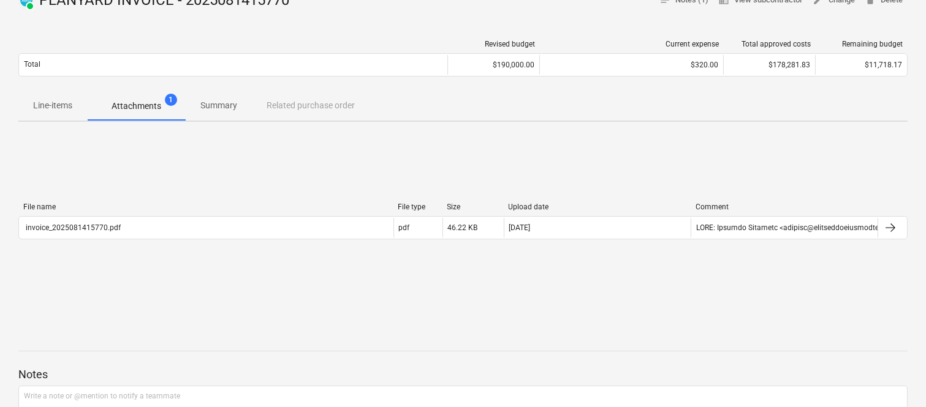
click at [223, 106] on p "Summary" at bounding box center [218, 105] width 37 height 13
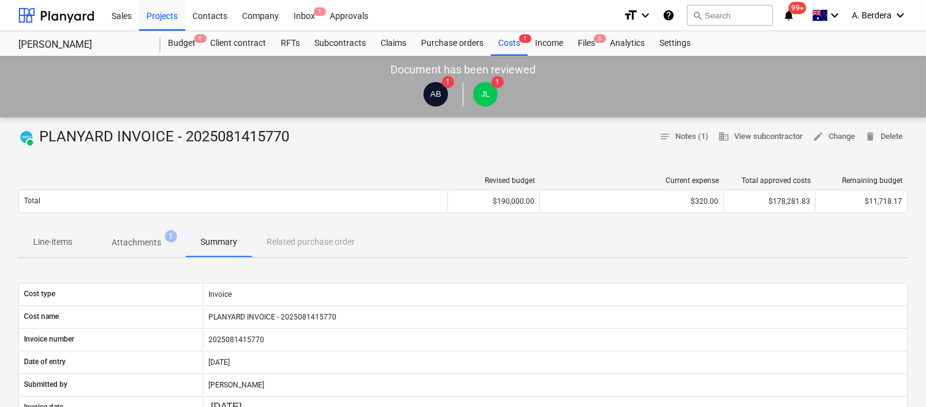
click at [142, 241] on p "Attachments" at bounding box center [137, 243] width 50 height 13
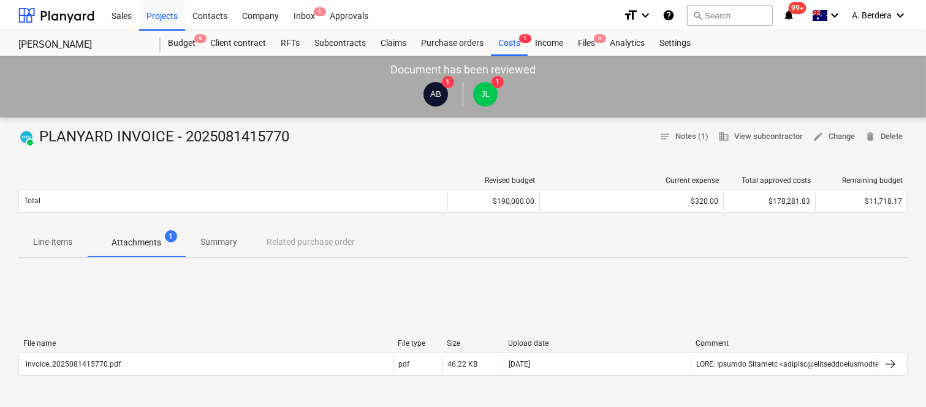
click at [56, 238] on p "Line-items" at bounding box center [52, 242] width 39 height 13
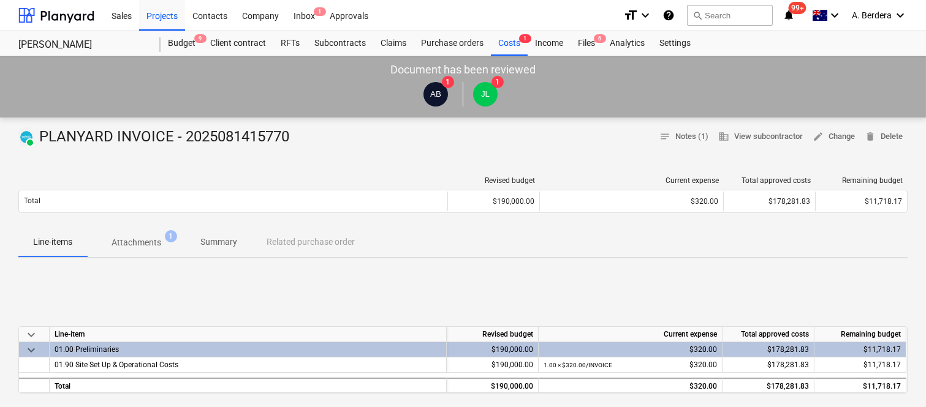
click at [212, 236] on span "Summary" at bounding box center [219, 242] width 66 height 20
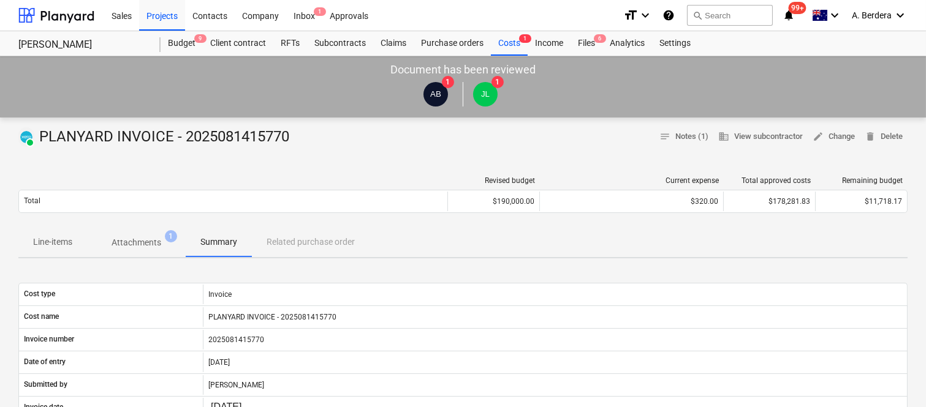
click at [51, 243] on p "Line-items" at bounding box center [52, 242] width 39 height 13
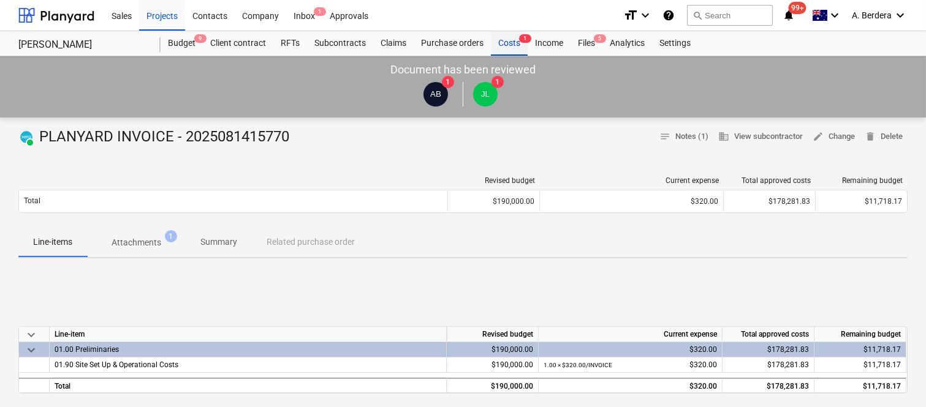
click at [506, 40] on div "Costs 1" at bounding box center [509, 43] width 37 height 25
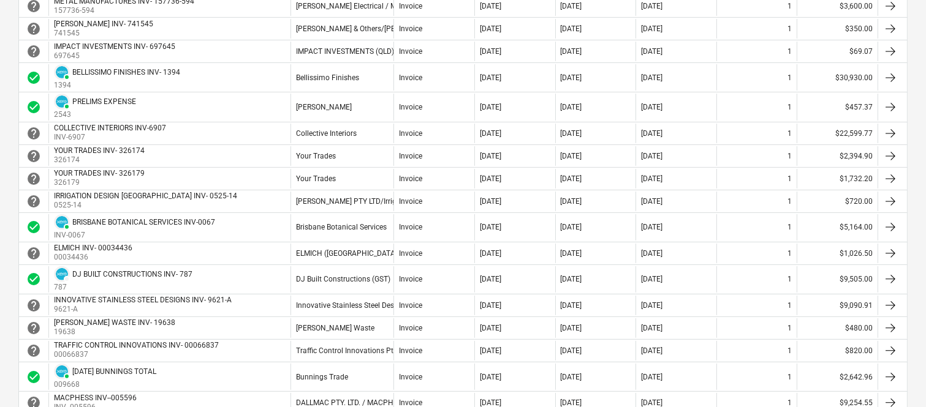
scroll to position [789, 0]
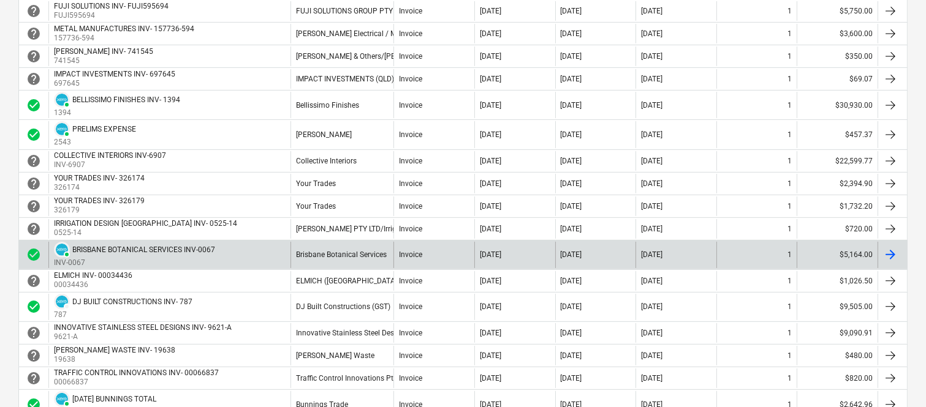
drag, startPoint x: 248, startPoint y: 260, endPoint x: 255, endPoint y: 259, distance: 7.0
click at [255, 259] on div "PAID BRISBANE BOTANICAL SERVICES INV-0067 INV-0067" at bounding box center [169, 255] width 242 height 26
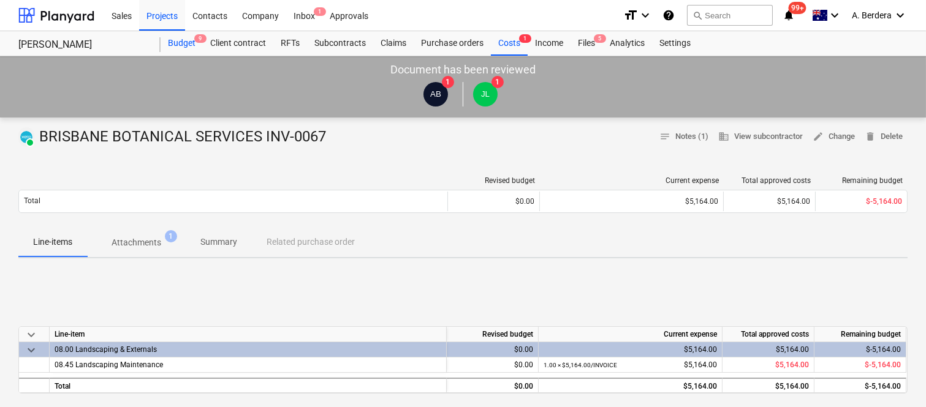
click at [178, 40] on div "Budget 9" at bounding box center [182, 43] width 42 height 25
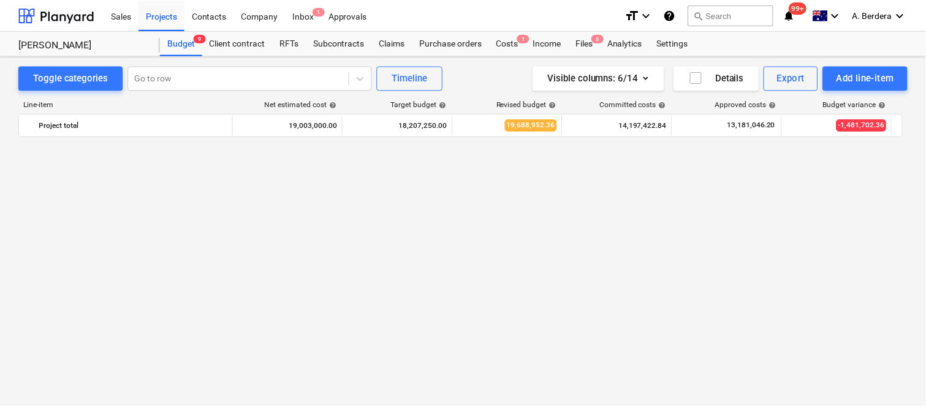
scroll to position [1414, 0]
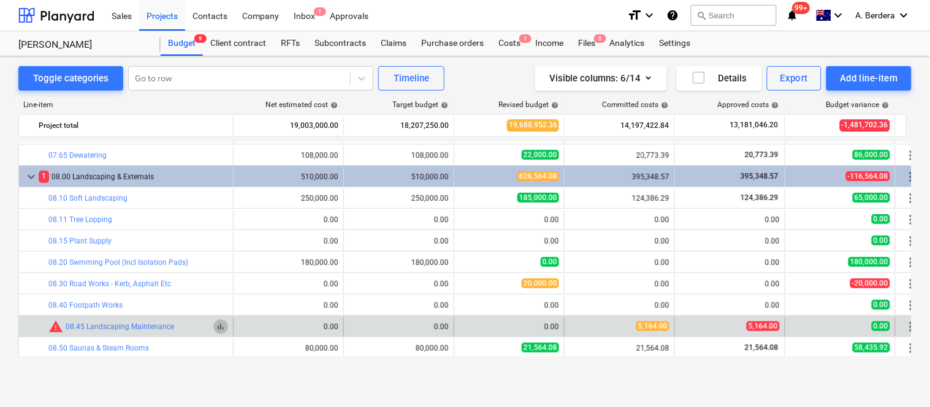
click at [224, 330] on span "bar_chart" at bounding box center [221, 327] width 10 height 10
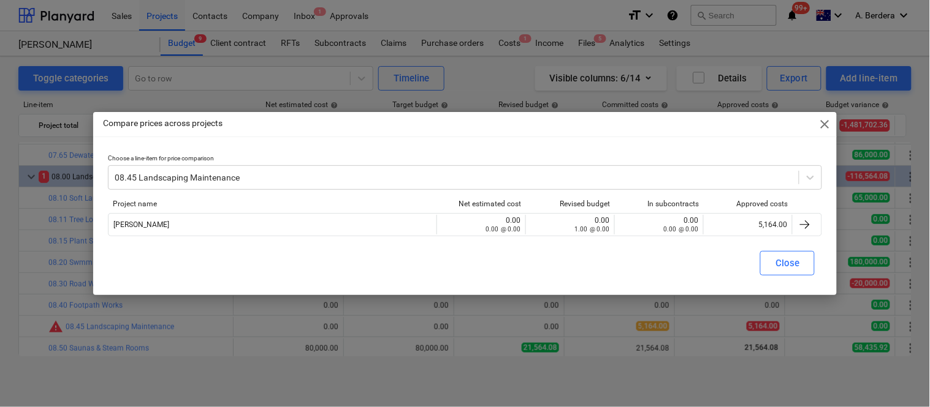
click at [737, 237] on div "Project name Net estimated cost Revised budget In subcontracts Approved costs […" at bounding box center [465, 221] width 714 height 42
click at [749, 212] on div "Project name Net estimated cost Revised budget In subcontracts Approved costs" at bounding box center [465, 206] width 714 height 13
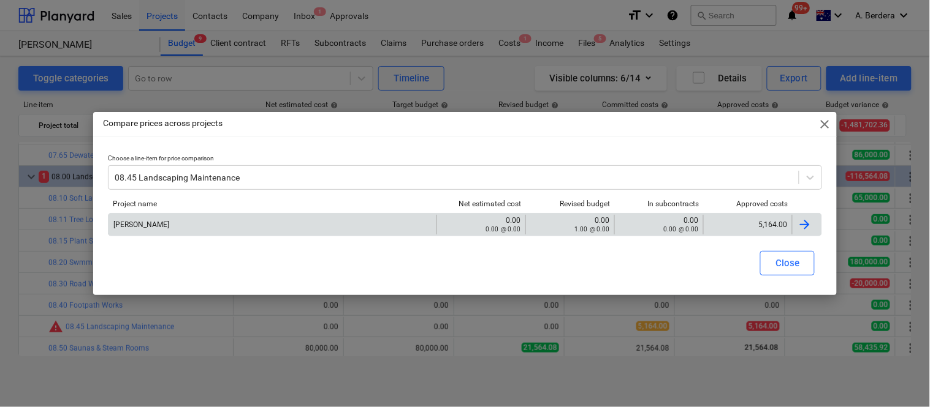
click at [752, 218] on div "5,164.00" at bounding box center [747, 225] width 89 height 20
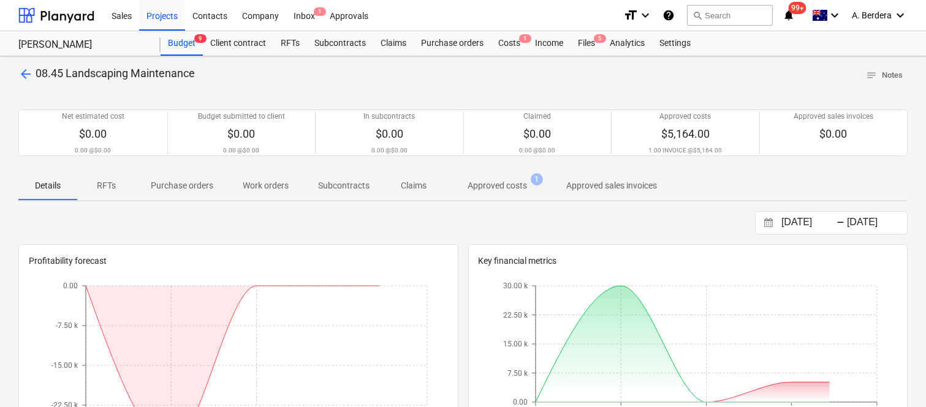
click at [511, 187] on p "Approved costs" at bounding box center [497, 186] width 59 height 13
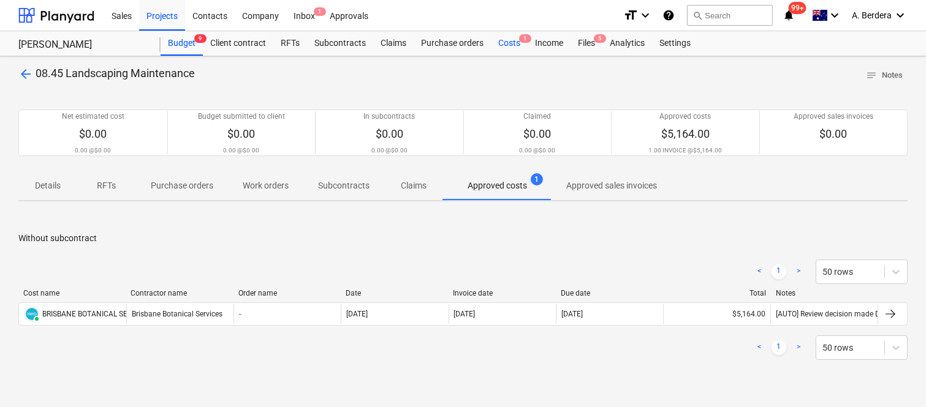
click at [516, 40] on div "Costs 1" at bounding box center [509, 43] width 37 height 25
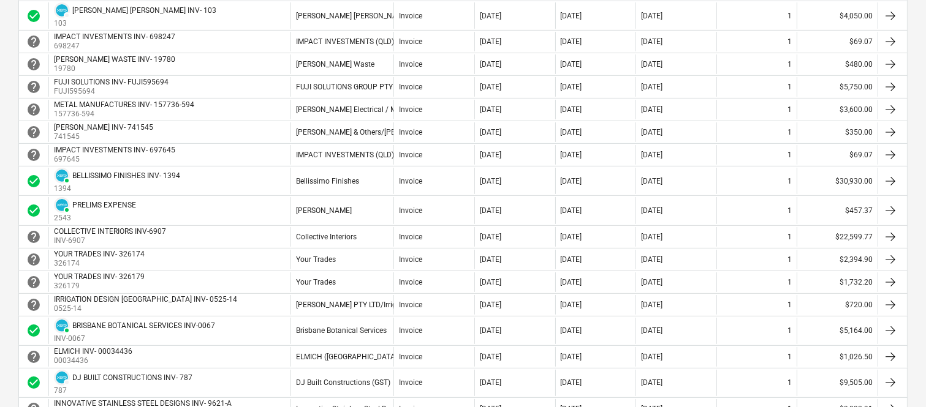
scroll to position [1070, 0]
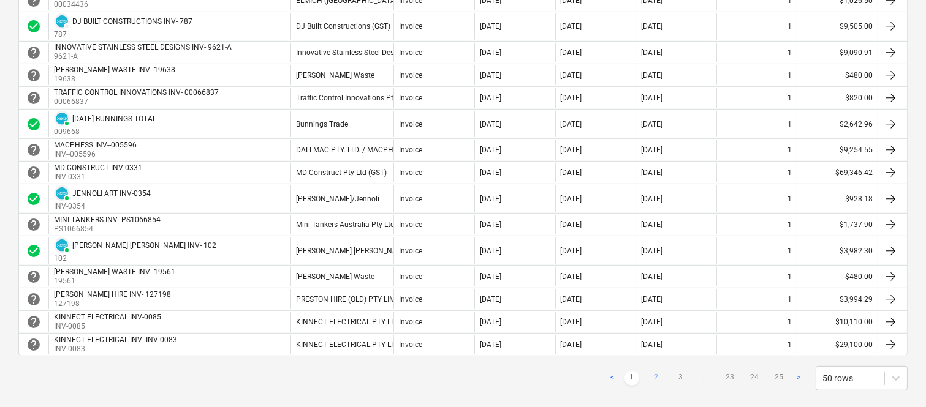
click at [654, 377] on link "2" at bounding box center [656, 378] width 15 height 15
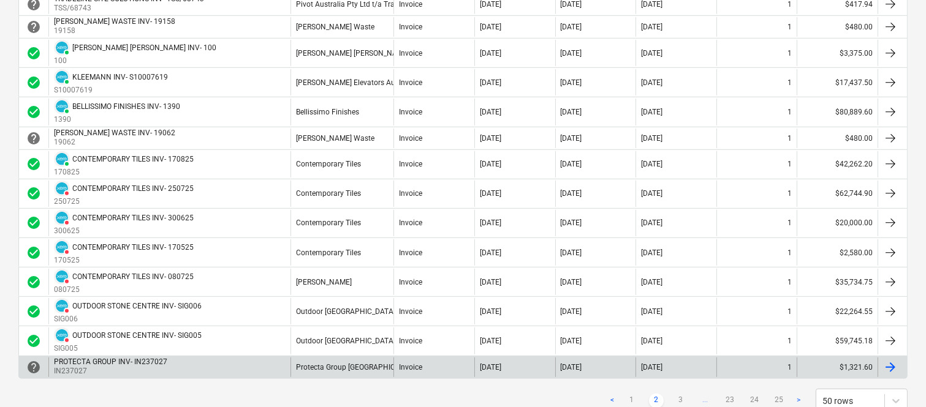
scroll to position [1186, 0]
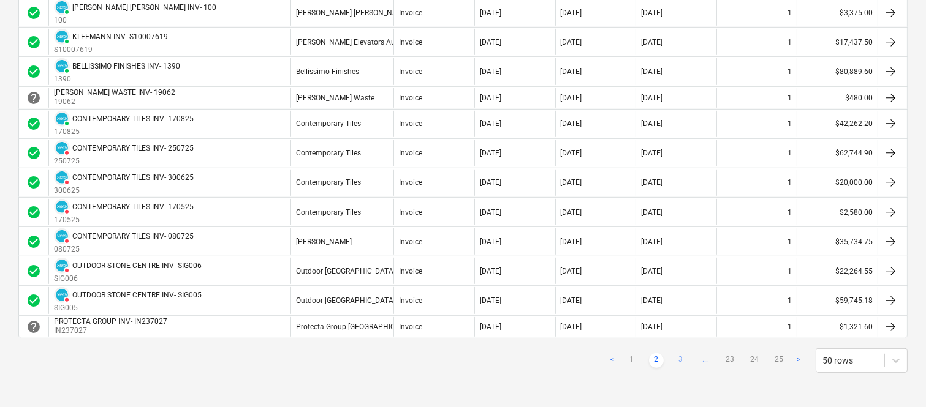
click at [678, 359] on link "3" at bounding box center [680, 361] width 15 height 15
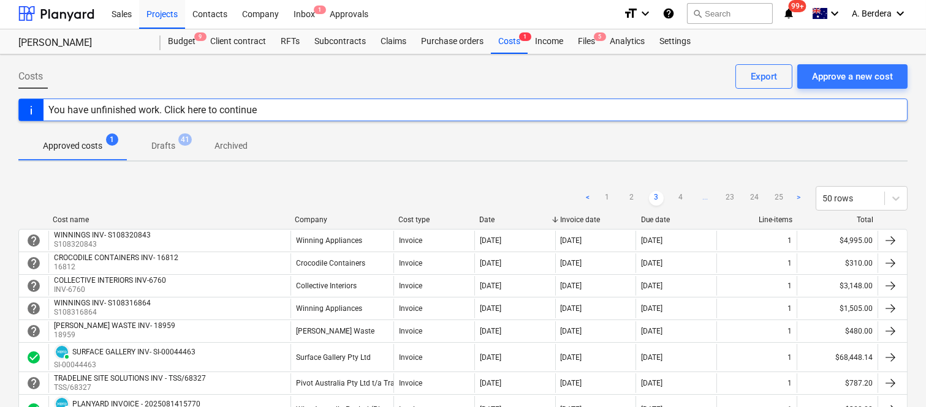
scroll to position [0, 0]
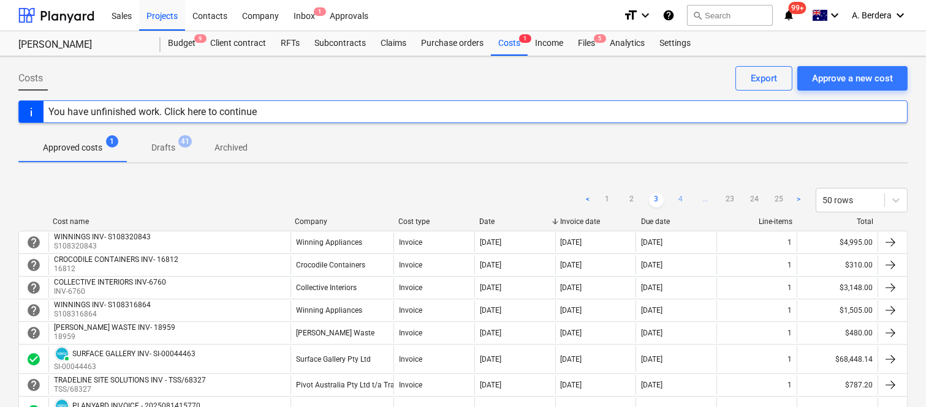
click at [680, 199] on link "4" at bounding box center [680, 200] width 15 height 15
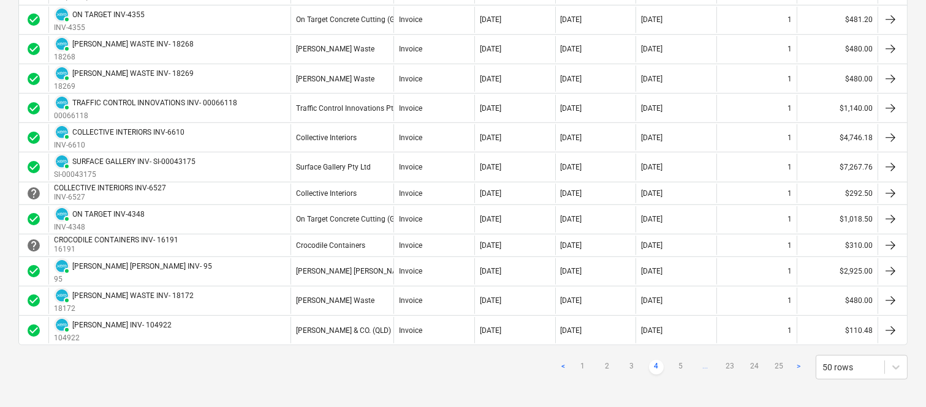
scroll to position [1343, 0]
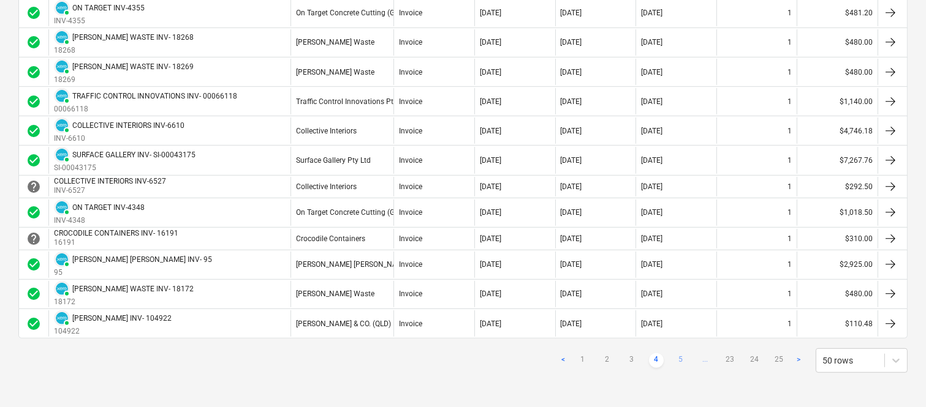
click at [685, 362] on link "5" at bounding box center [680, 361] width 15 height 15
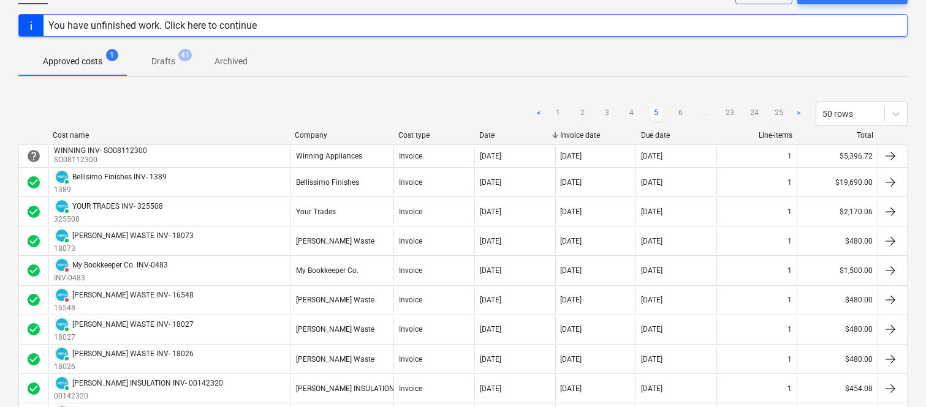
scroll to position [83, 0]
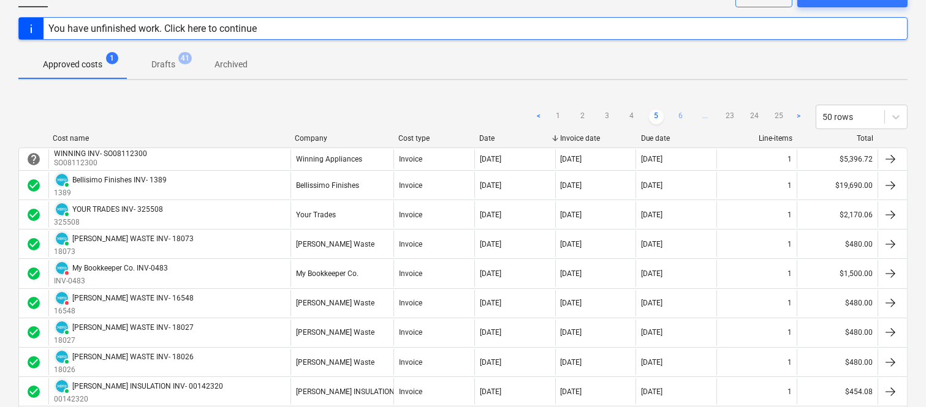
click at [684, 119] on link "6" at bounding box center [680, 117] width 15 height 15
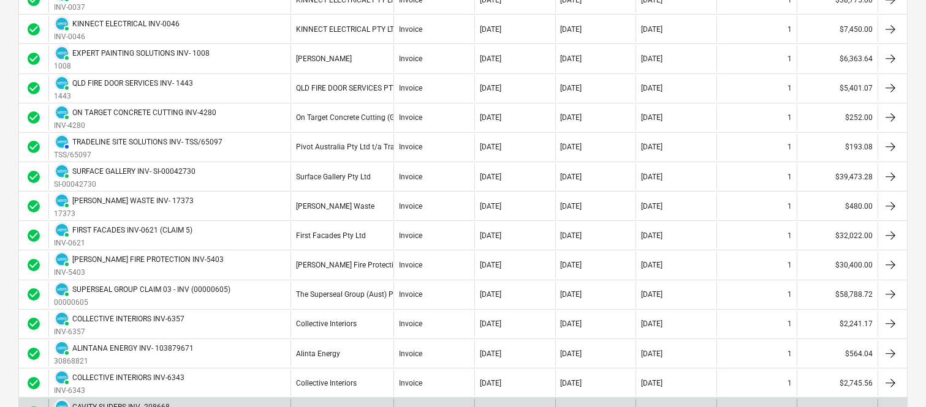
scroll to position [1370, 0]
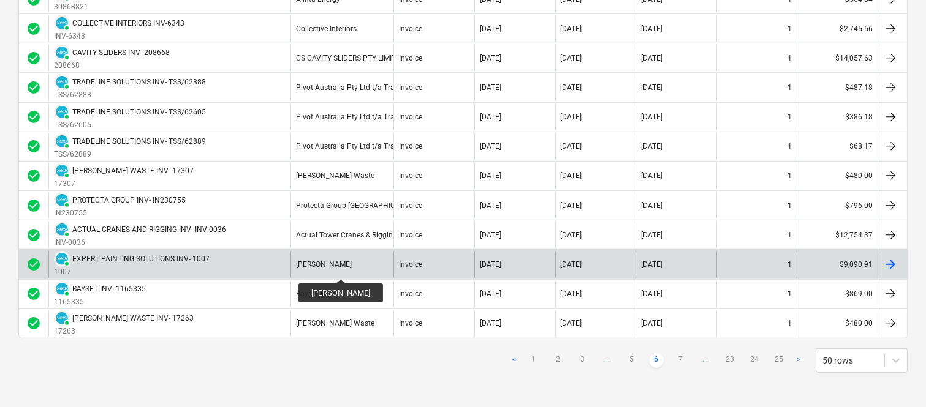
click at [346, 268] on div "[PERSON_NAME]" at bounding box center [324, 264] width 56 height 9
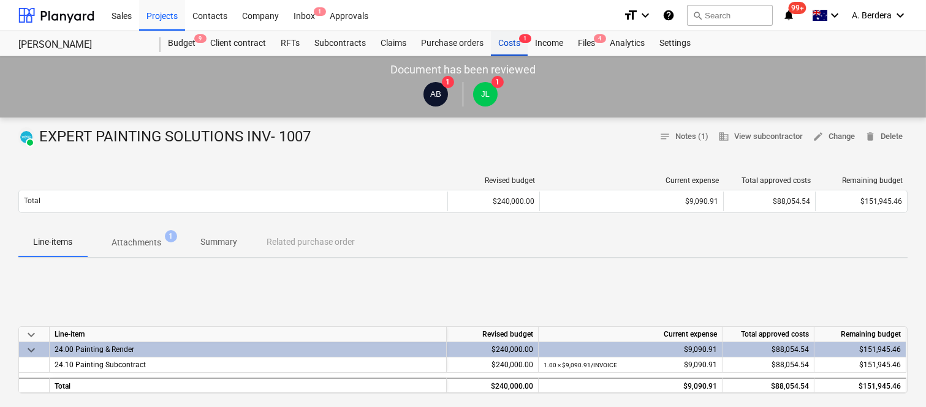
click at [510, 47] on div "Costs 1" at bounding box center [509, 43] width 37 height 25
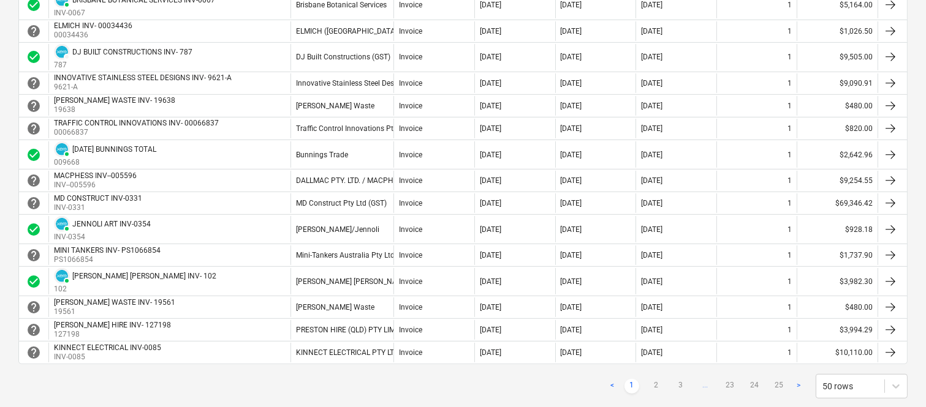
scroll to position [1089, 0]
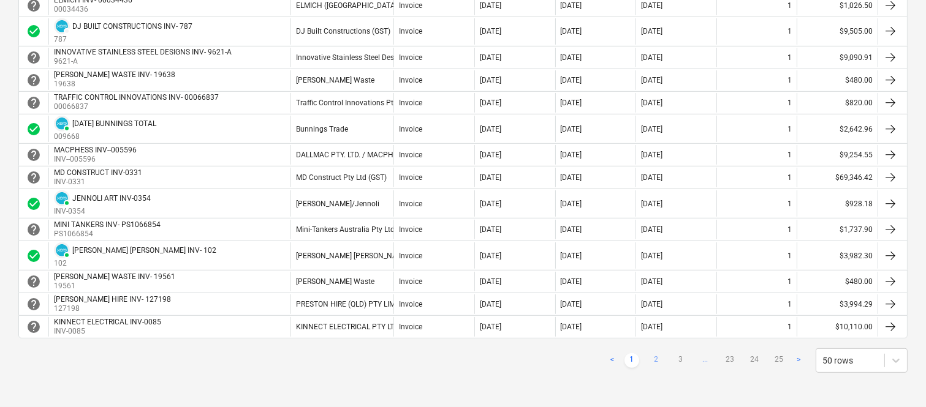
click at [653, 362] on link "2" at bounding box center [656, 361] width 15 height 15
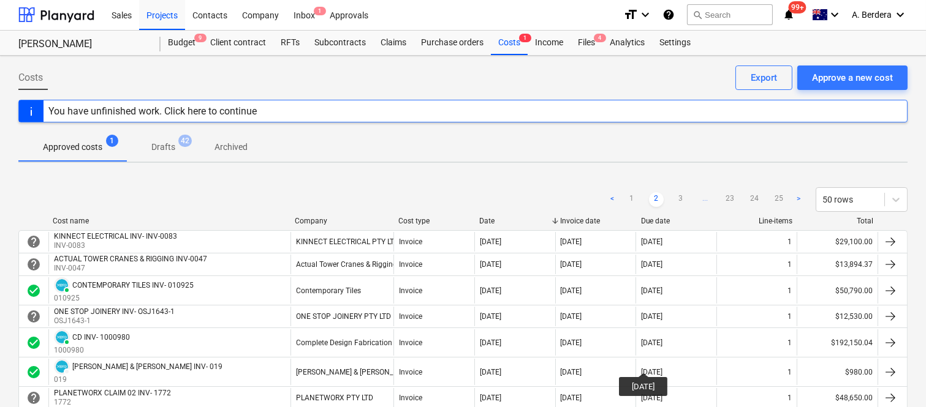
scroll to position [0, 0]
click at [635, 200] on link "1" at bounding box center [631, 200] width 15 height 15
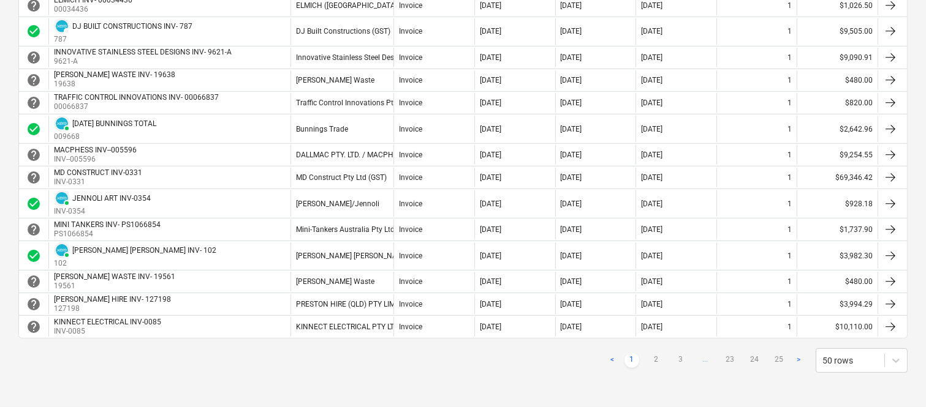
scroll to position [1091, 0]
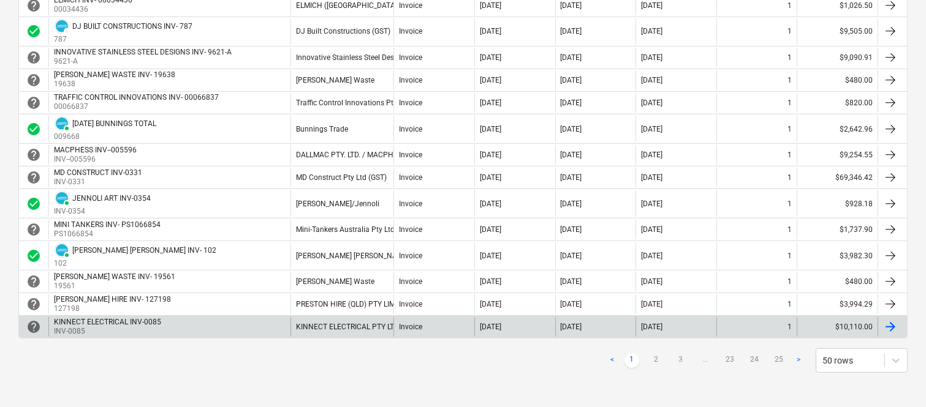
click at [676, 358] on link "3" at bounding box center [680, 361] width 15 height 15
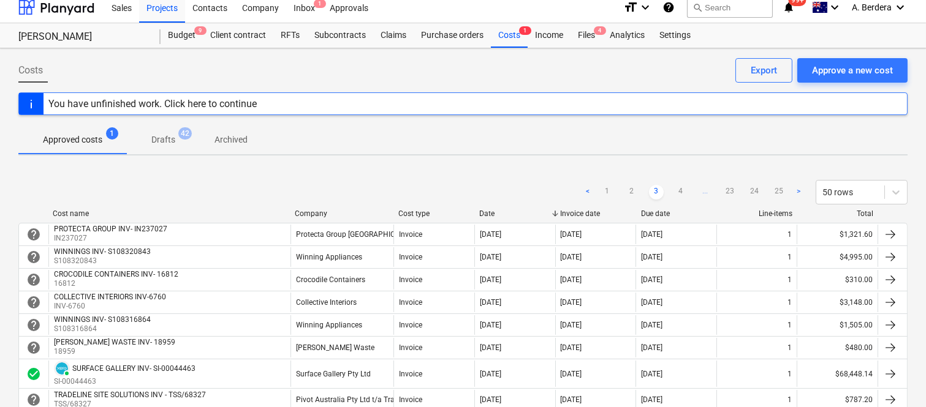
scroll to position [0, 0]
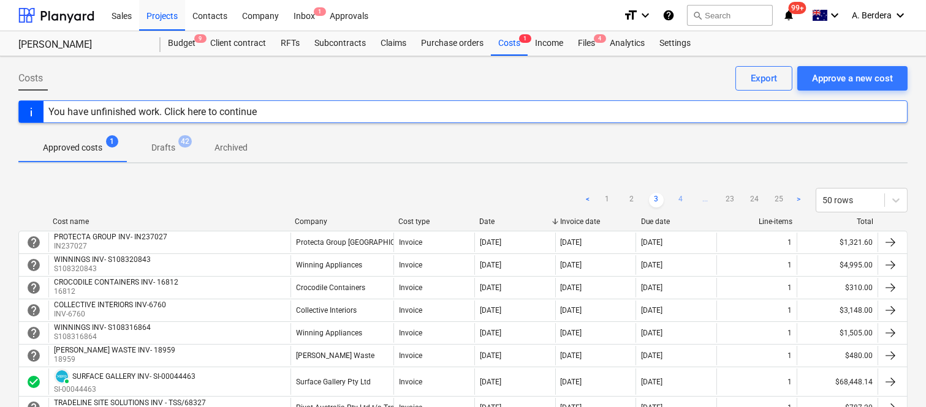
click at [677, 194] on link "4" at bounding box center [680, 200] width 15 height 15
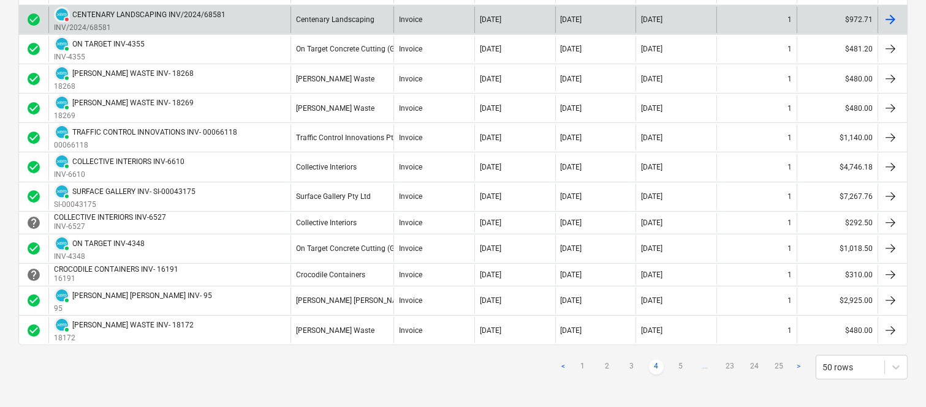
scroll to position [1343, 0]
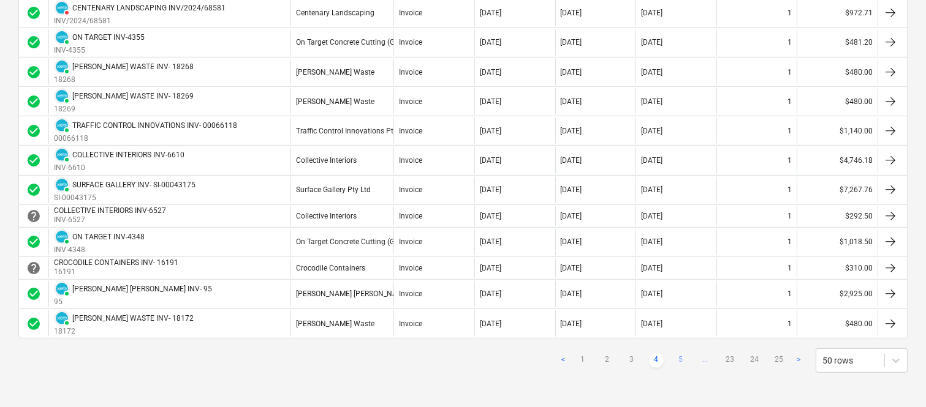
click at [678, 358] on link "5" at bounding box center [680, 361] width 15 height 15
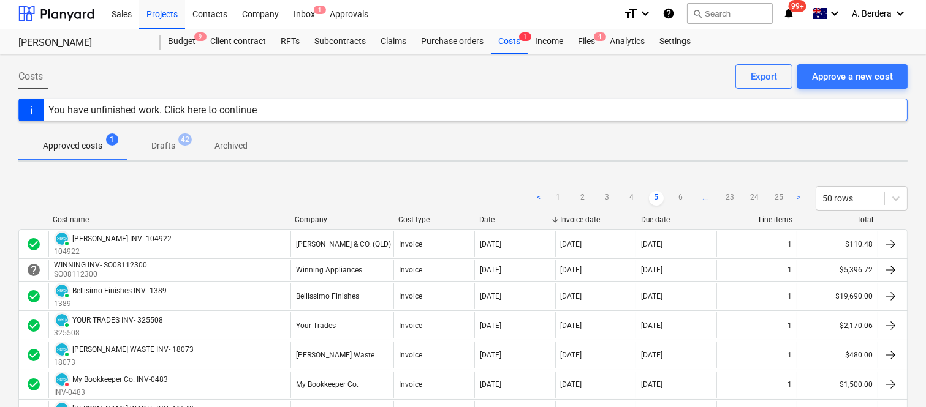
scroll to position [0, 0]
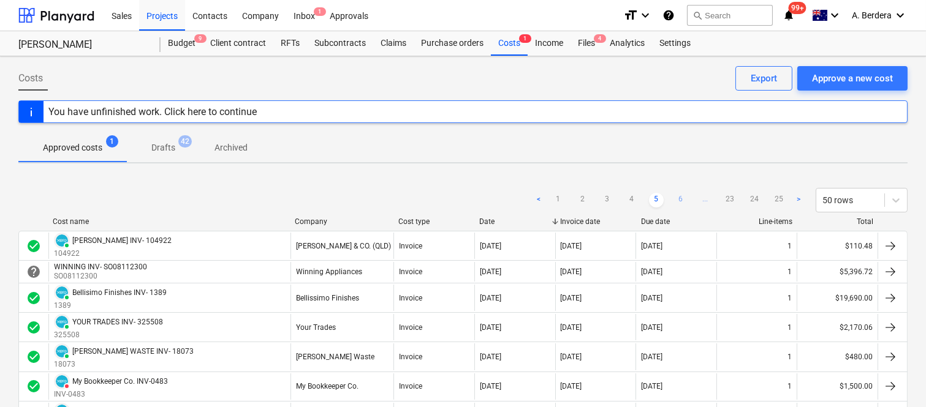
click at [678, 200] on link "6" at bounding box center [680, 200] width 15 height 15
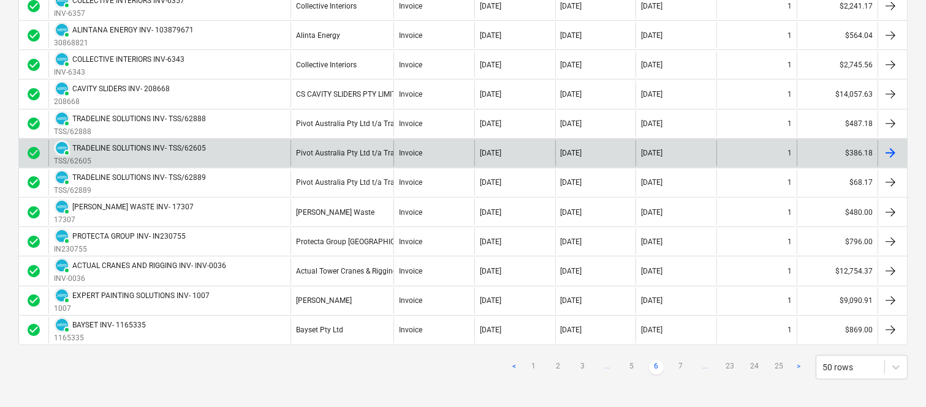
scroll to position [1370, 0]
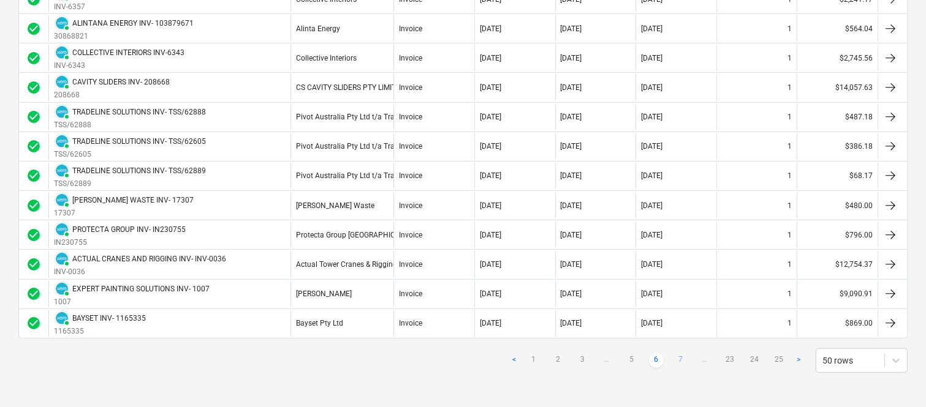
click at [675, 363] on link "7" at bounding box center [680, 361] width 15 height 15
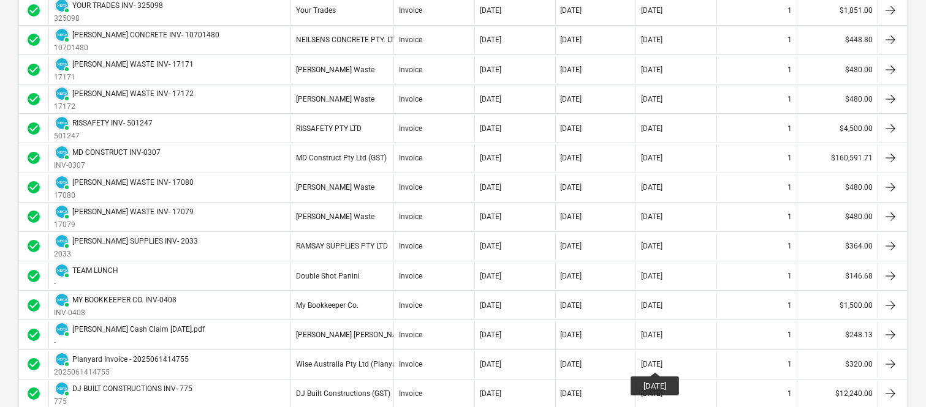
scroll to position [349, 0]
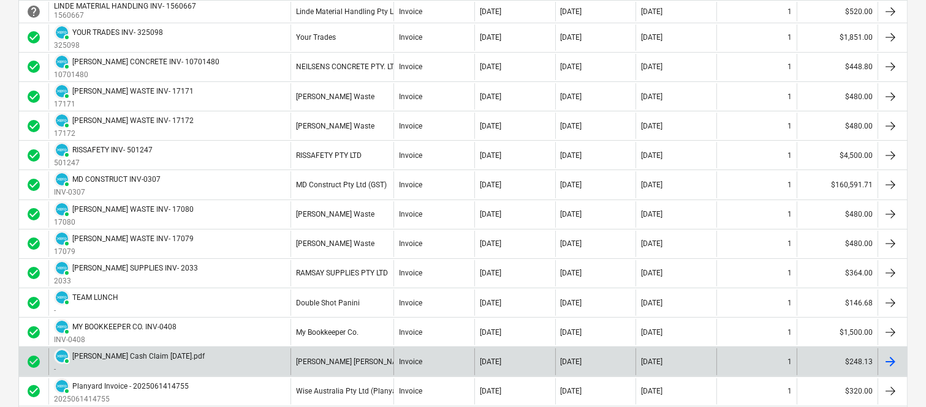
click at [450, 355] on div "Invoice" at bounding box center [433, 362] width 81 height 26
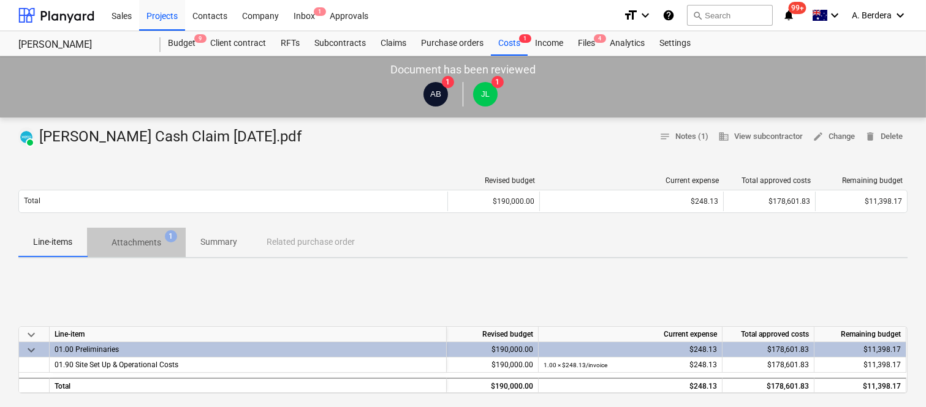
click at [148, 241] on p "Attachments" at bounding box center [137, 243] width 50 height 13
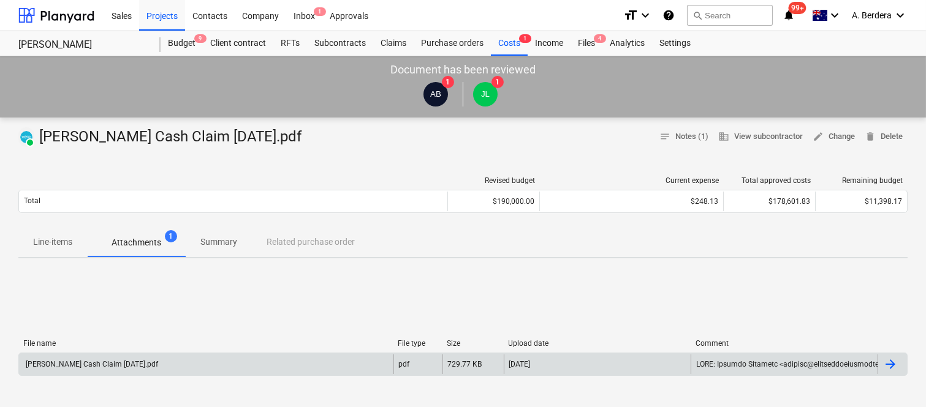
click at [241, 368] on div "[PERSON_NAME] Cash Claim [DATE].pdf" at bounding box center [206, 365] width 374 height 20
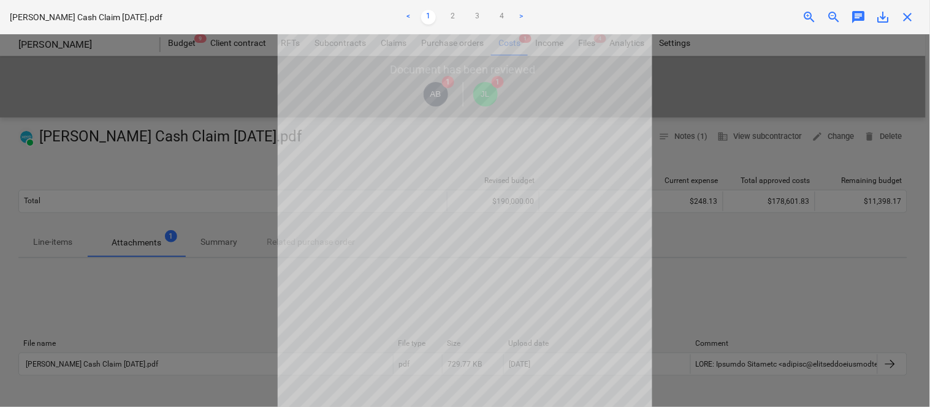
click at [811, 15] on span "zoom_in" at bounding box center [809, 17] width 15 height 15
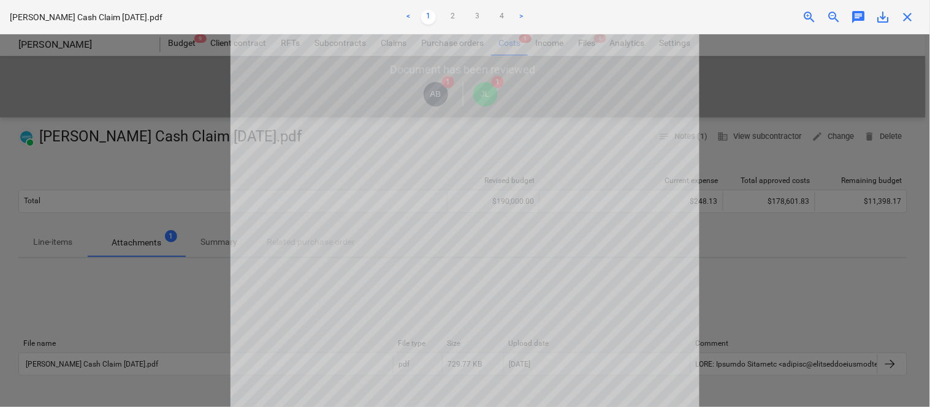
click at [811, 15] on span "zoom_in" at bounding box center [809, 17] width 15 height 15
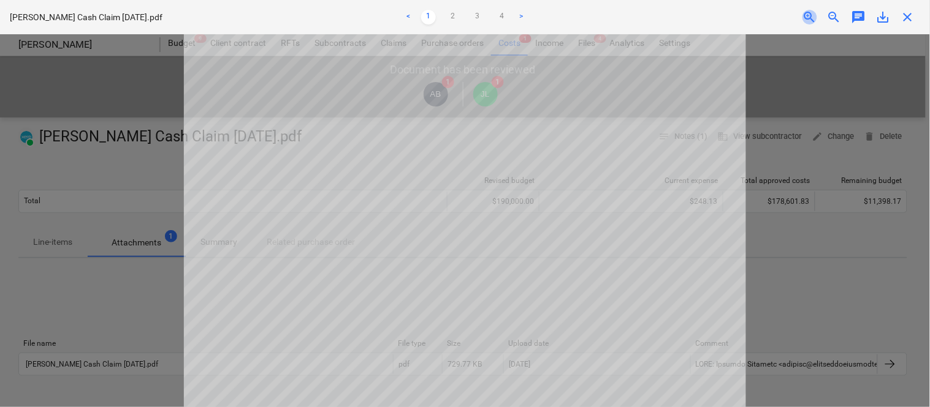
click at [811, 15] on span "zoom_in" at bounding box center [809, 17] width 15 height 15
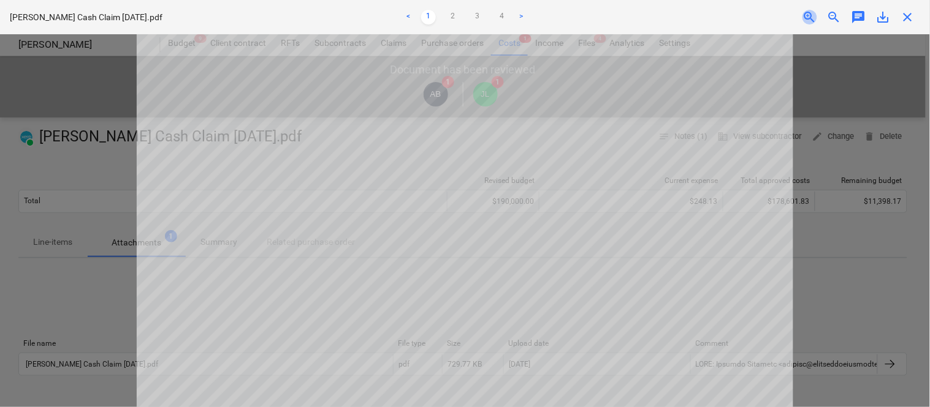
click at [811, 15] on span "zoom_in" at bounding box center [809, 17] width 15 height 15
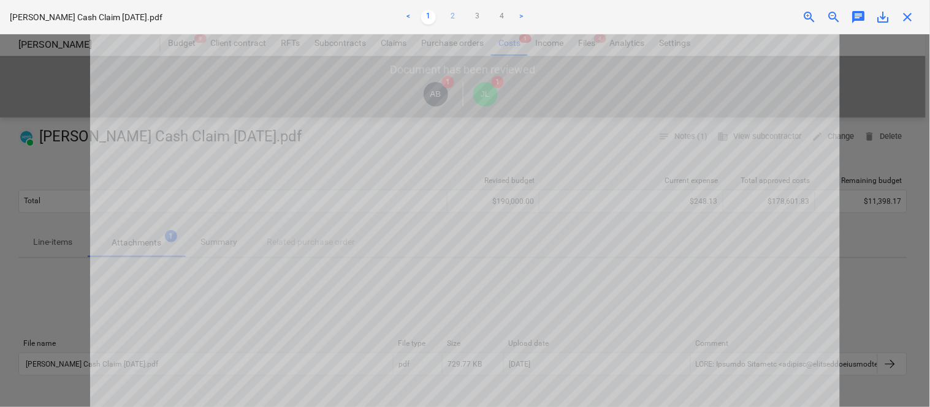
click at [454, 10] on link "2" at bounding box center [452, 17] width 15 height 15
click at [475, 14] on link "3" at bounding box center [477, 17] width 15 height 15
click at [505, 19] on link "4" at bounding box center [501, 17] width 15 height 15
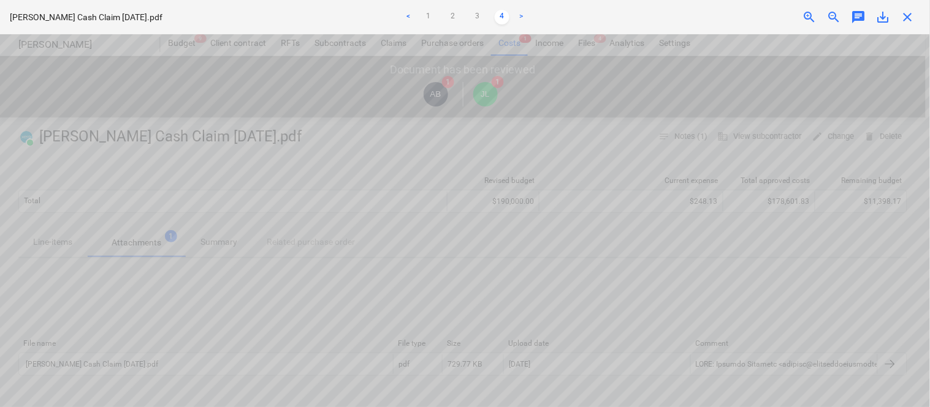
click at [910, 15] on span "close" at bounding box center [907, 17] width 15 height 15
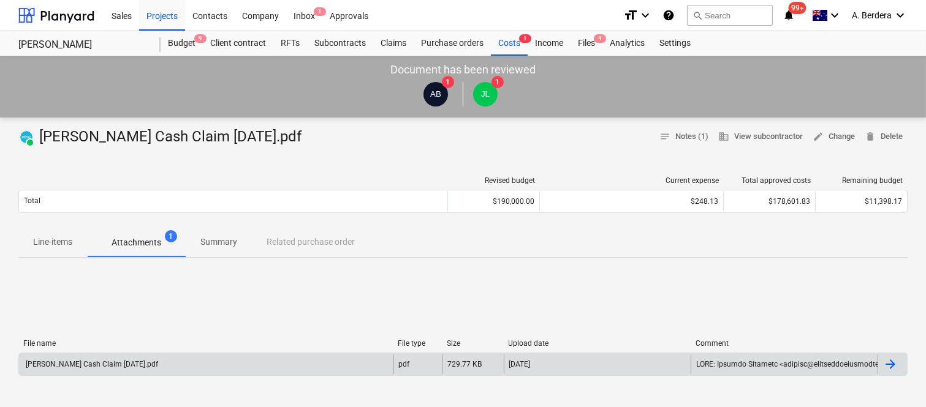
click at [157, 364] on div "[PERSON_NAME] Cash Claim [DATE].pdf" at bounding box center [206, 365] width 374 height 20
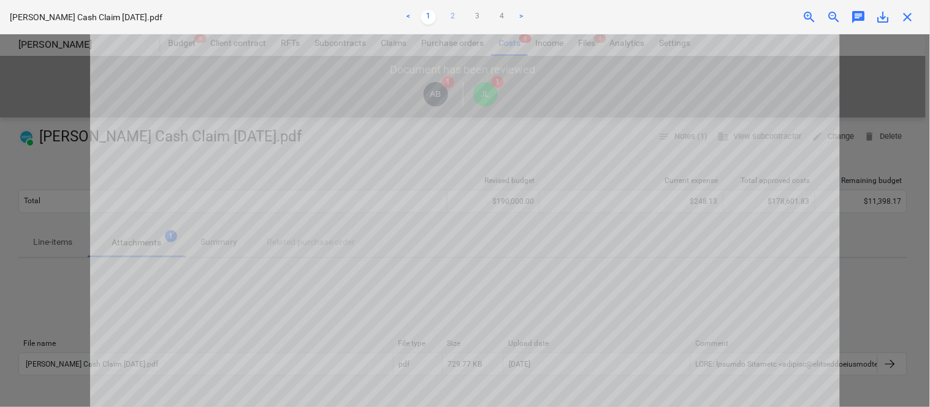
click at [450, 17] on link "2" at bounding box center [452, 17] width 15 height 15
click at [484, 15] on link "3" at bounding box center [477, 17] width 15 height 15
click at [503, 12] on link "4" at bounding box center [501, 17] width 15 height 15
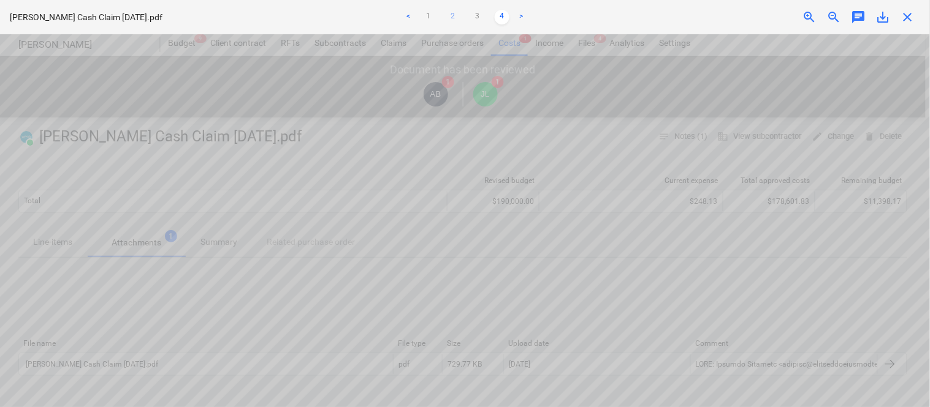
click at [455, 12] on link "2" at bounding box center [452, 17] width 15 height 15
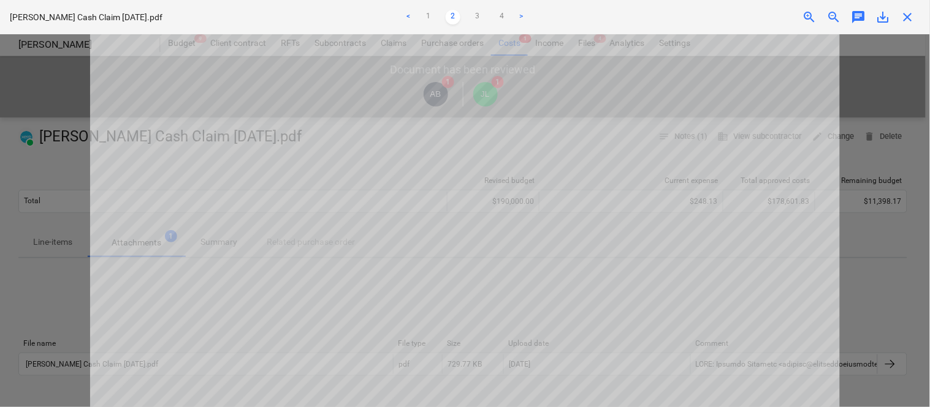
click at [909, 13] on span "close" at bounding box center [907, 17] width 15 height 15
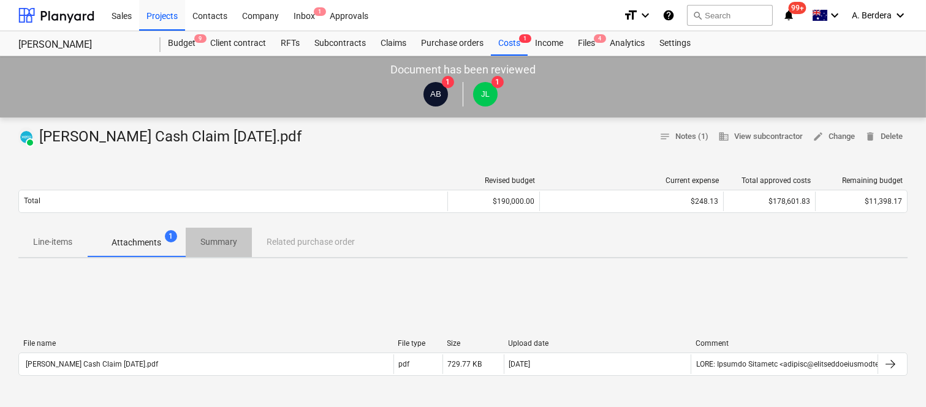
click at [233, 248] on p "Summary" at bounding box center [218, 242] width 37 height 13
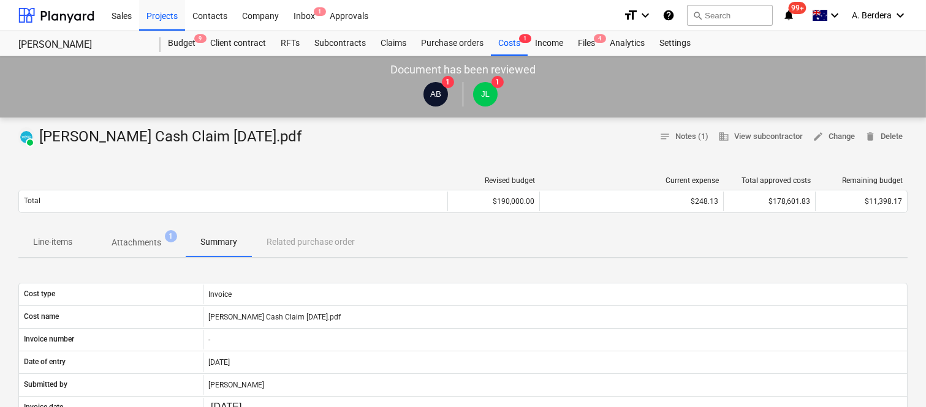
click at [138, 241] on p "Attachments" at bounding box center [137, 243] width 50 height 13
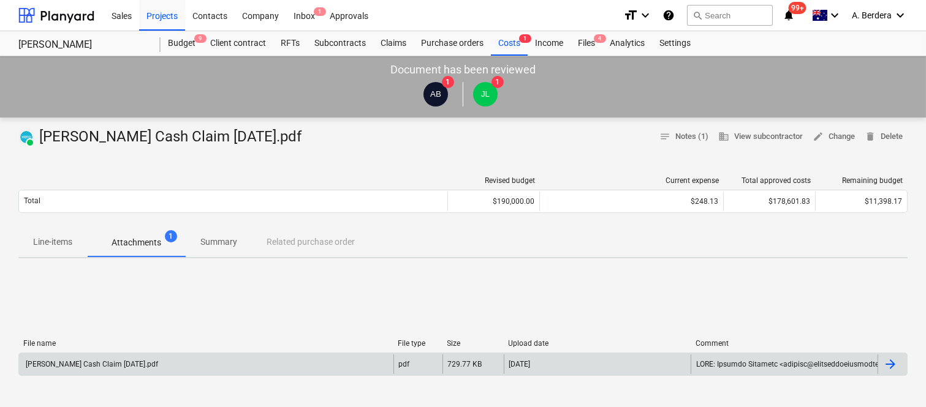
click at [260, 357] on div "[PERSON_NAME] Cash Claim [DATE].pdf" at bounding box center [206, 365] width 374 height 20
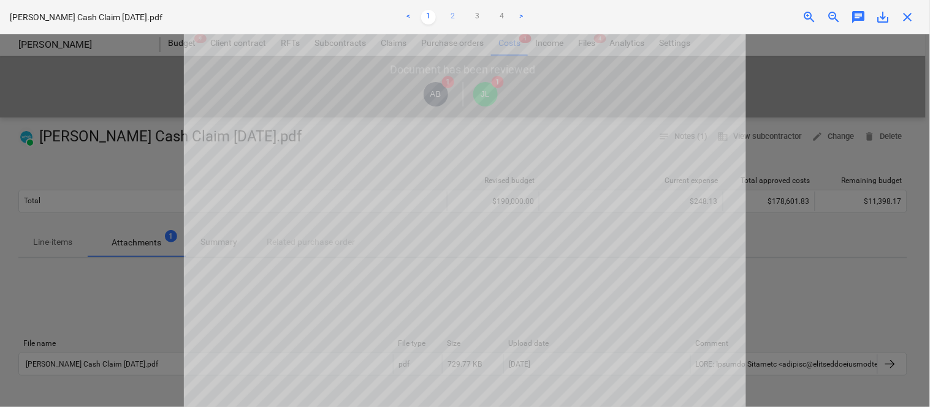
click at [452, 16] on link "2" at bounding box center [452, 17] width 15 height 15
click at [482, 20] on link "3" at bounding box center [477, 17] width 15 height 15
click at [502, 10] on link "4" at bounding box center [501, 17] width 15 height 15
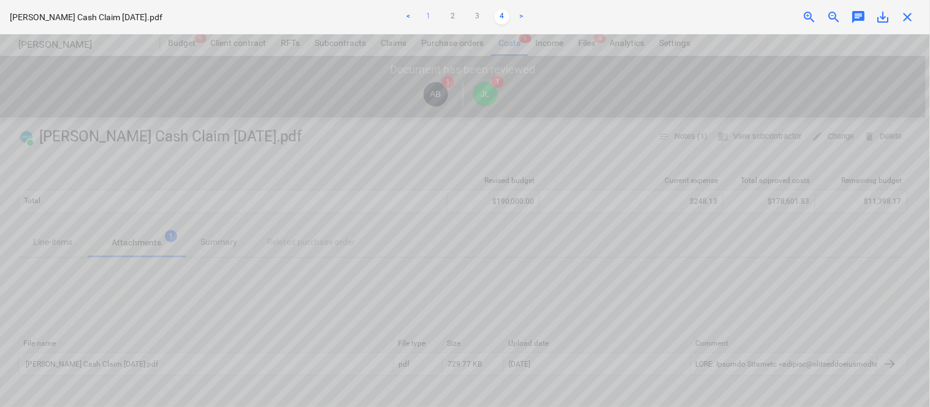
click at [435, 21] on link "1" at bounding box center [428, 17] width 15 height 15
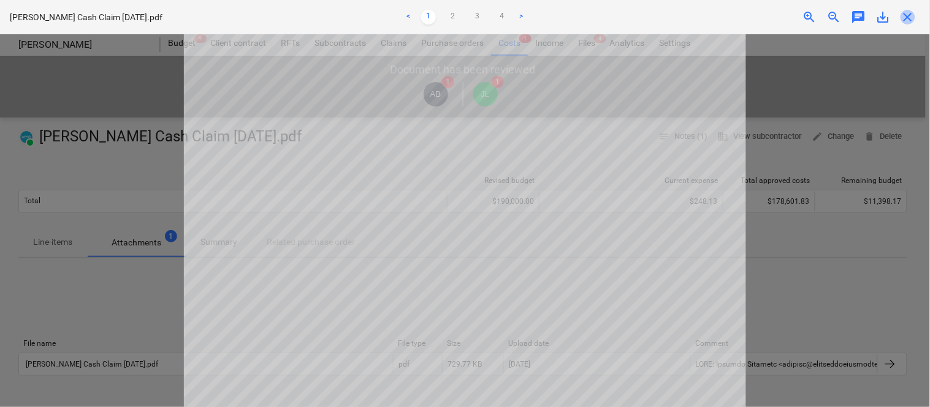
click at [914, 10] on span "close" at bounding box center [907, 17] width 15 height 15
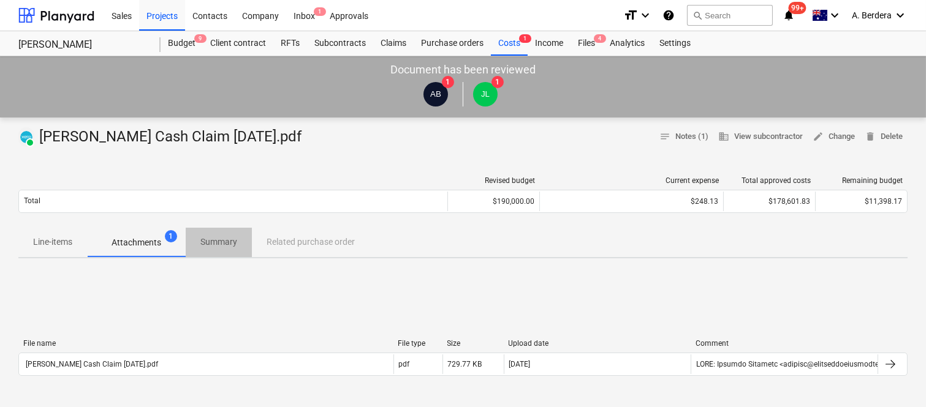
click at [215, 242] on p "Summary" at bounding box center [218, 242] width 37 height 13
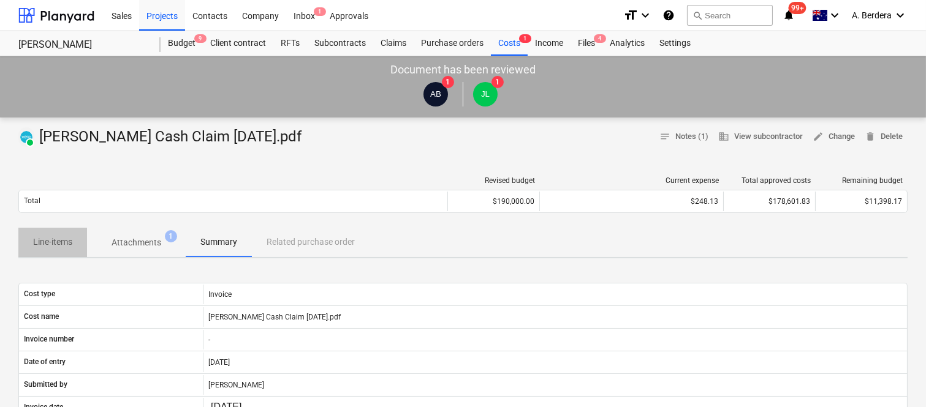
click at [64, 244] on p "Line-items" at bounding box center [52, 242] width 39 height 13
